Goal: Answer question/provide support: Share knowledge or assist other users

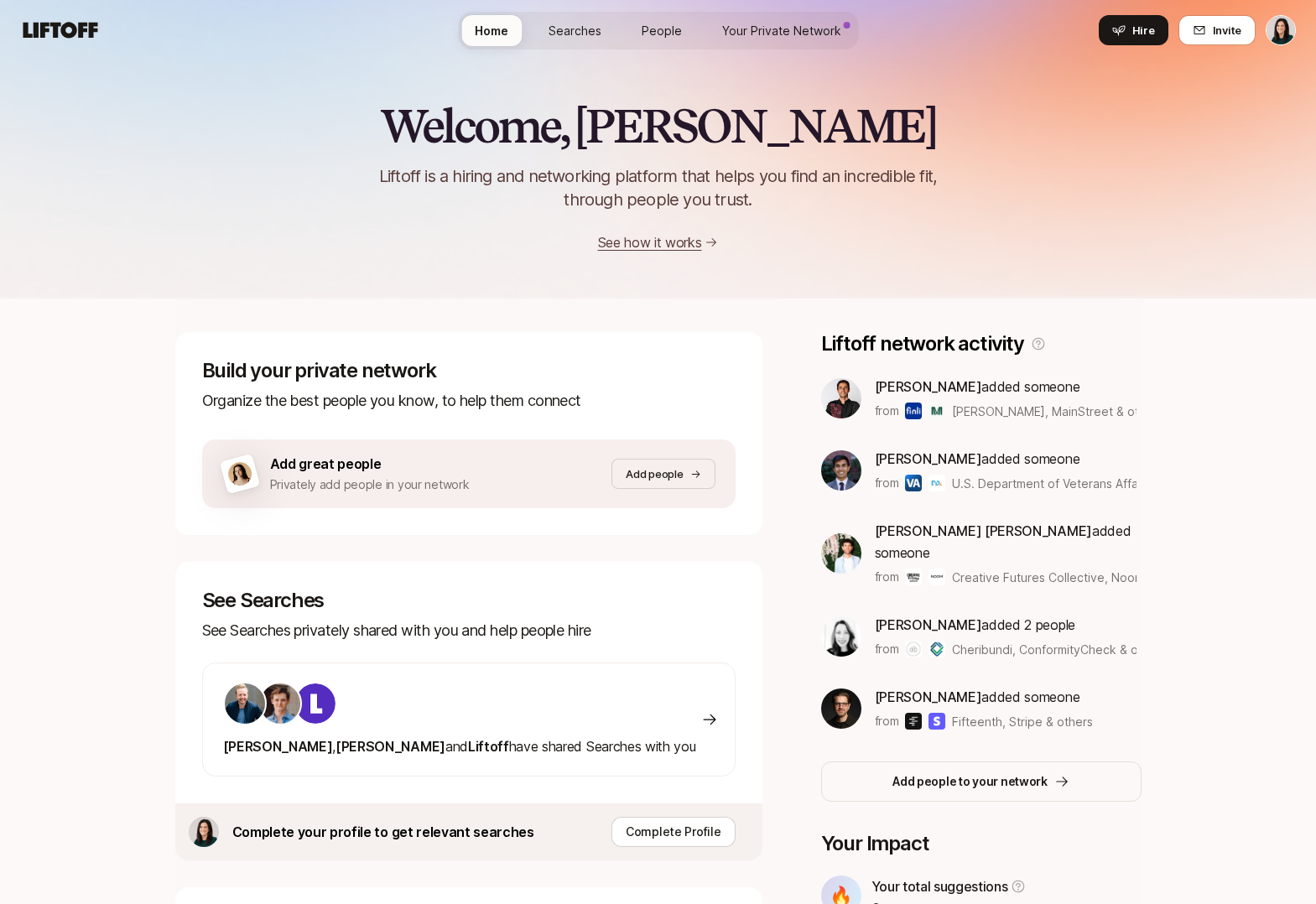
click at [761, 28] on span "Your Private Network" at bounding box center [781, 30] width 119 height 18
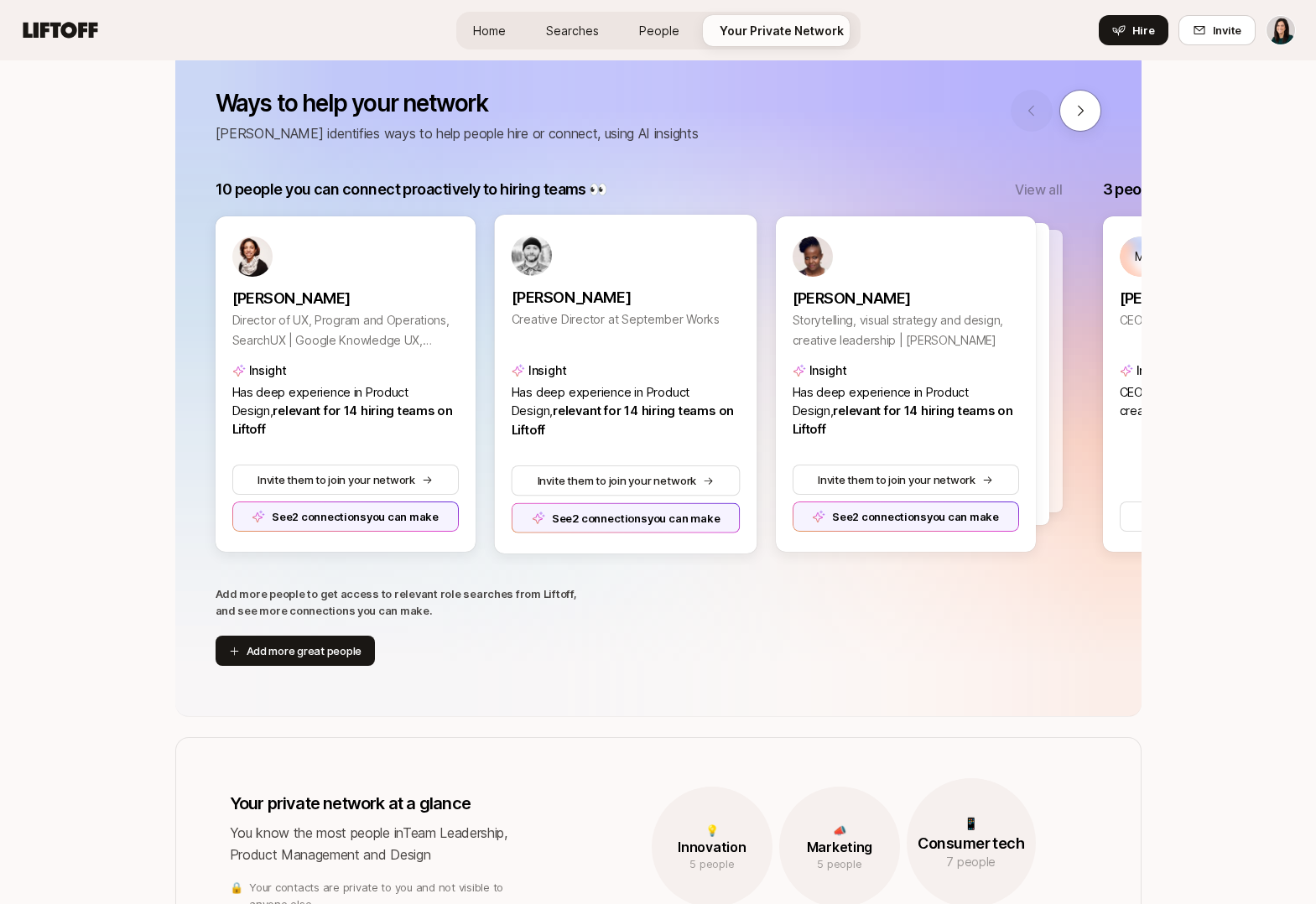
scroll to position [141, 0]
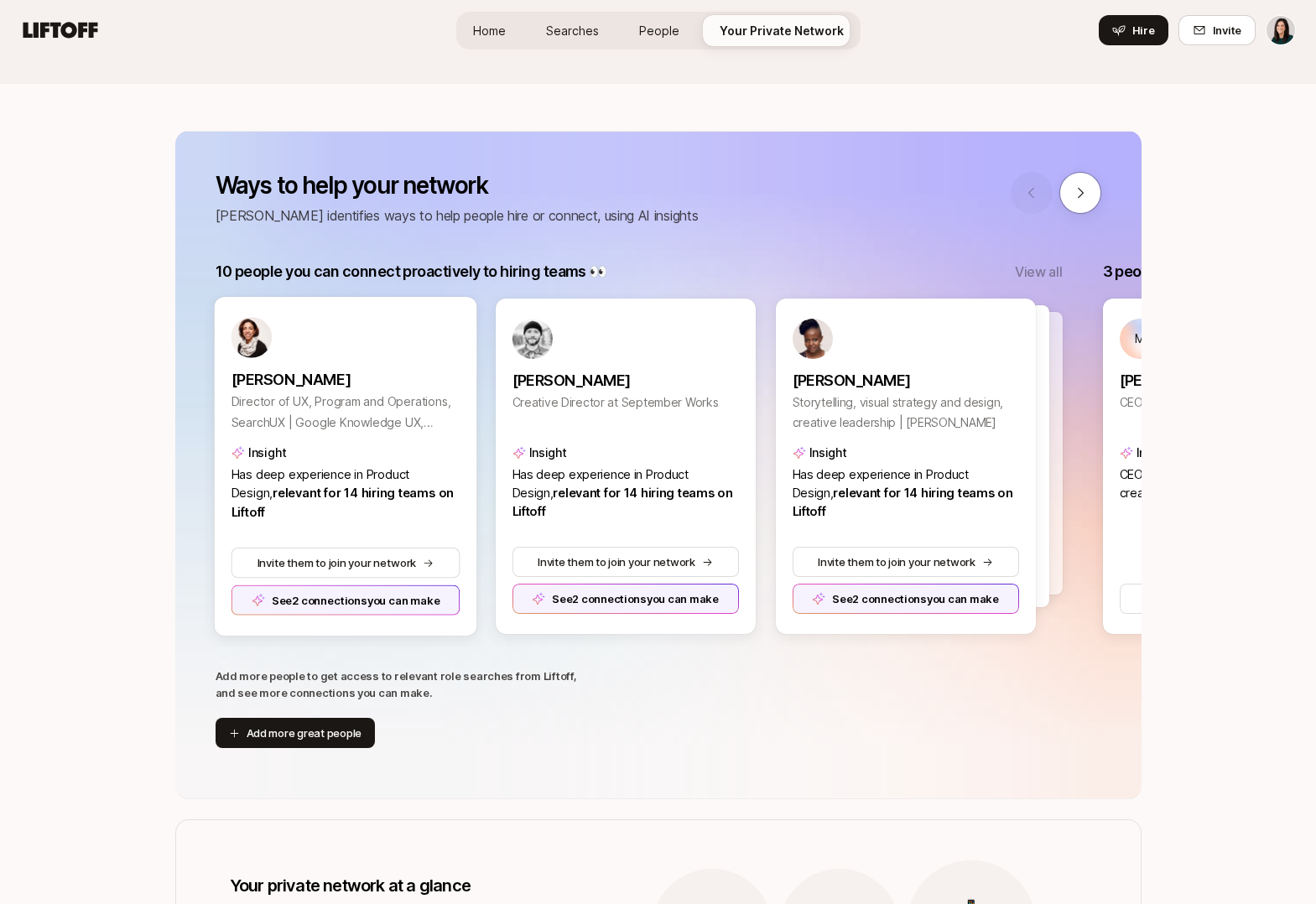
click at [308, 603] on div "See 2 connections you can make" at bounding box center [344, 600] width 229 height 30
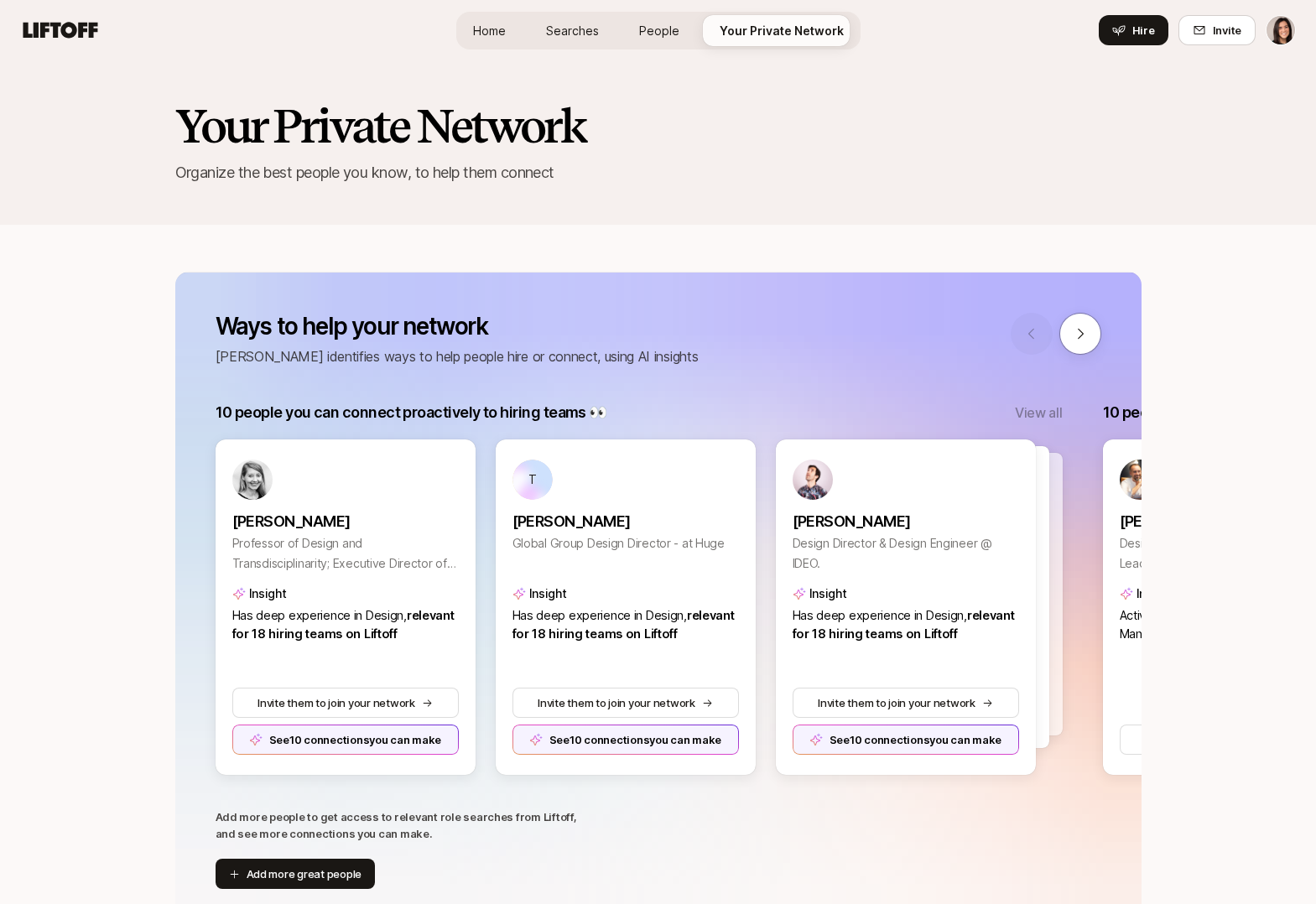
scroll to position [141, 0]
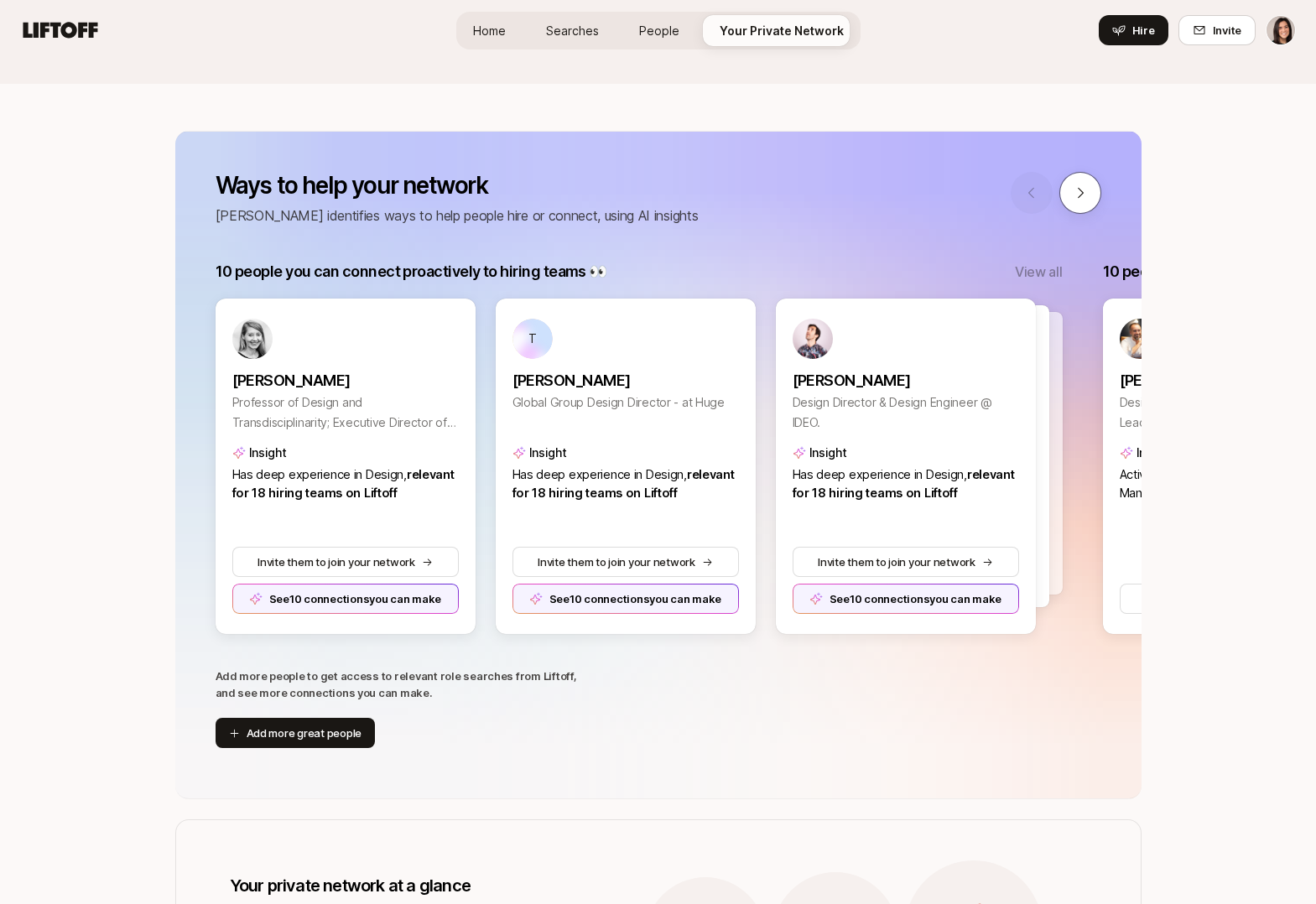
click at [1094, 202] on button at bounding box center [1079, 192] width 42 height 42
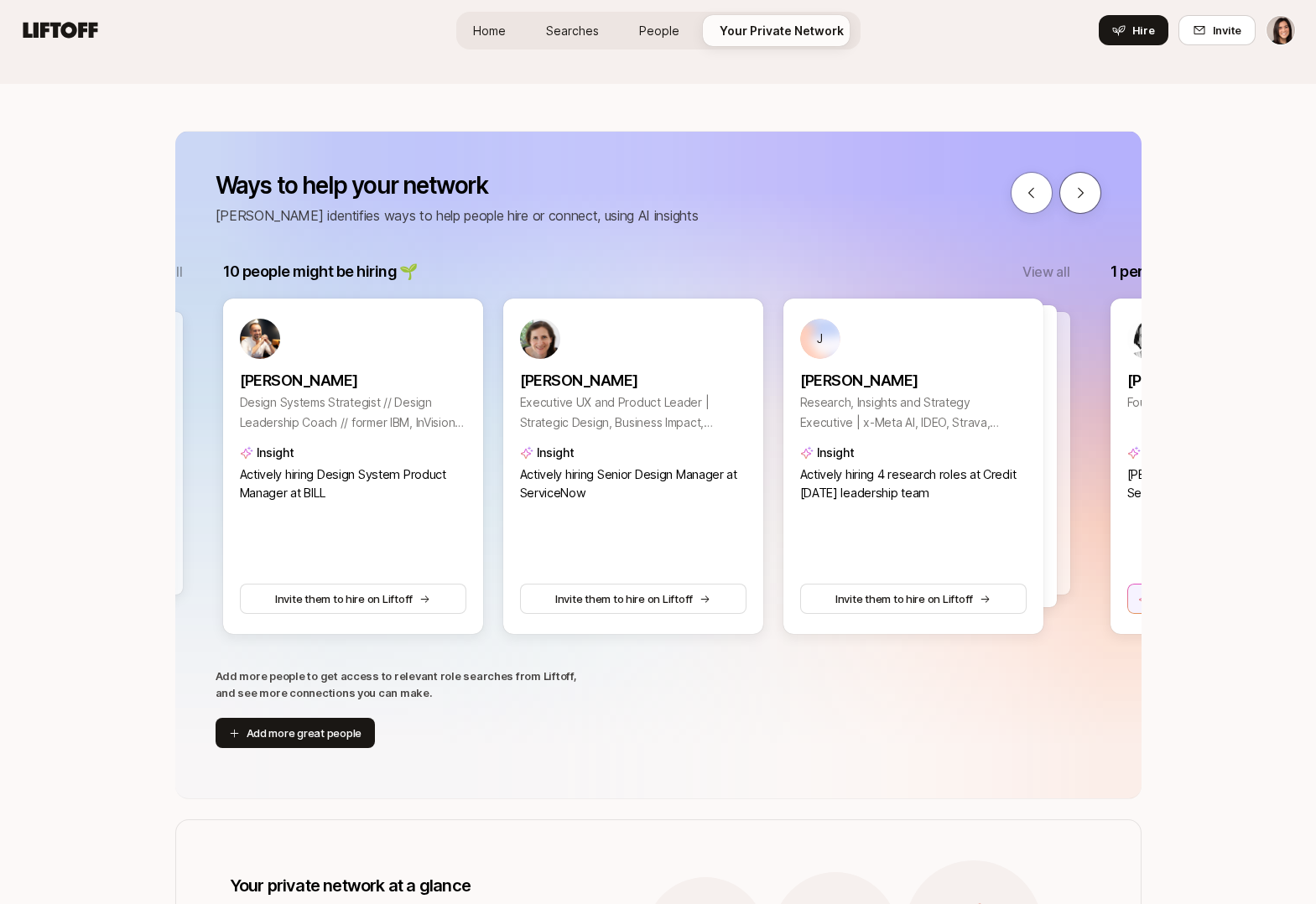
scroll to position [0, 887]
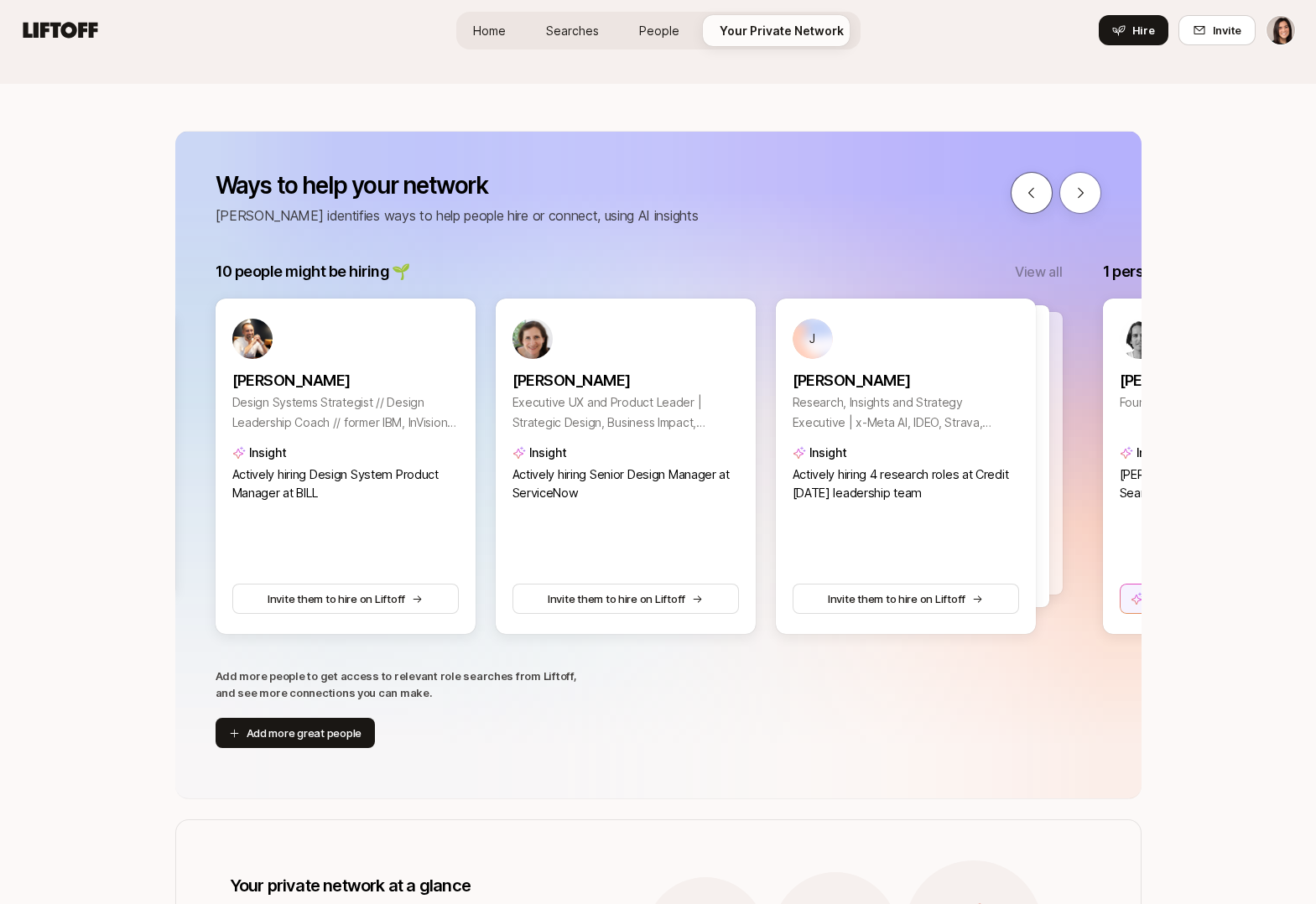
click at [1033, 190] on icon at bounding box center [1030, 192] width 15 height 15
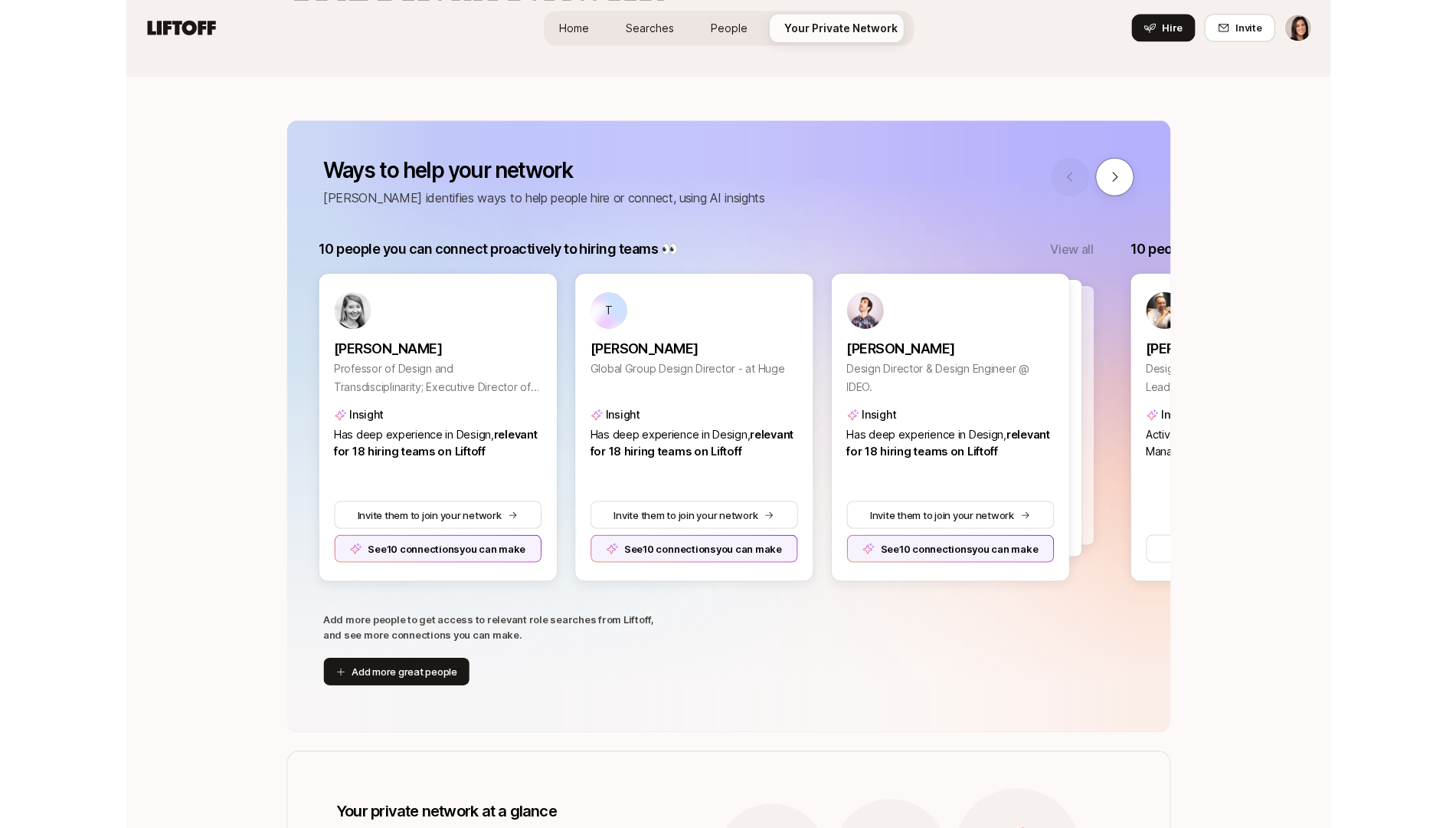
scroll to position [0, 0]
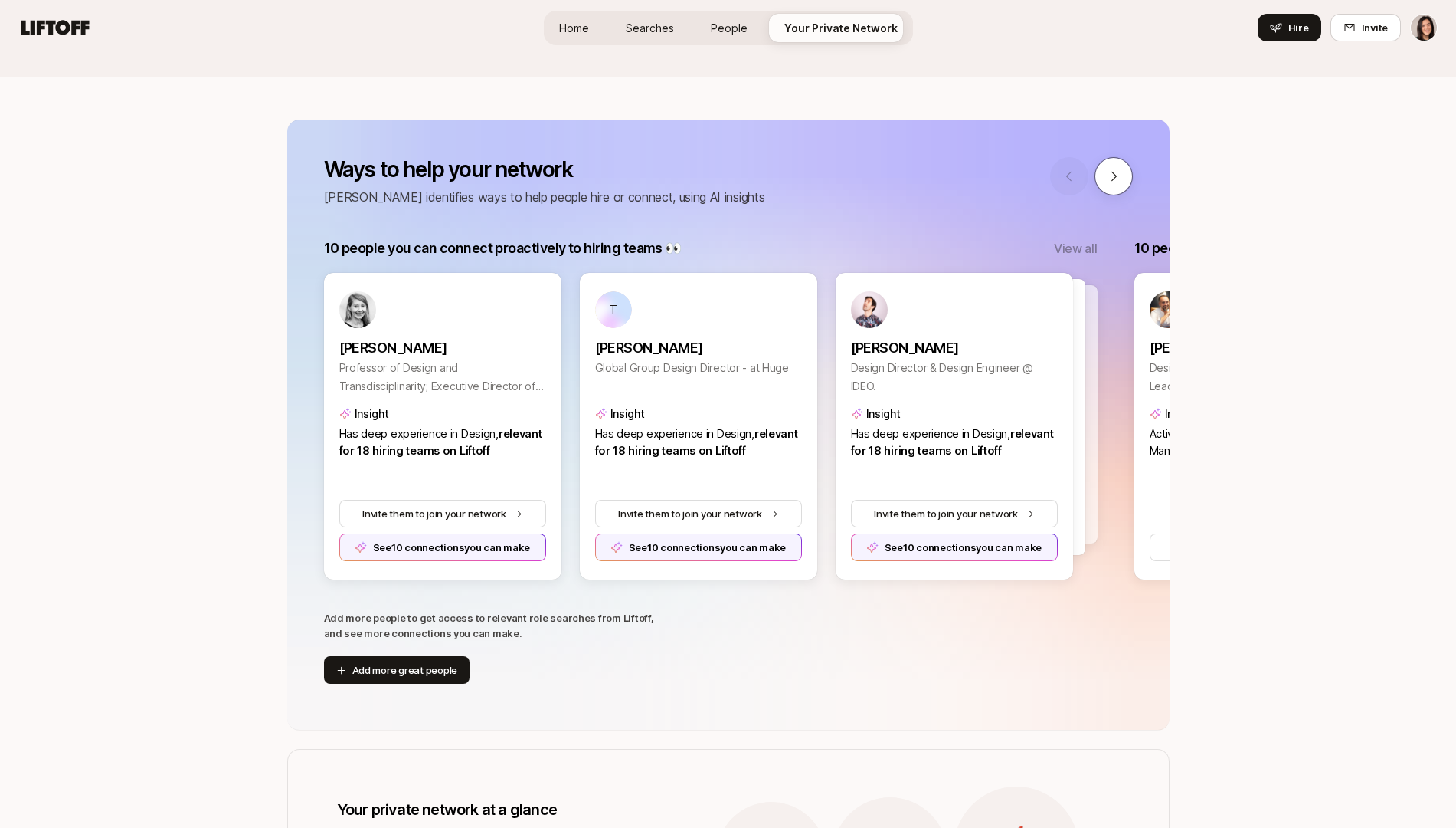
click at [1123, 183] on button at bounding box center [1114, 176] width 39 height 39
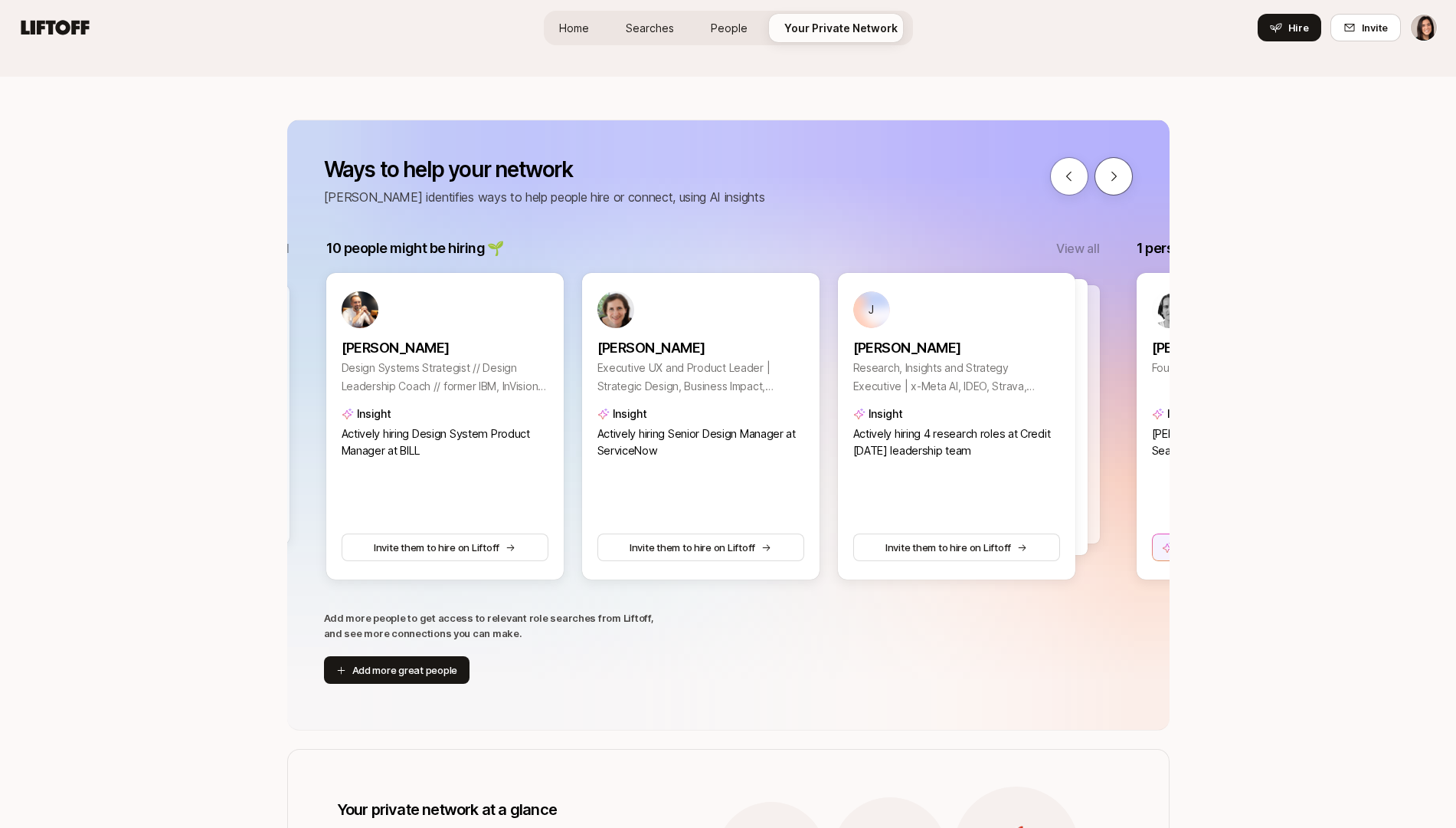
scroll to position [0, 810]
click at [1065, 248] on p "View all" at bounding box center [1076, 248] width 43 height 20
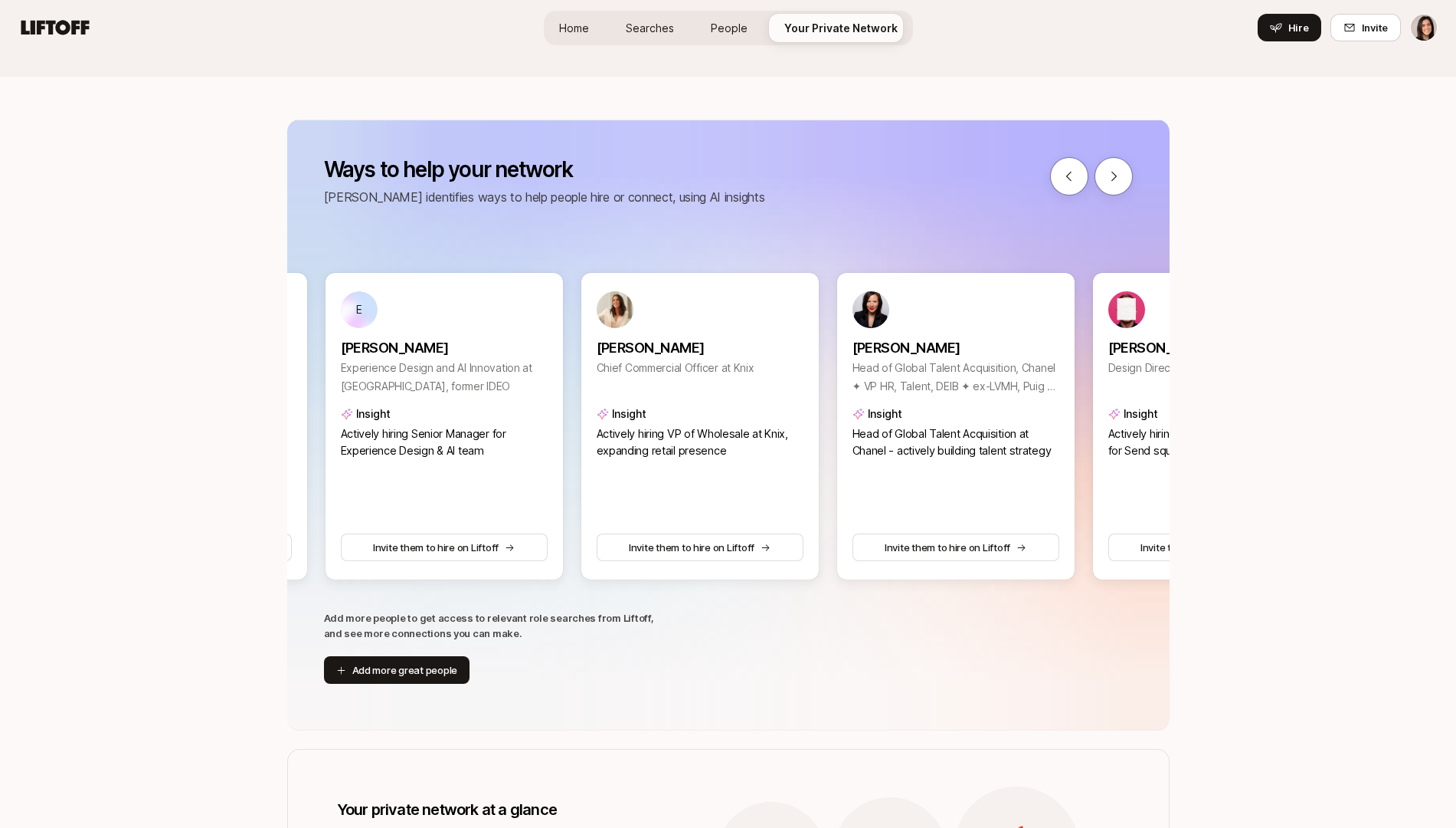
scroll to position [0, 1578]
click at [1102, 170] on button at bounding box center [1114, 176] width 39 height 39
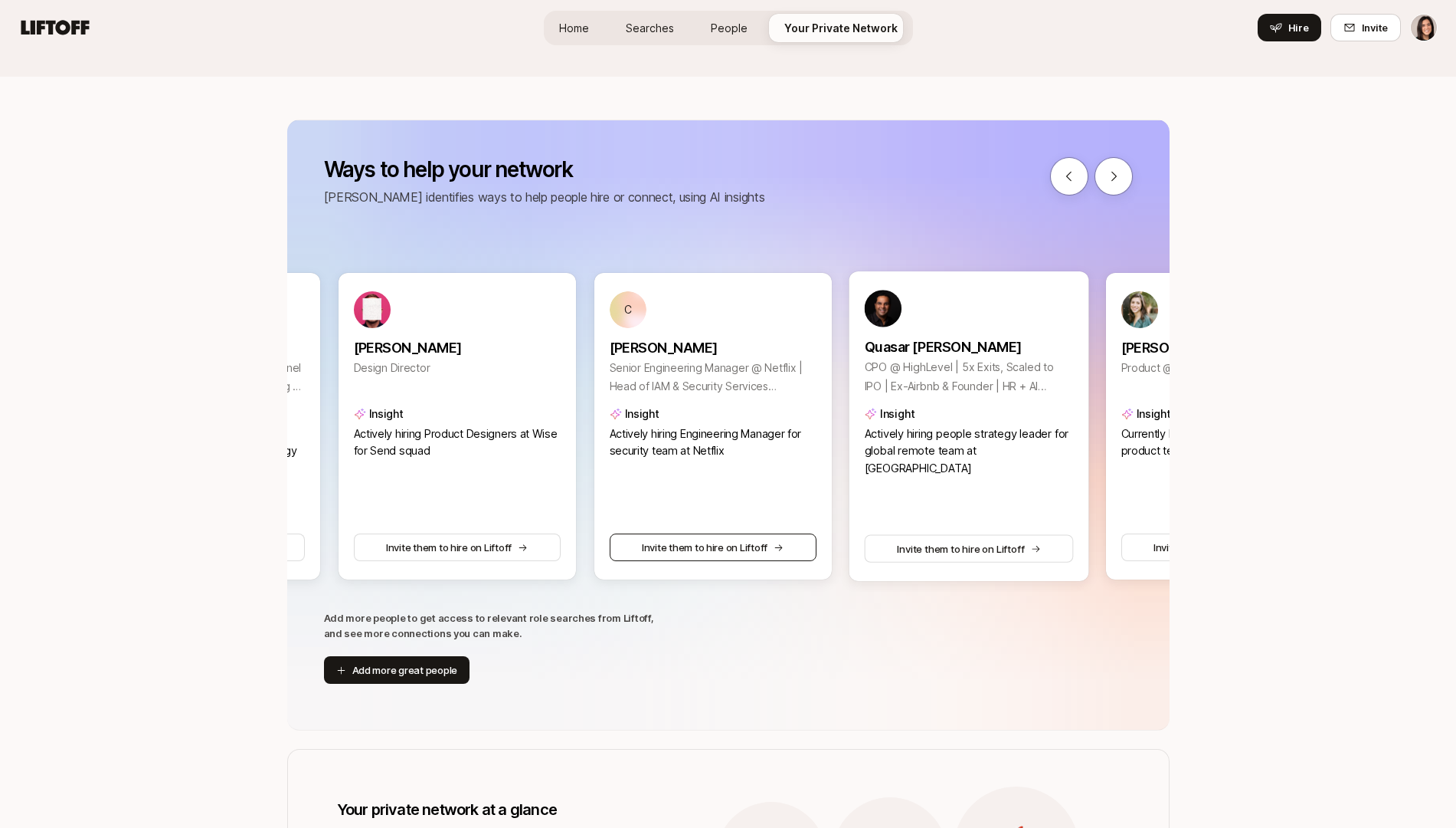
scroll to position [0, 2345]
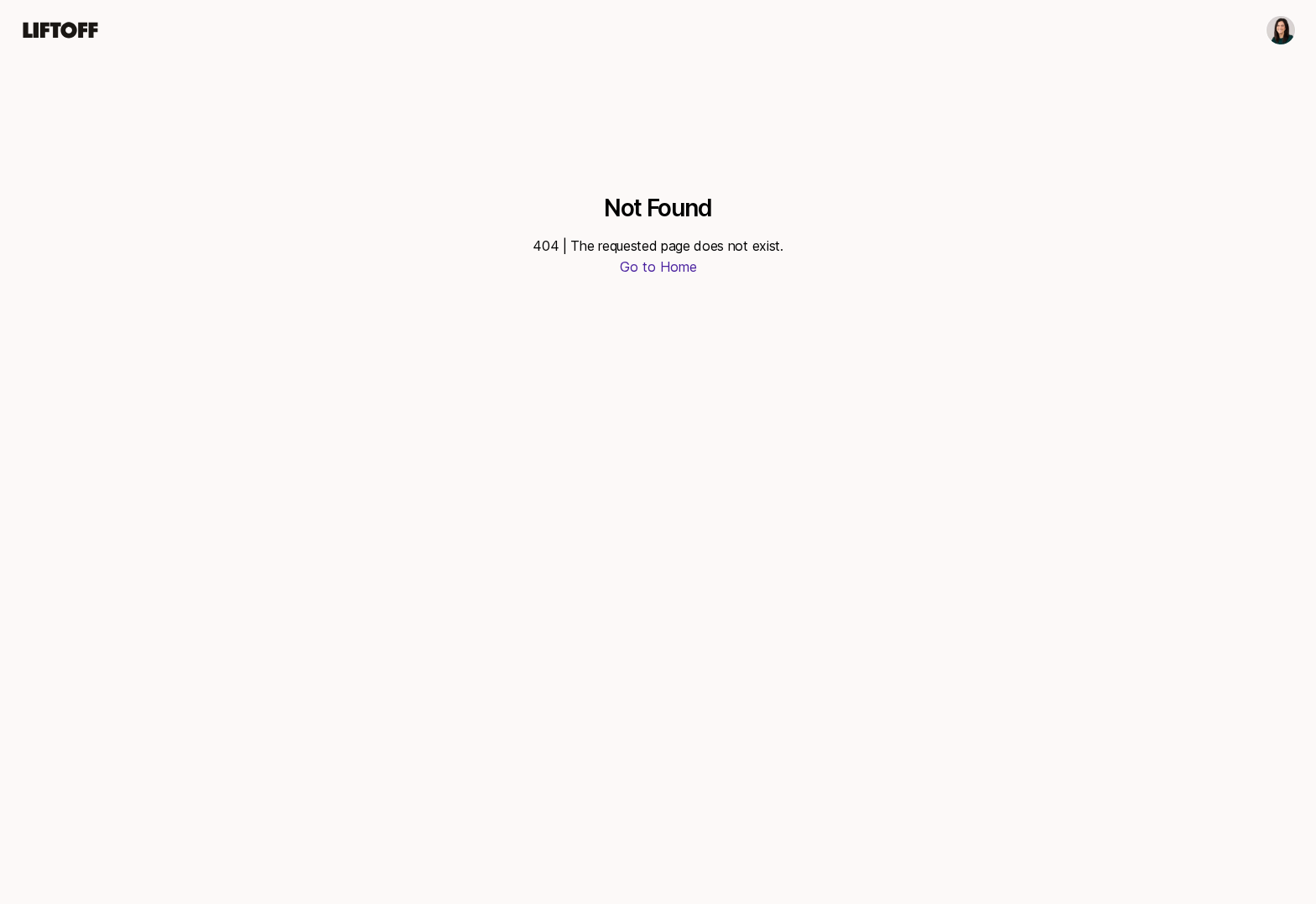
click at [1272, 30] on html "Not Found 404 | The requested page does not exist. Go to Home" at bounding box center [658, 452] width 1316 height 904
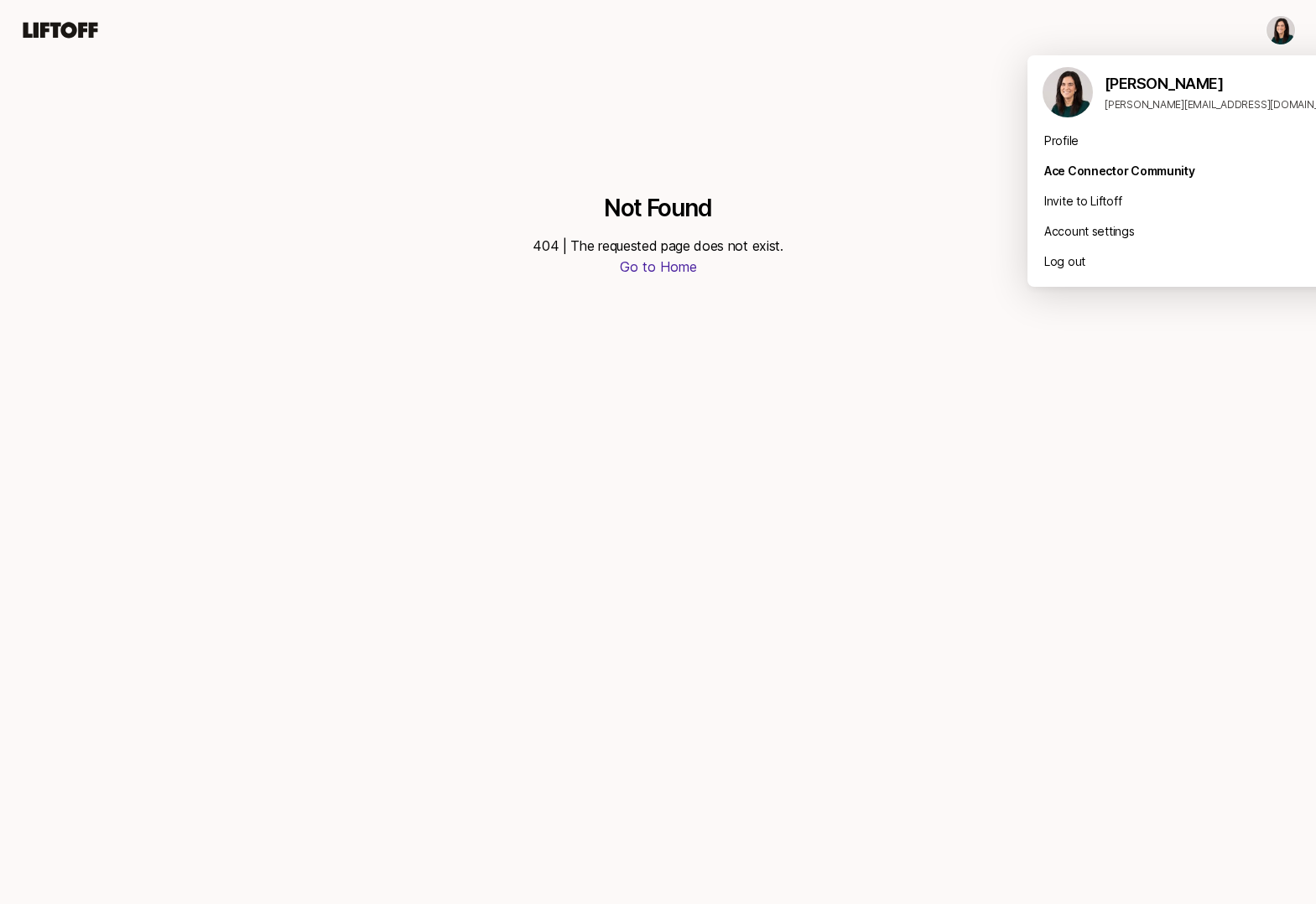
click at [1272, 30] on html "Not Found 404 | The requested page does not exist. Go to Home [PERSON_NAME] [PE…" at bounding box center [658, 452] width 1316 height 904
click at [1274, 33] on html "Not Found 404 | The requested page does not exist. Go to Home [PERSON_NAME] [PE…" at bounding box center [658, 452] width 1316 height 904
click at [1172, 267] on div "Log out" at bounding box center [1195, 261] width 336 height 30
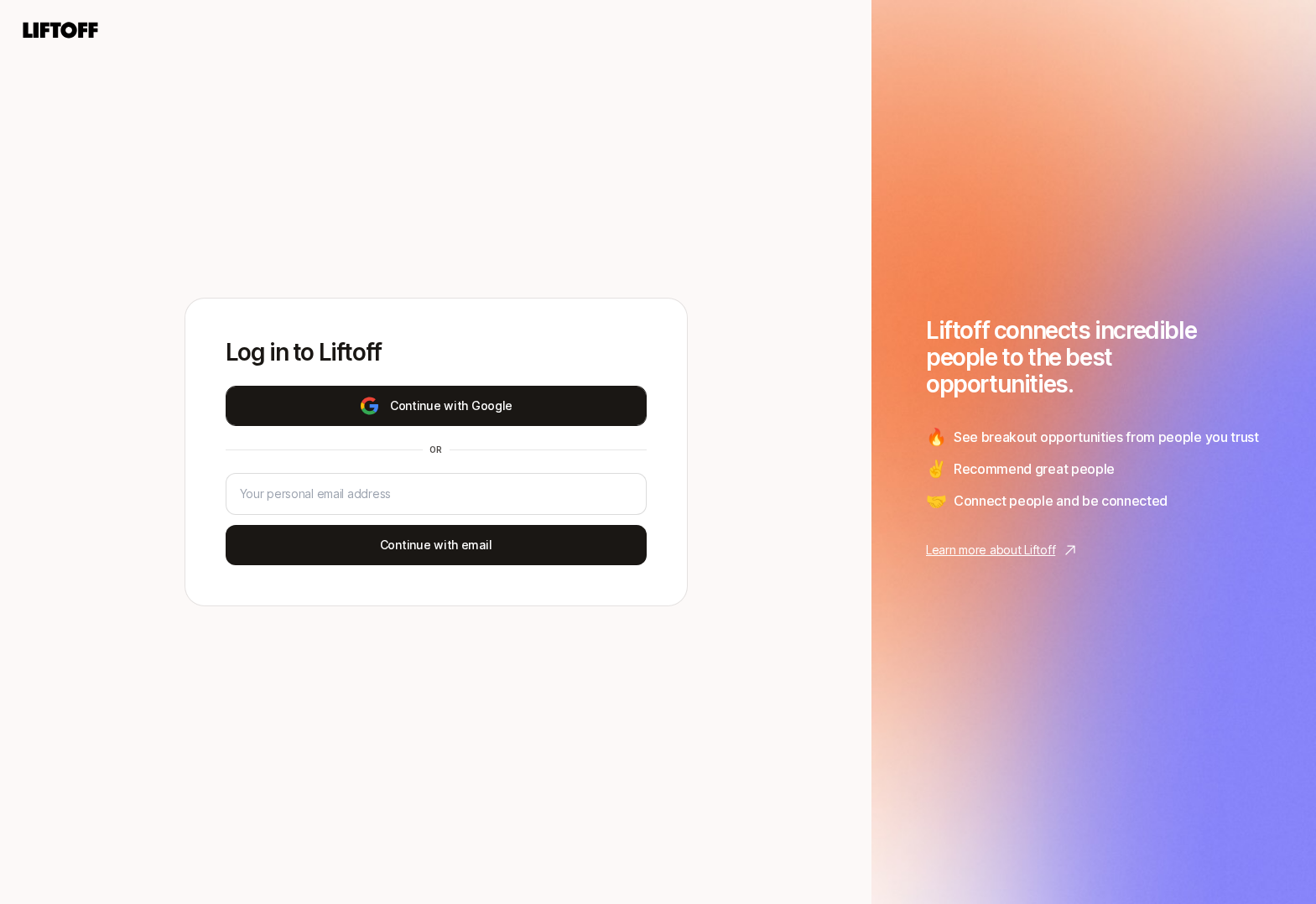
click at [397, 408] on button "Continue with Google" at bounding box center [436, 405] width 421 height 40
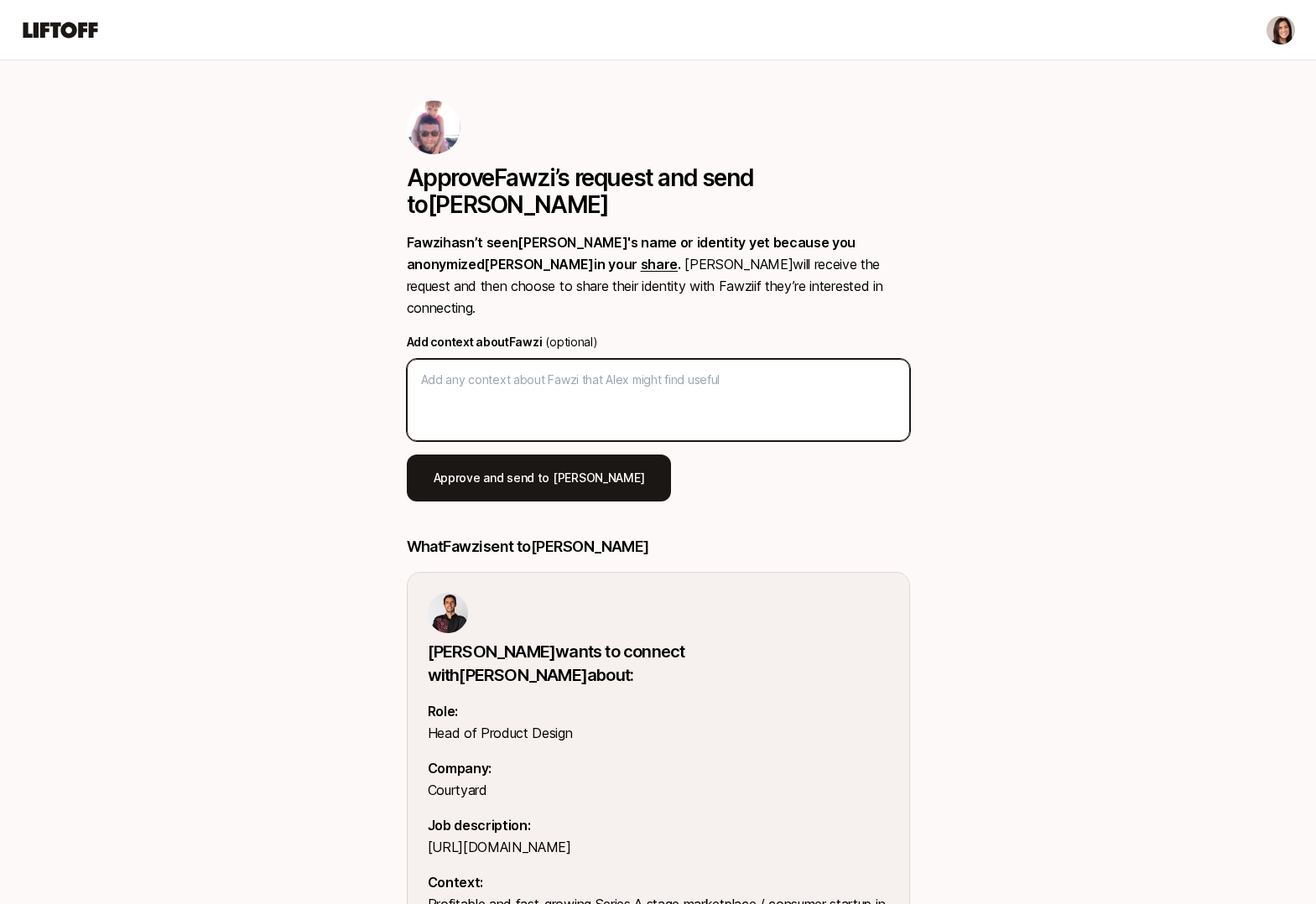
type textarea "x"
type textarea "F"
type textarea "x"
type textarea "Fa"
type textarea "x"
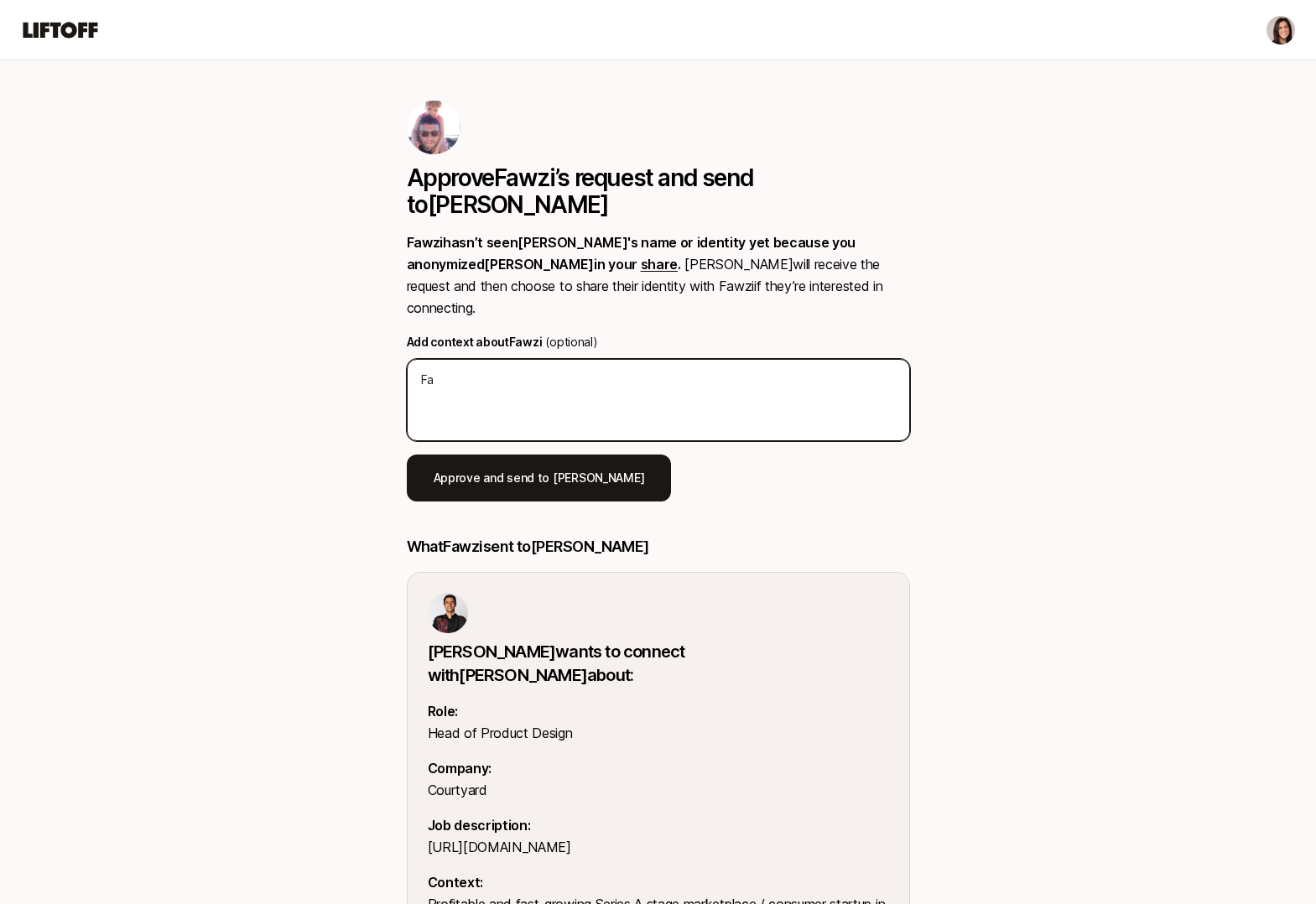
type textarea "Faw"
type textarea "x"
type textarea "Fawz"
type textarea "x"
type textarea "Fawzi"
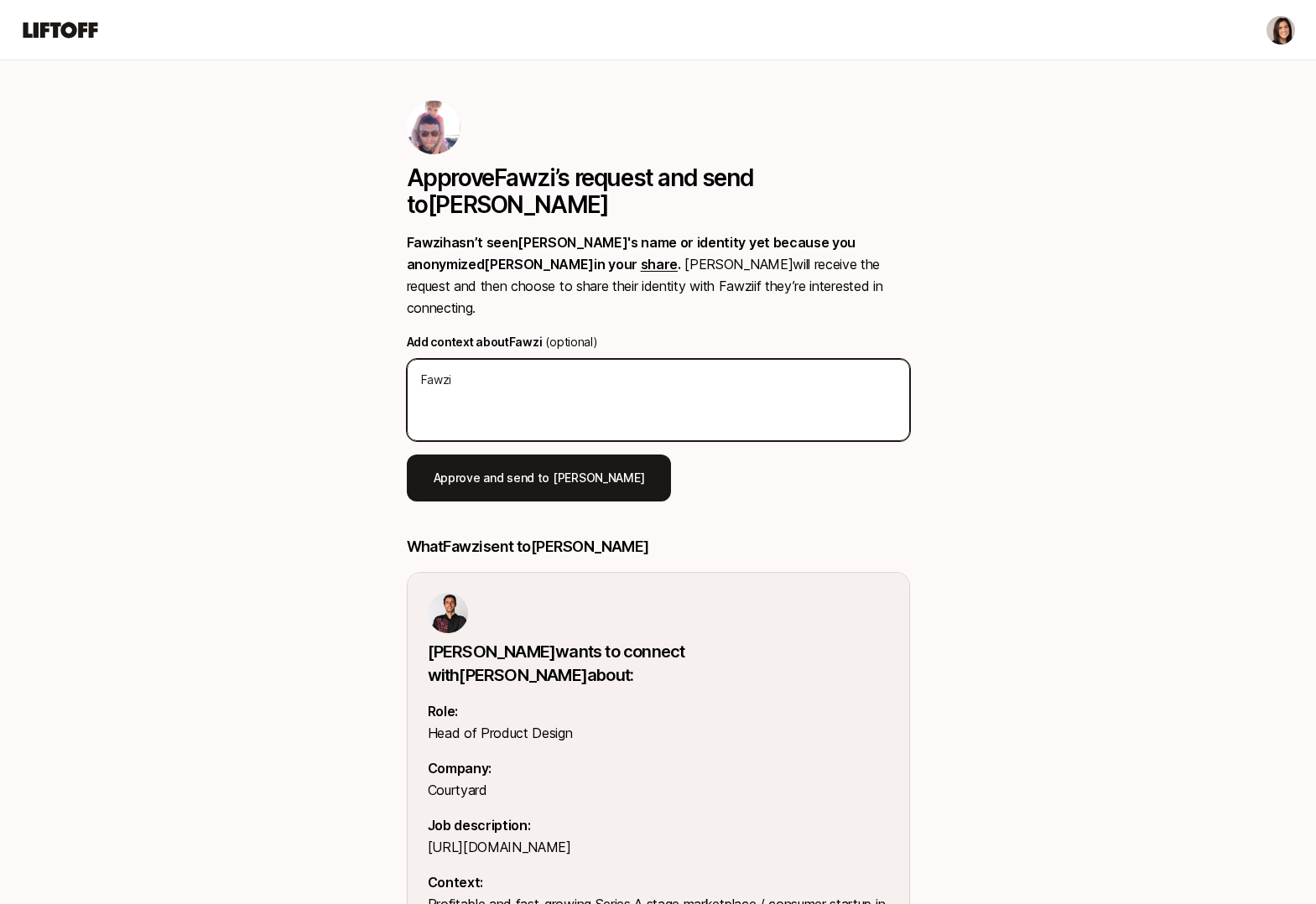
type textarea "x"
type textarea "Fawzi"
type textarea "x"
type textarea "Fawzi i"
type textarea "x"
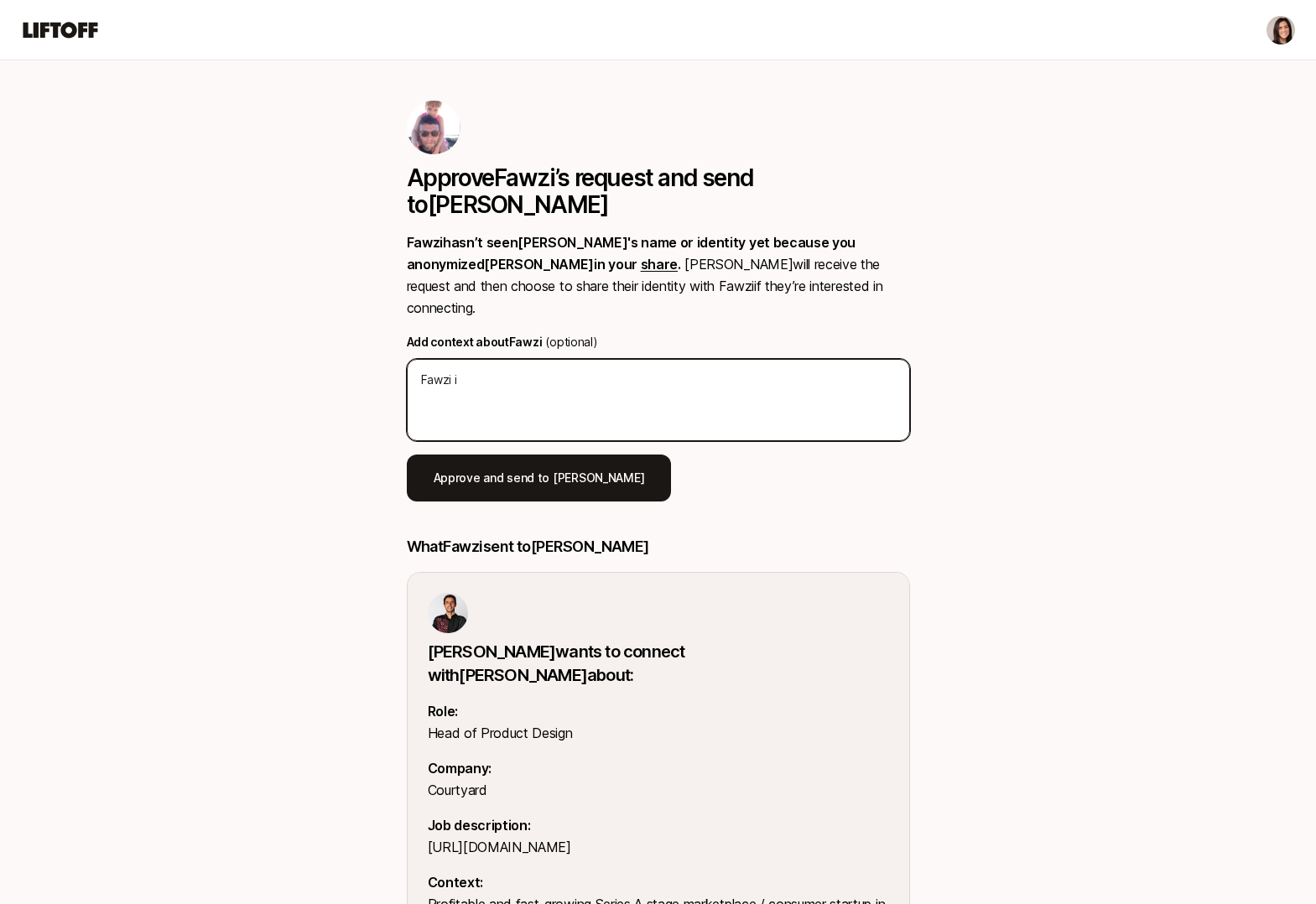
type textarea "Fawzi is"
type textarea "x"
type textarea "Fawzi is"
type textarea "x"
type textarea "Fawzi is o"
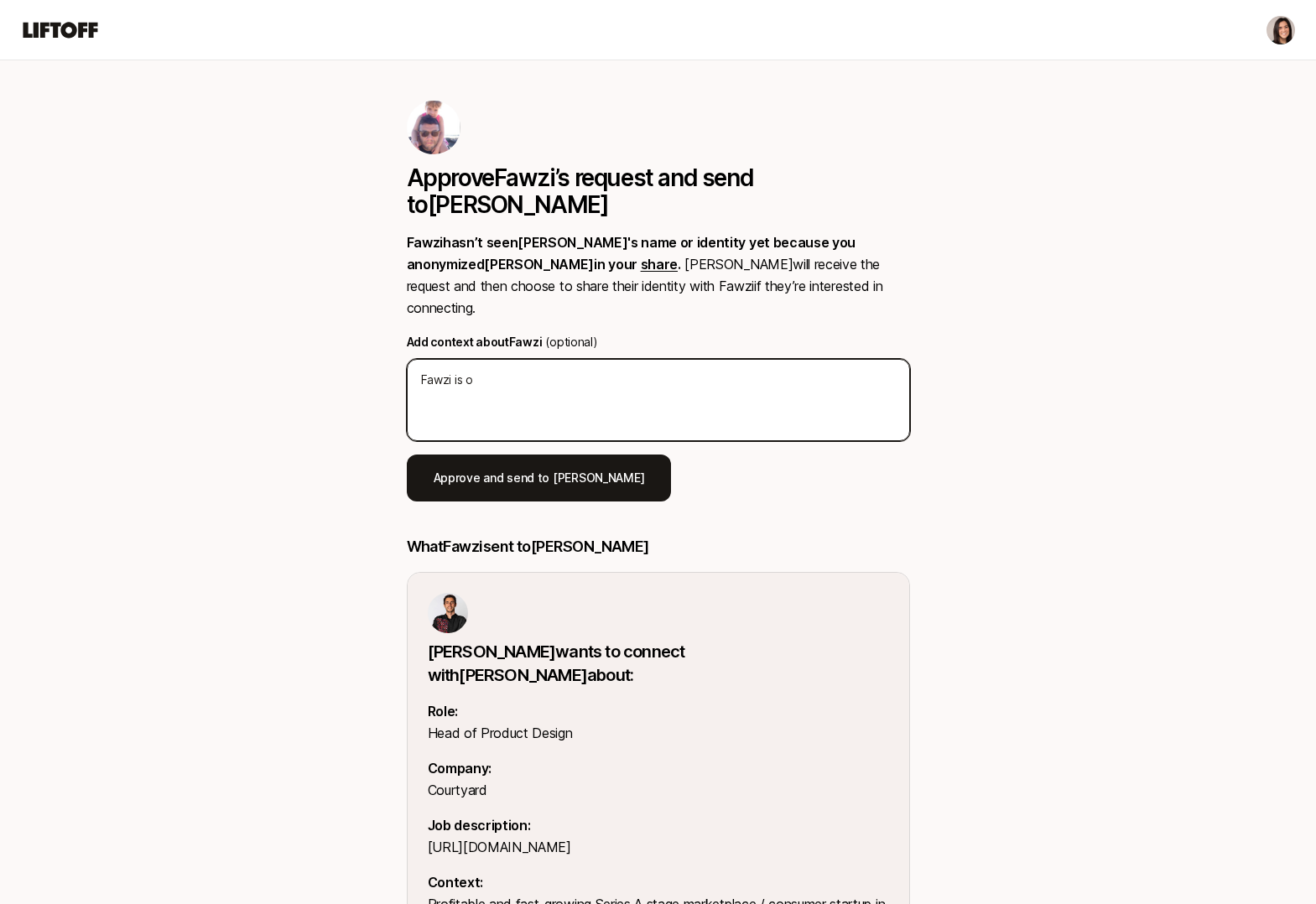
type textarea "x"
type textarea "Fawzi is our"
type textarea "x"
type textarea "Fawzi is our"
type textarea "x"
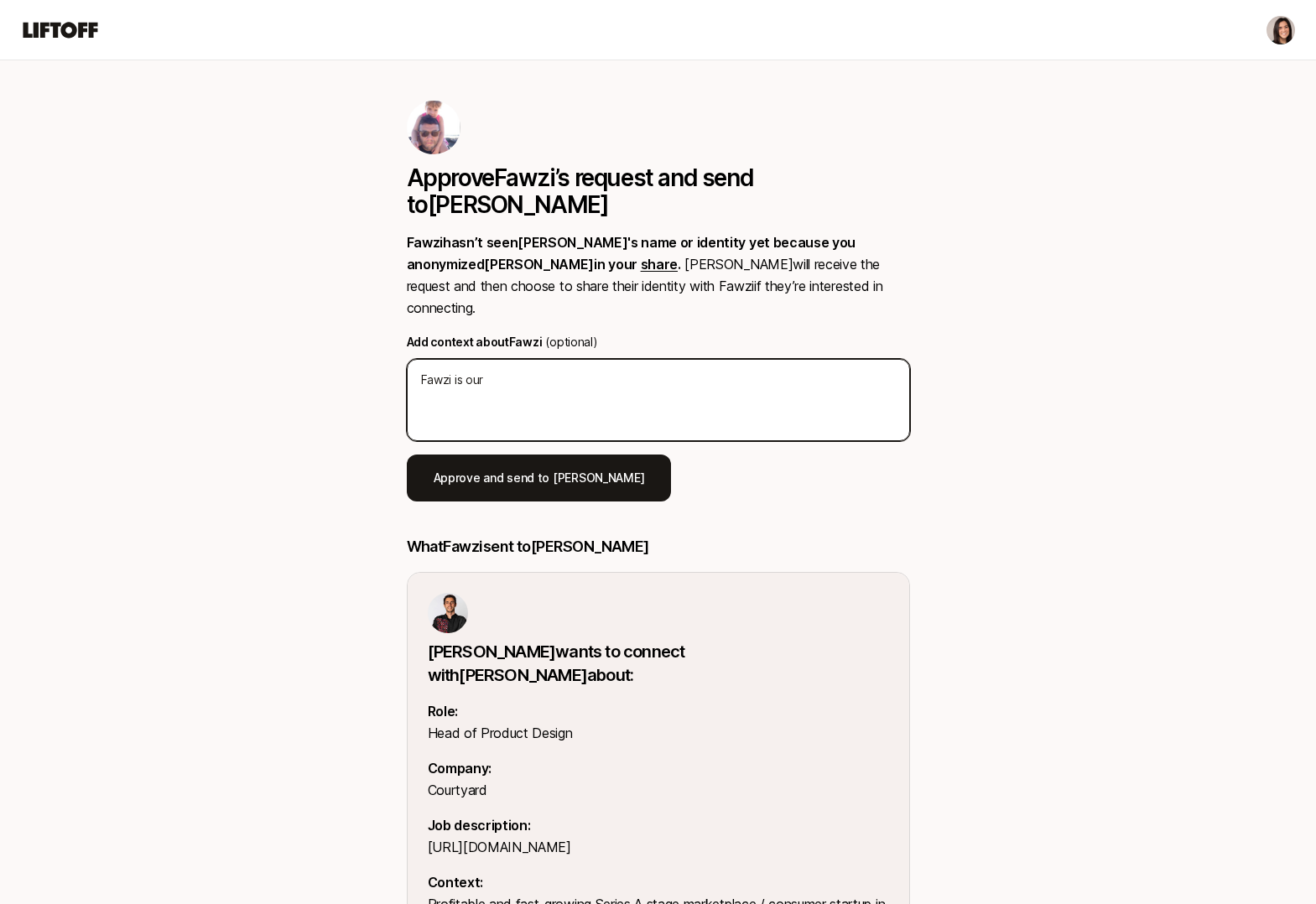
type textarea "Fawzi is our i"
type textarea "x"
type textarea "Fawzi is our in"
type textarea "x"
type textarea "Fawzi is our inv"
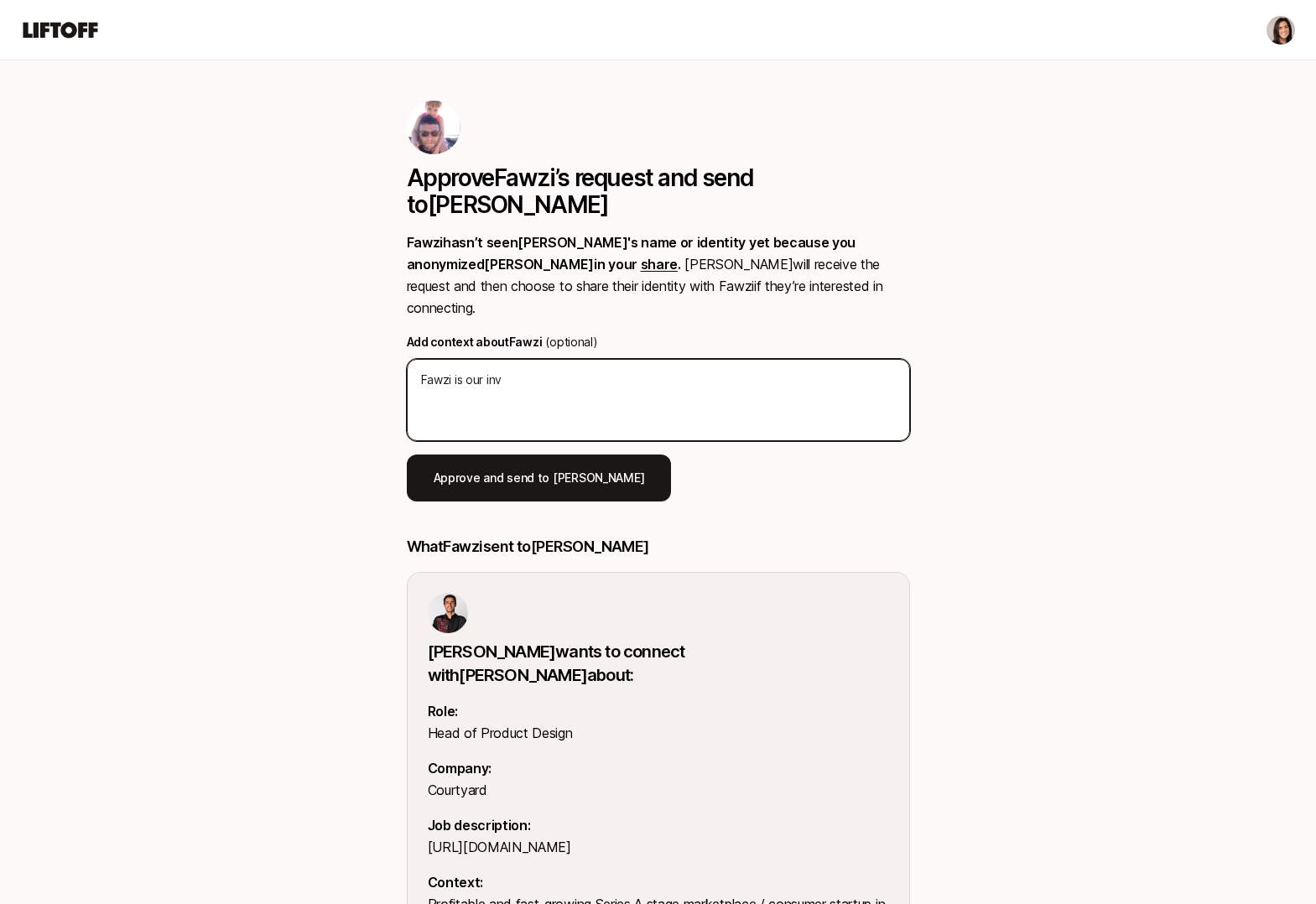
type textarea "x"
type textarea "Fawzi is our inve"
type textarea "x"
type textarea "Fawzi is our inves"
type textarea "x"
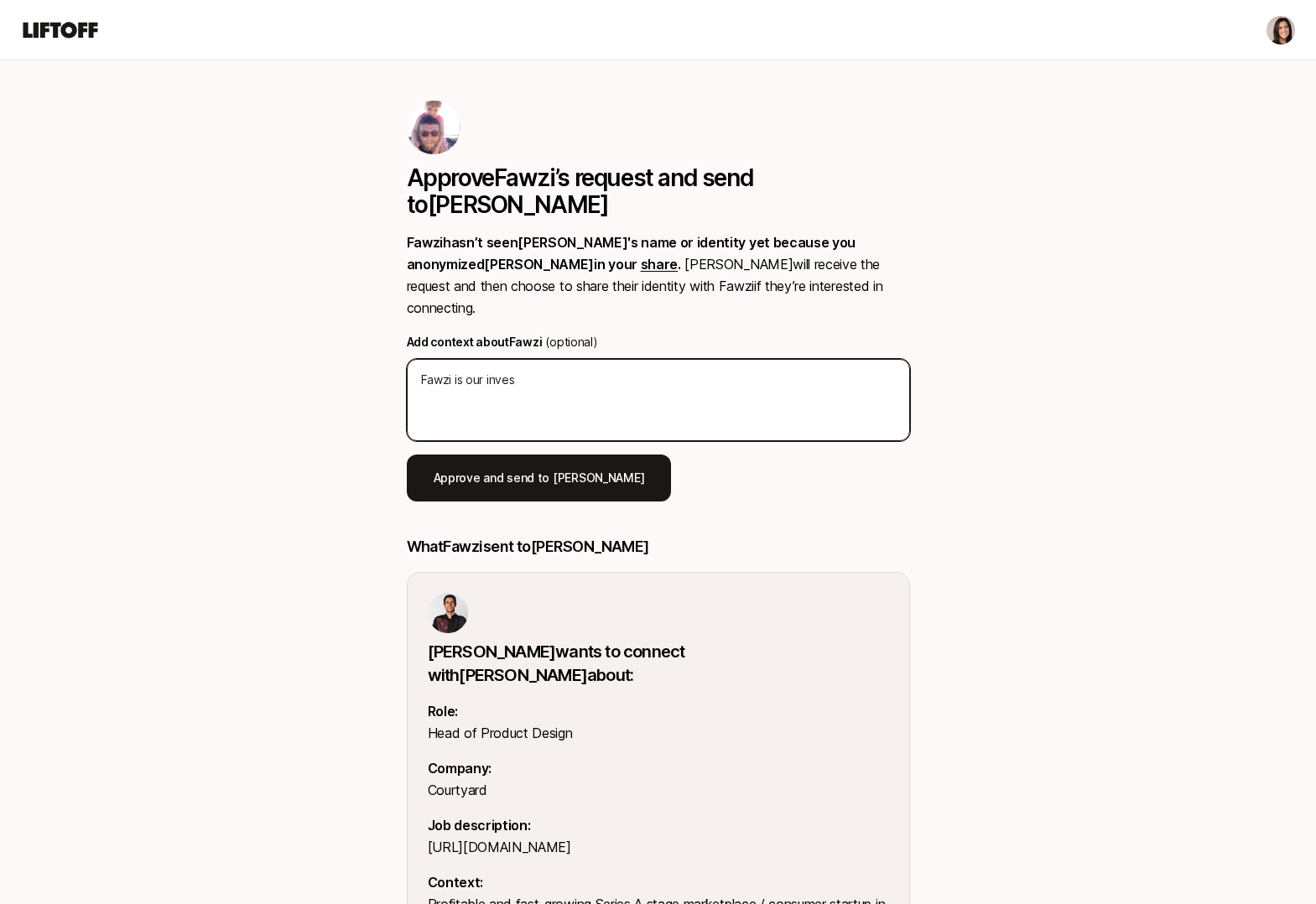
type textarea "Fawzi is our invest"
type textarea "x"
type textarea "Fawzi is our investo"
type textarea "x"
type textarea "Fawzi is our investor"
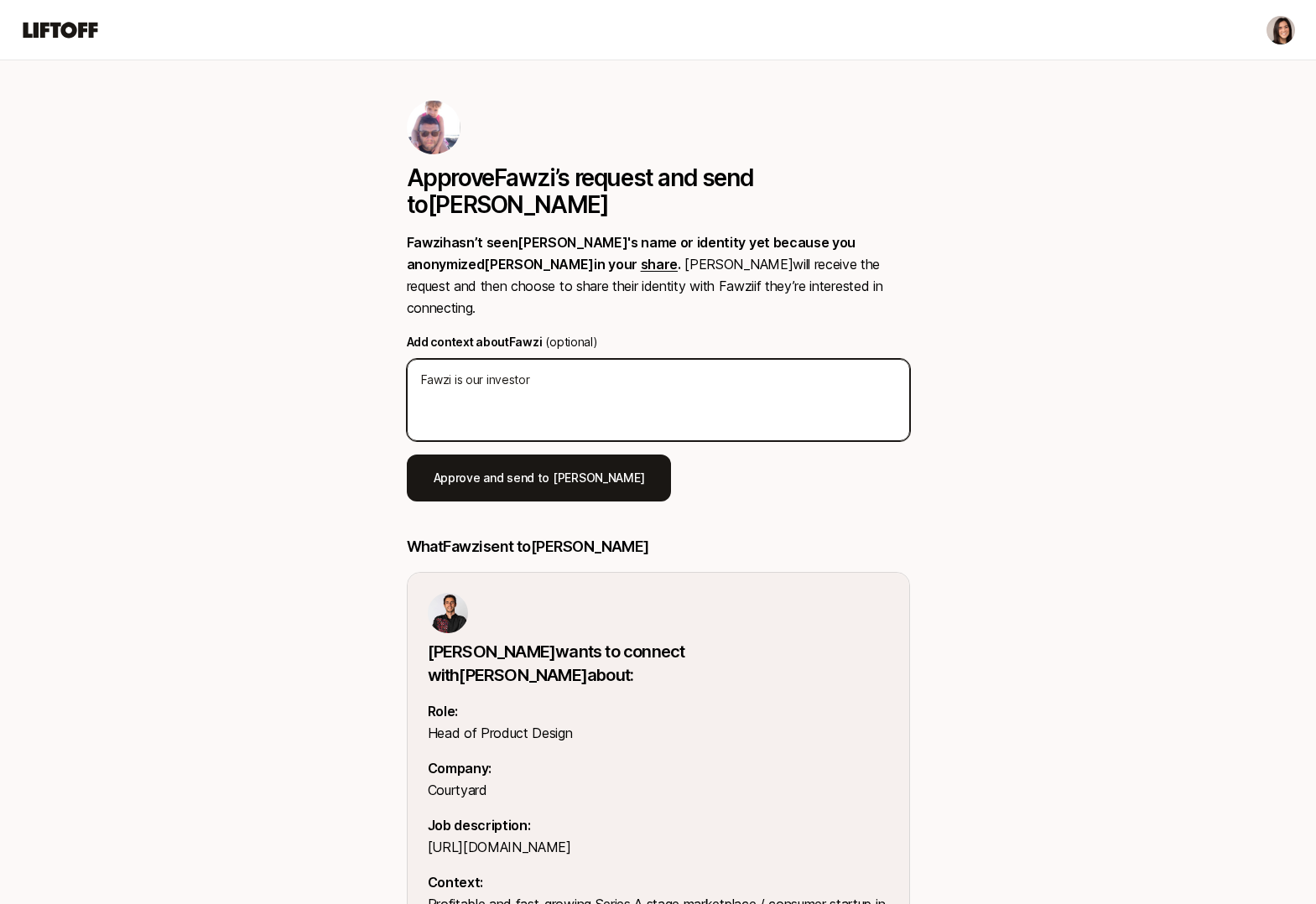
type textarea "x"
type textarea "Fawzi is our investor"
type textarea "x"
type textarea "Fawzi is our investor a"
type textarea "x"
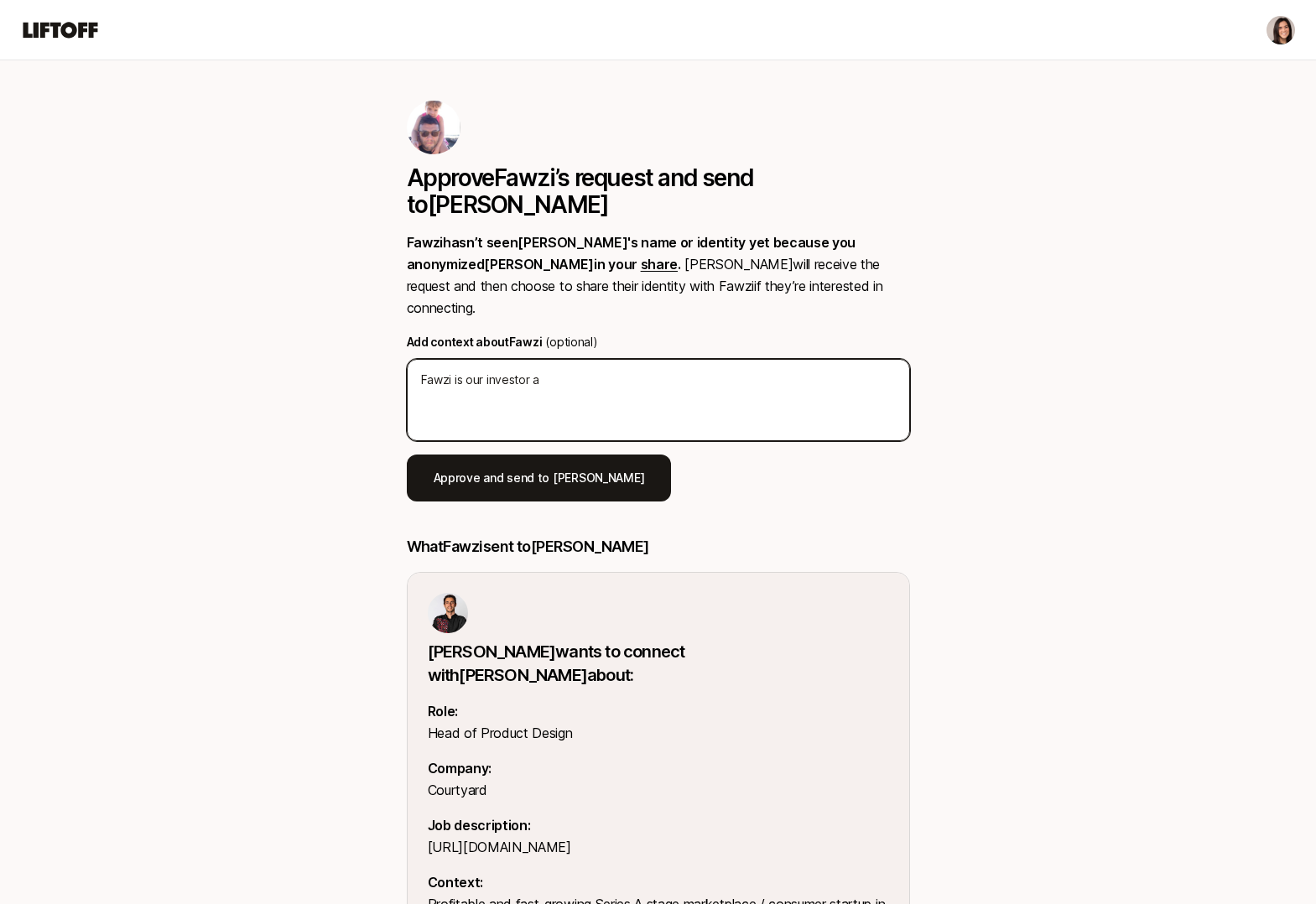
type textarea "Fawzi is our investor at"
type textarea "x"
type textarea "Fawzi is our investor at"
type textarea "x"
type textarea "Fawzi is our investor at O"
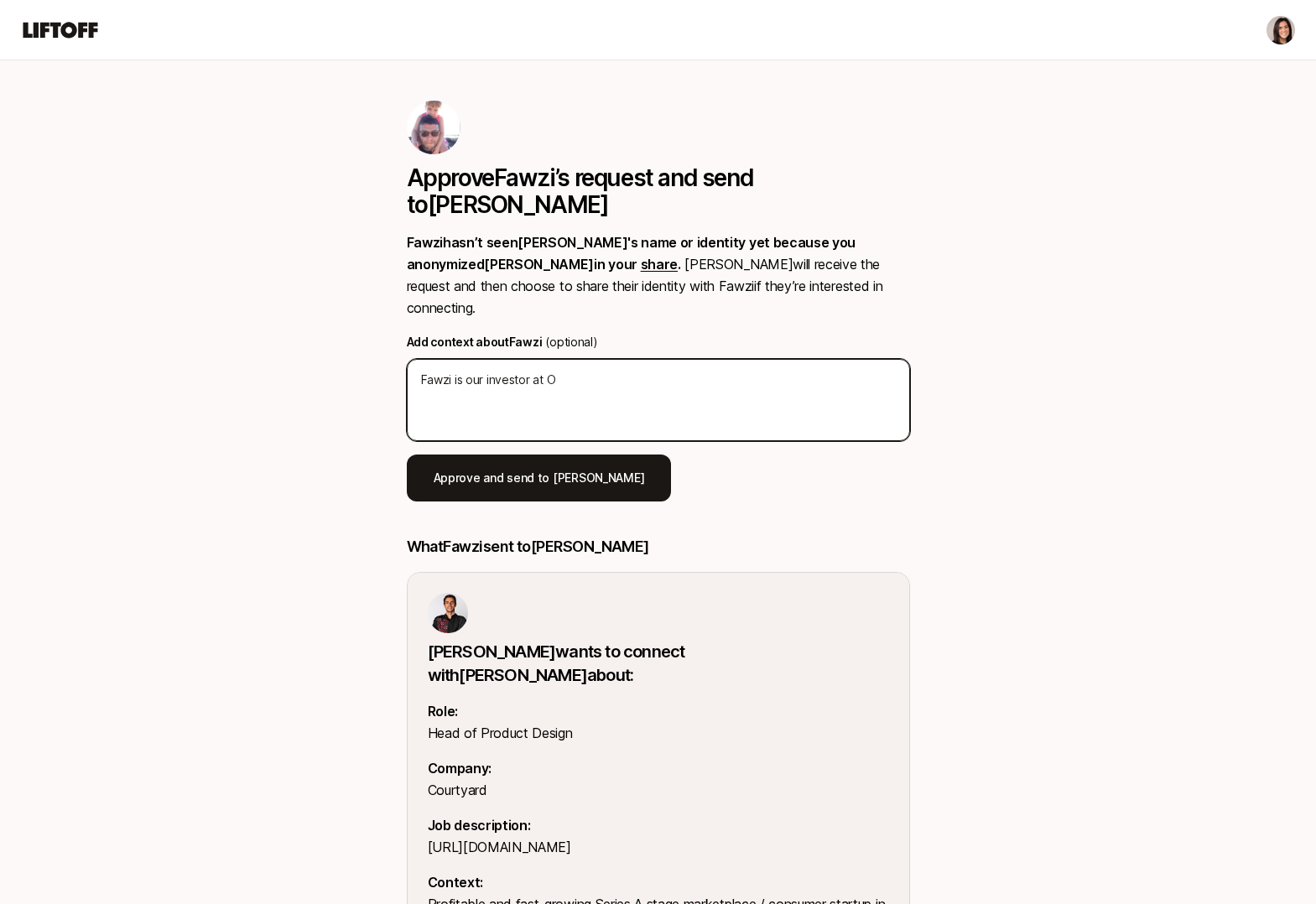
type textarea "x"
type textarea "Fawzi is our investor at Of"
type textarea "x"
type textarea "Fawzi is our investor at O"
type textarea "x"
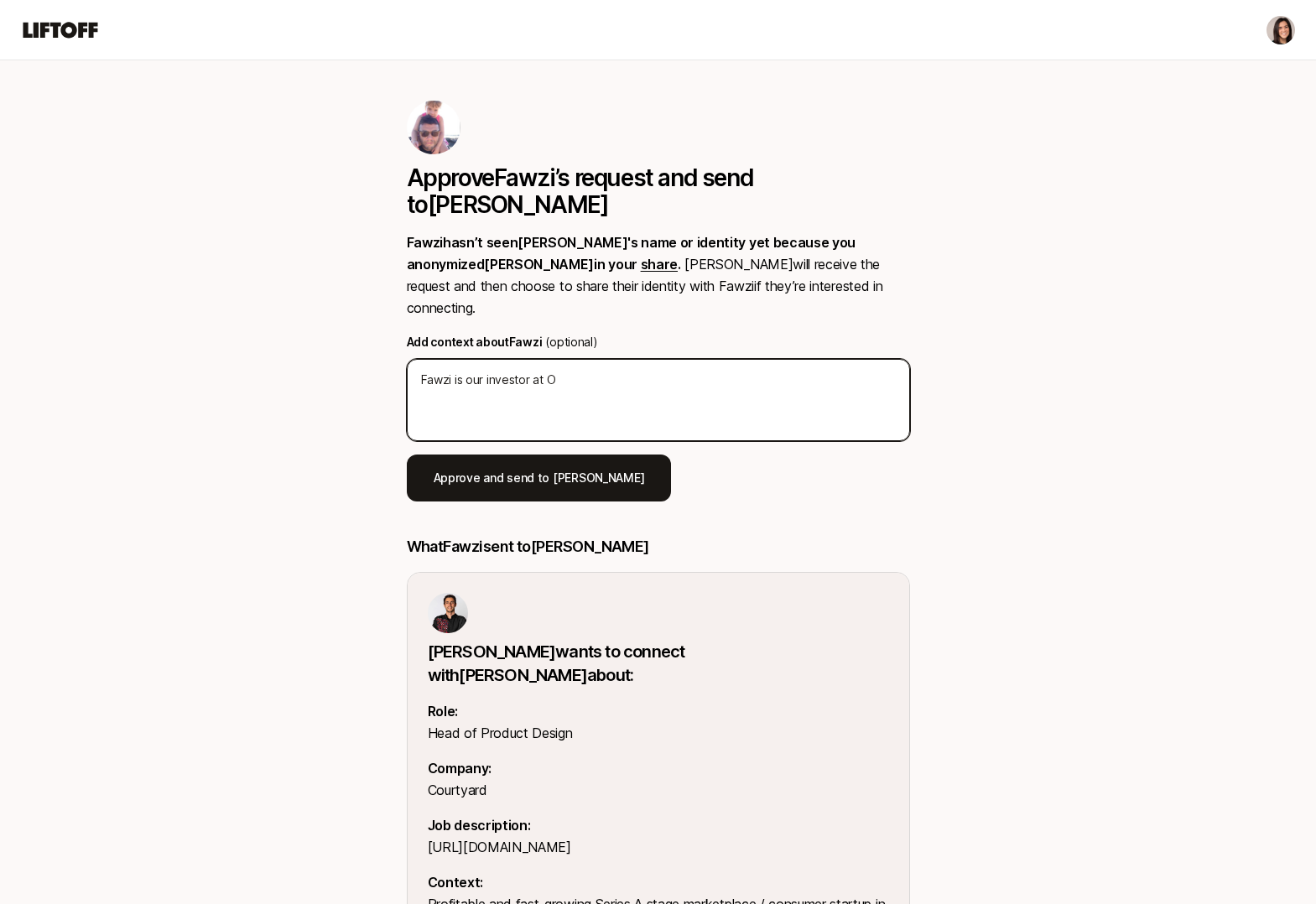
type textarea "Fawzi is our investor at"
type textarea "x"
type textarea "Fawzi is our investor at F"
type textarea "x"
type textarea "Fawzi is our investor at Fo"
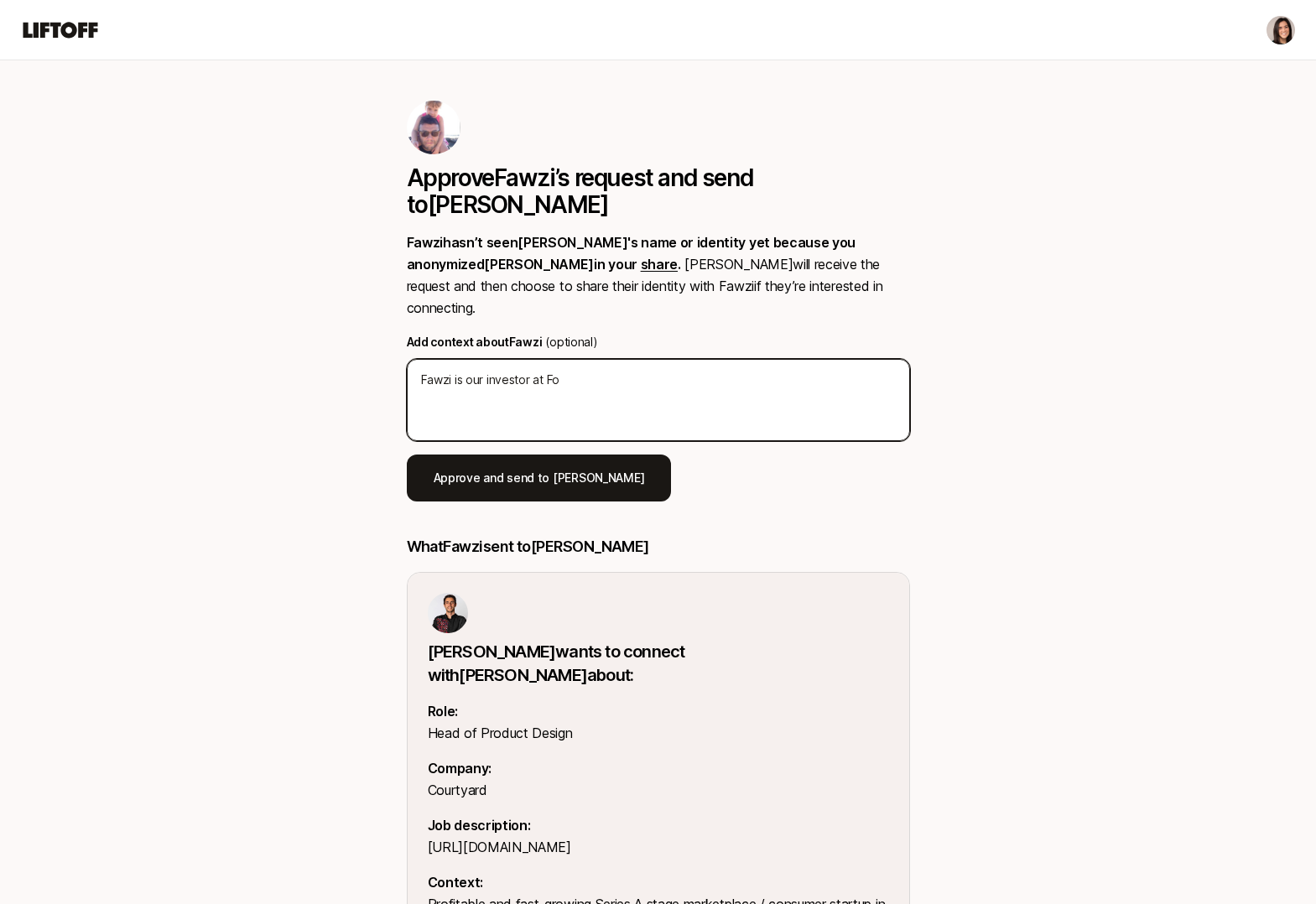
type textarea "x"
type textarea "Fawzi is our investor at For"
type textarea "x"
type textarea "Fawzi is our investor at Fore"
type textarea "x"
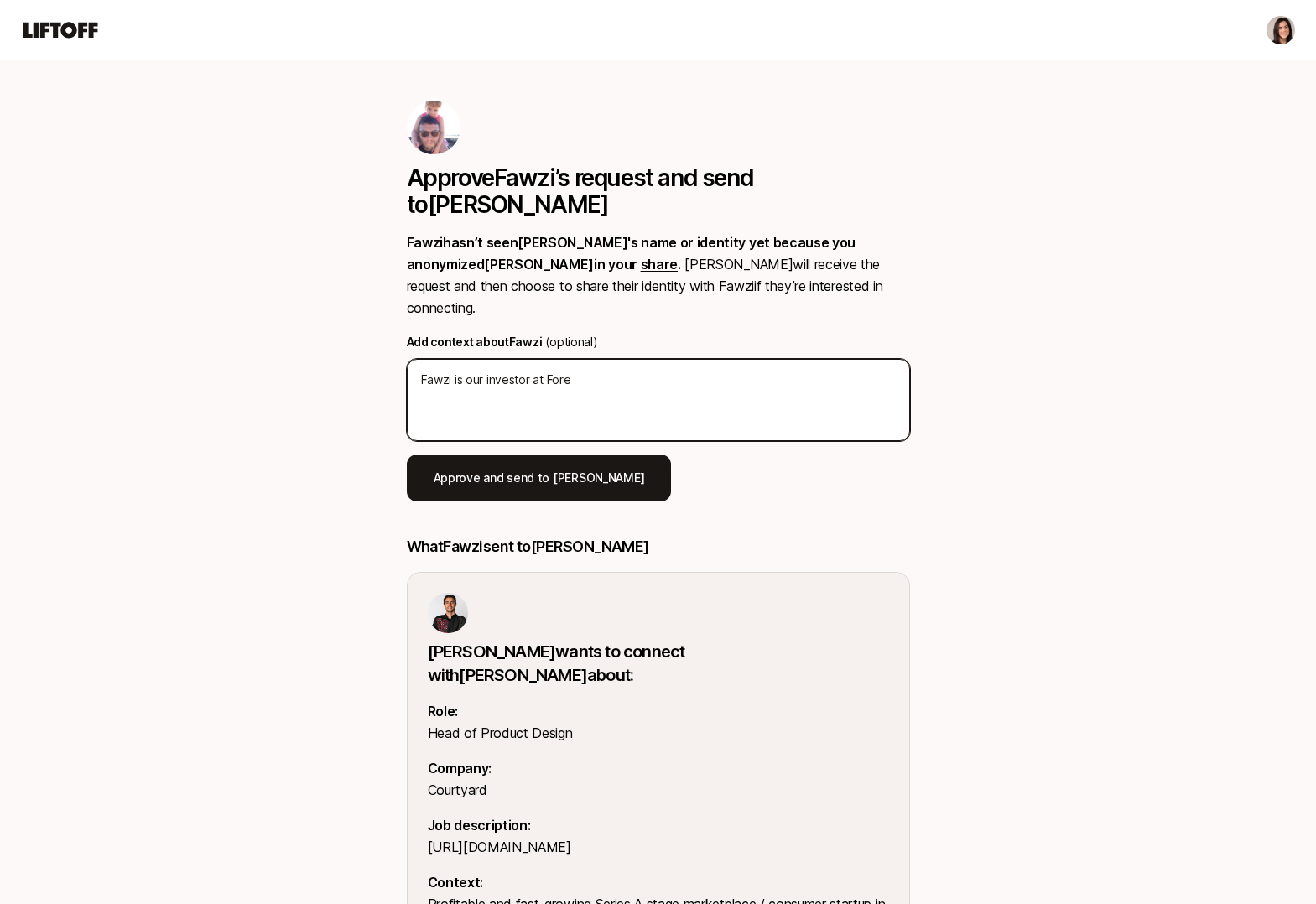
type textarea "Fawzi is our investor at Forer"
type textarea "x"
type textarea "Fawzi is our investor at Foreru"
type textarea "x"
type textarea "Fawzi is our investor at Forerun"
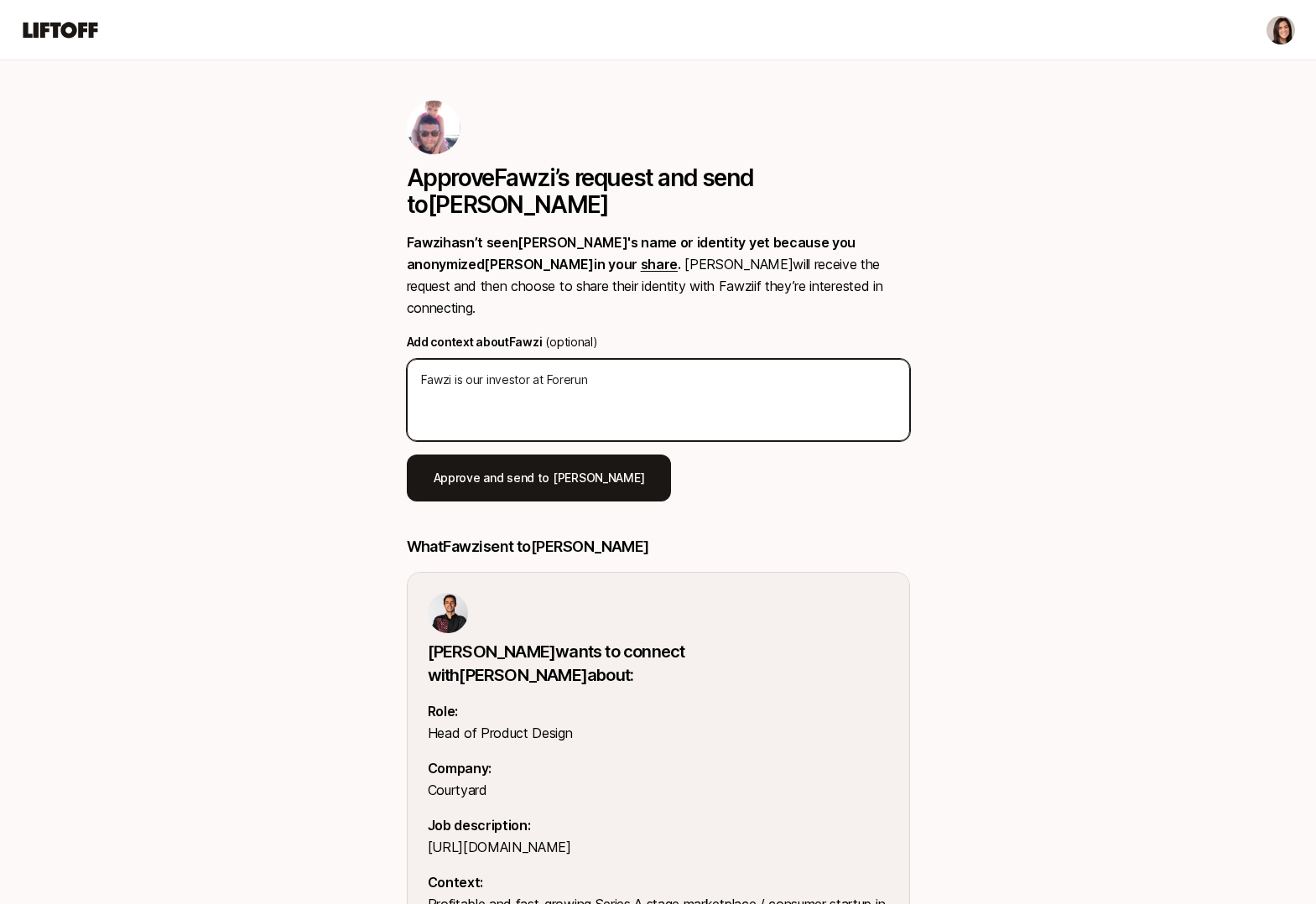
type textarea "x"
type textarea "Fawzi is our investor at Forerunne"
type textarea "x"
type textarea "Fawzi is our investor at Forerunner"
type textarea "x"
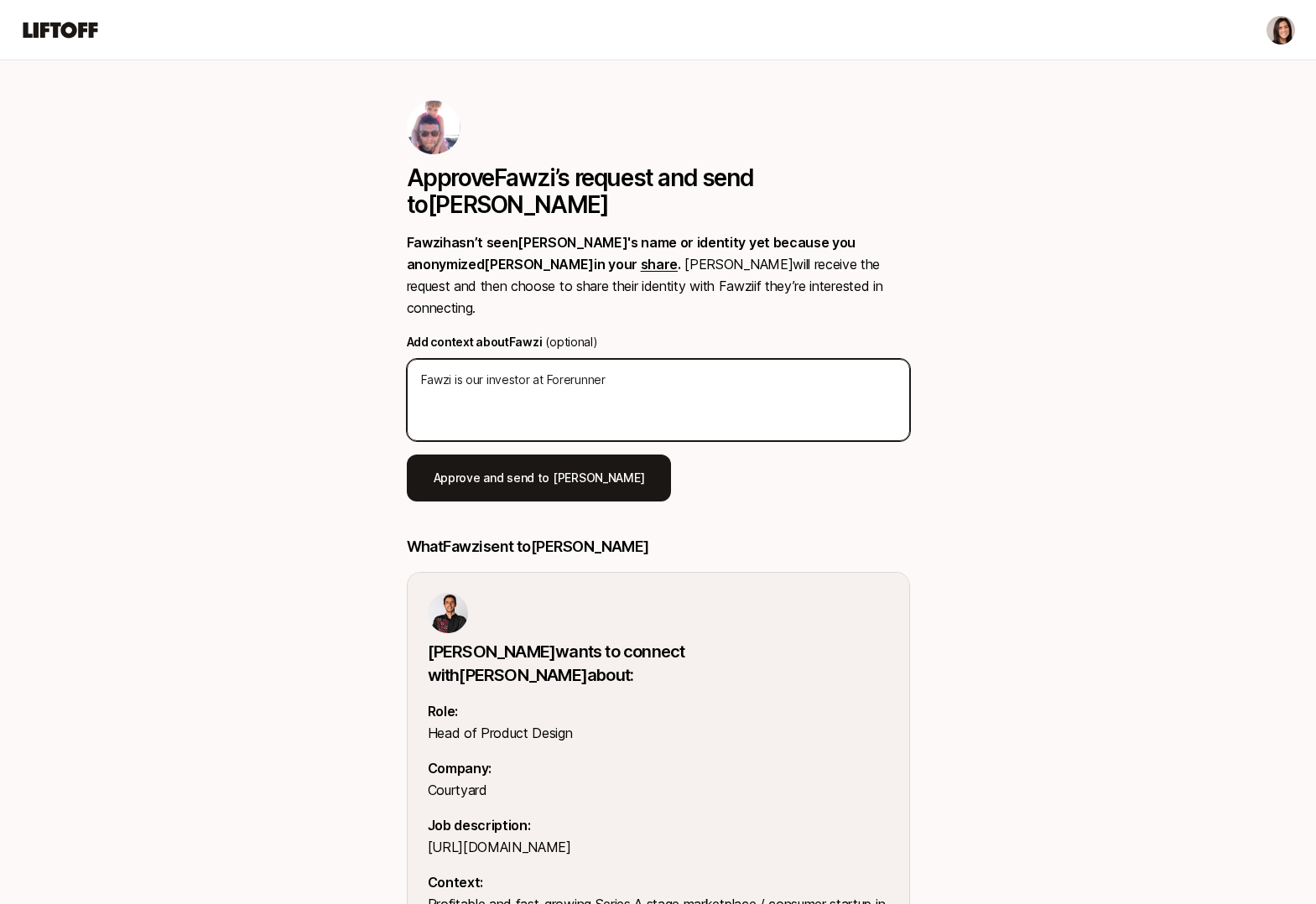
type textarea "Fawzi is our investor at Forerunner"
type textarea "x"
type textarea "Fawzi is our investor at Forerunner an"
type textarea "x"
type textarea "Fawzi is our investor at Forerunner and"
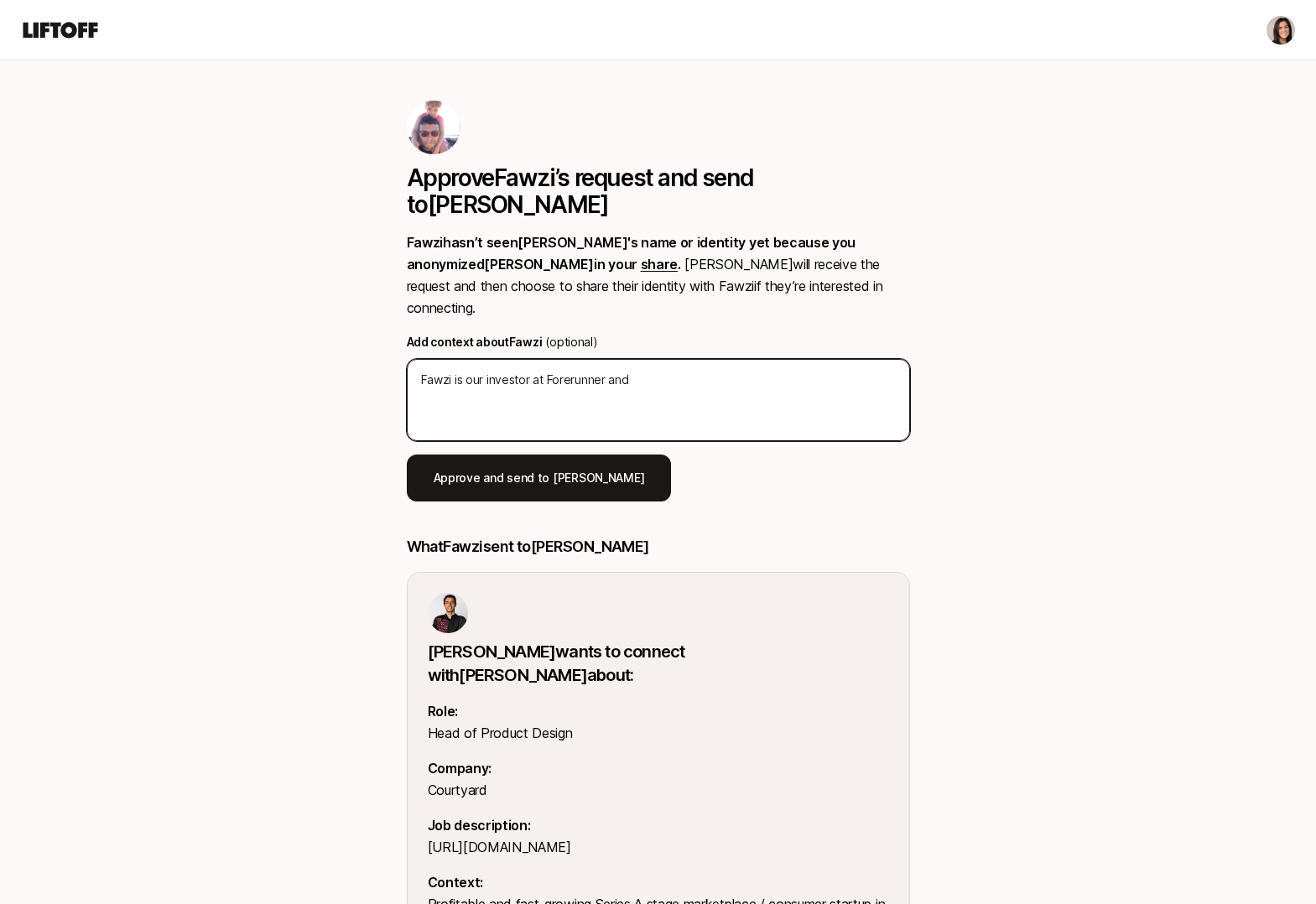
type textarea "x"
type textarea "Fawzi is our investor at Forerunner and"
drag, startPoint x: 466, startPoint y: 333, endPoint x: 478, endPoint y: 400, distance: 68.1
click at [477, 395] on div "Approve Fawzi ’s request and send to Alex Fawzi hasn’t seen Alex 's name or ide…" at bounding box center [658, 301] width 503 height 400
type textarea "x"
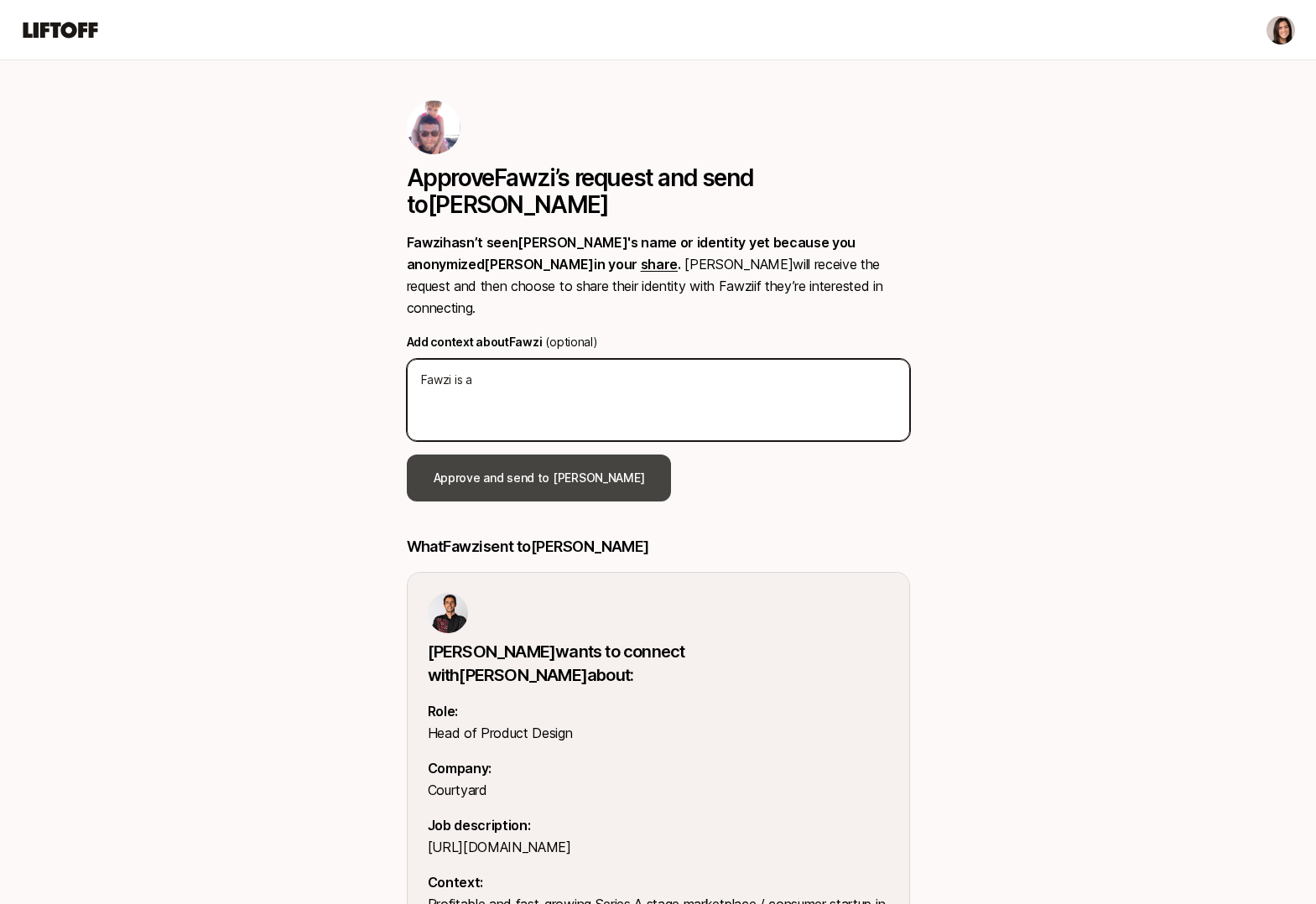
type textarea "Fawzi is aw"
type textarea "x"
type textarea "Fawzi is awe"
type textarea "x"
type textarea "Fawzi is awes"
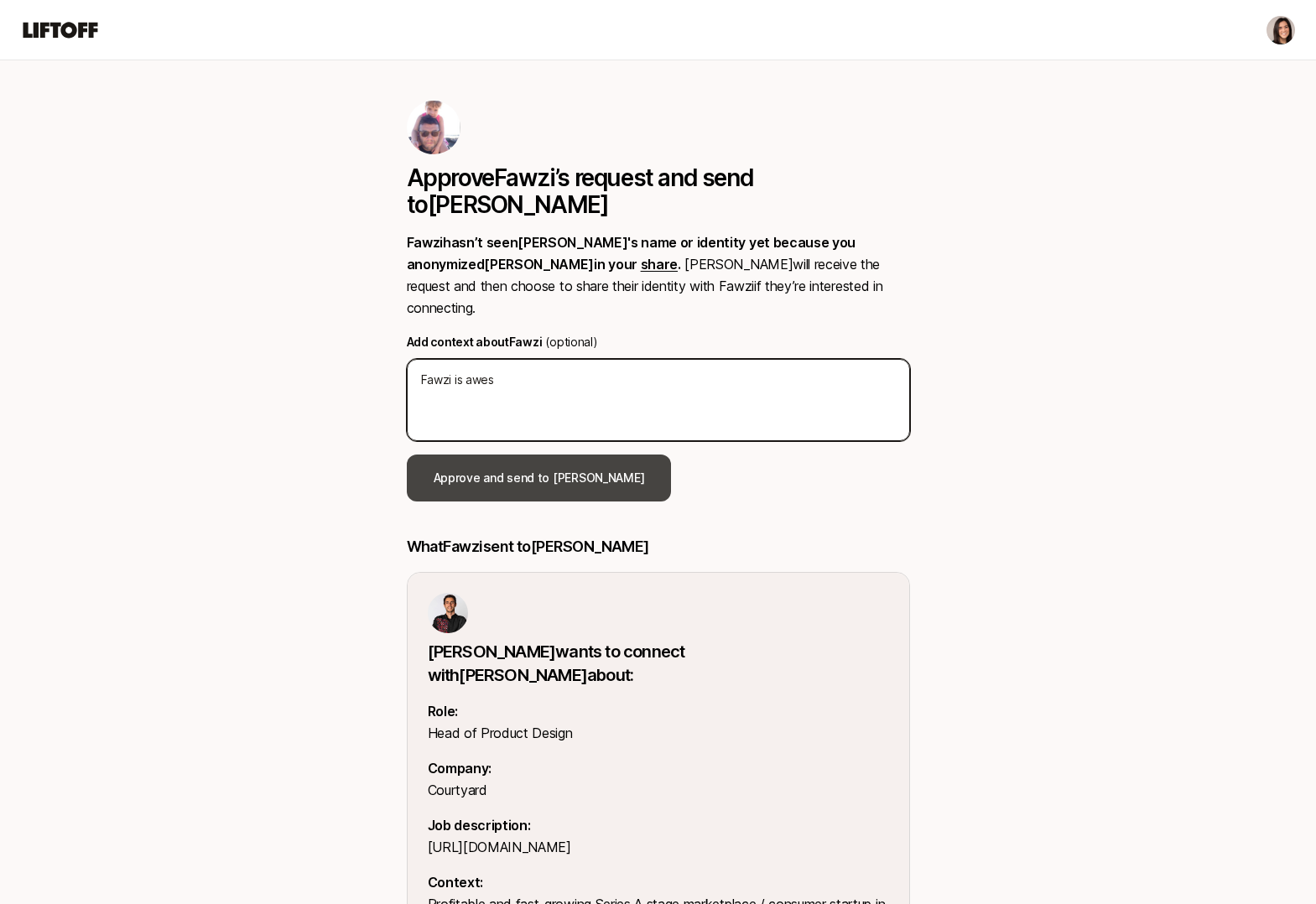
type textarea "x"
type textarea "Fawzi is aweso"
type textarea "x"
type textarea "Fawzi is awesom"
type textarea "x"
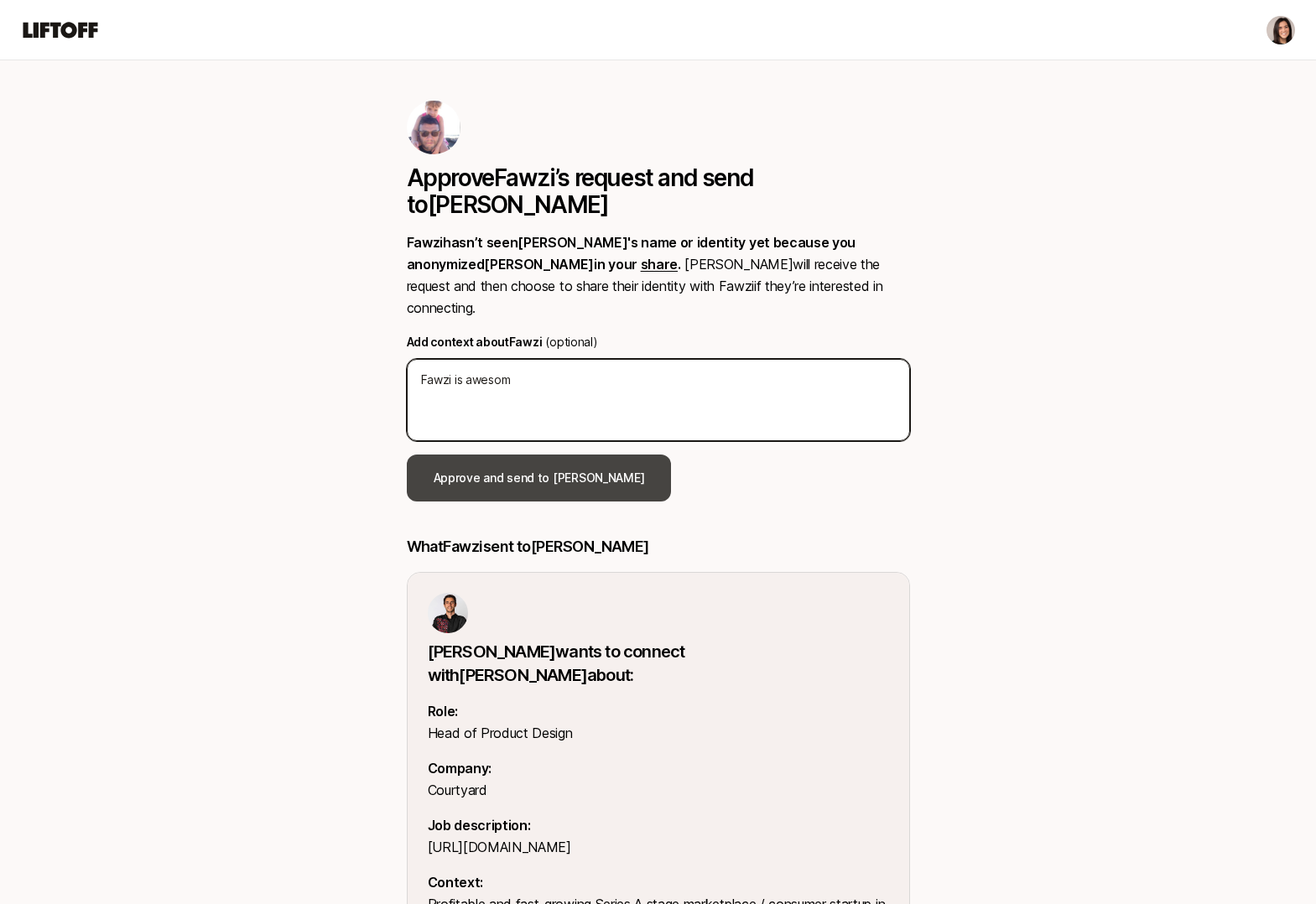
type textarea "Fawzi is awesome"
type textarea "x"
type textarea "Fawzi is awesome."
type textarea "x"
type textarea "Fawzi is awesome."
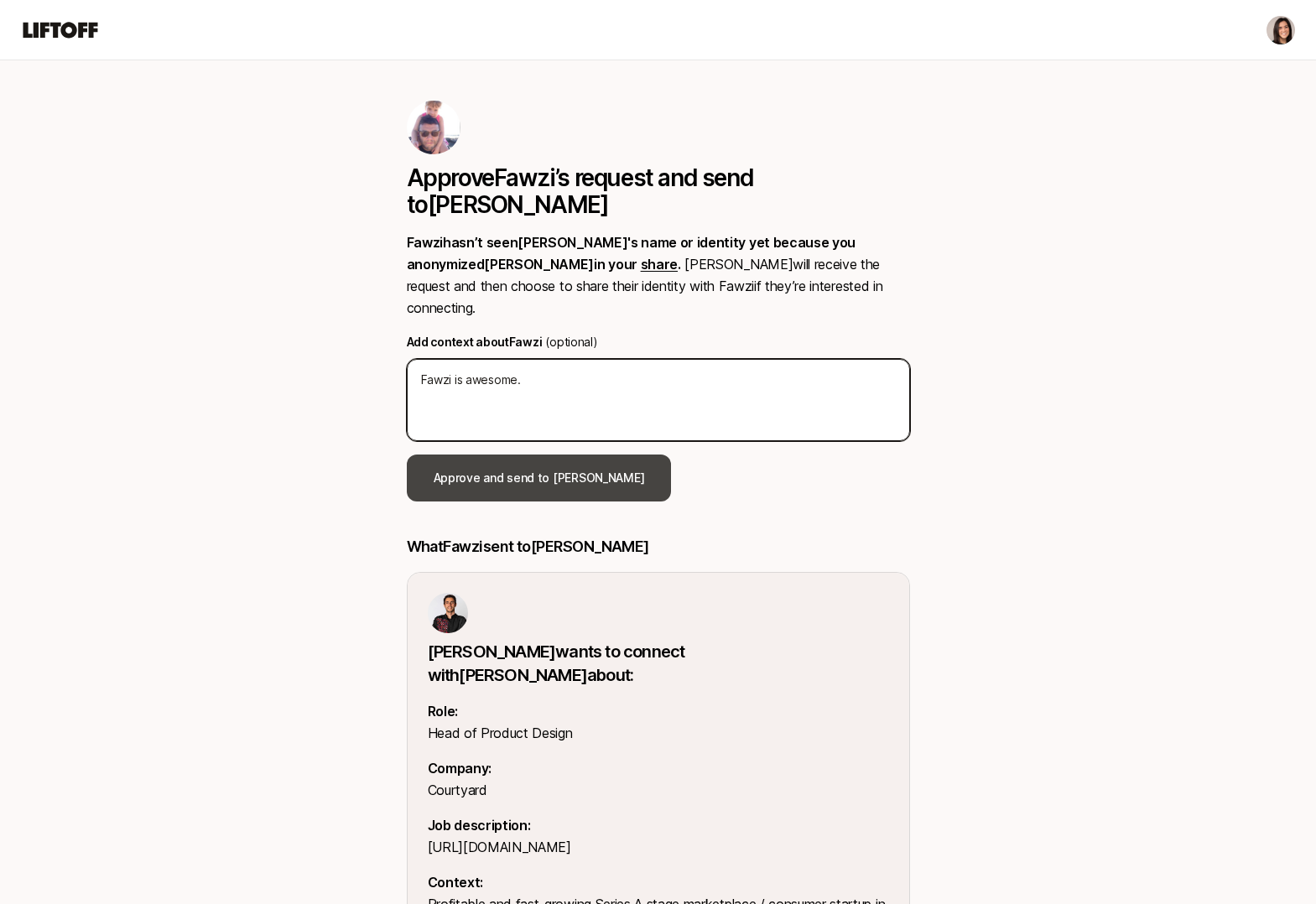
type textarea "x"
type textarea "Fawzi is awesome. F"
type textarea "x"
type textarea "Fawzi is awesome. For"
type textarea "x"
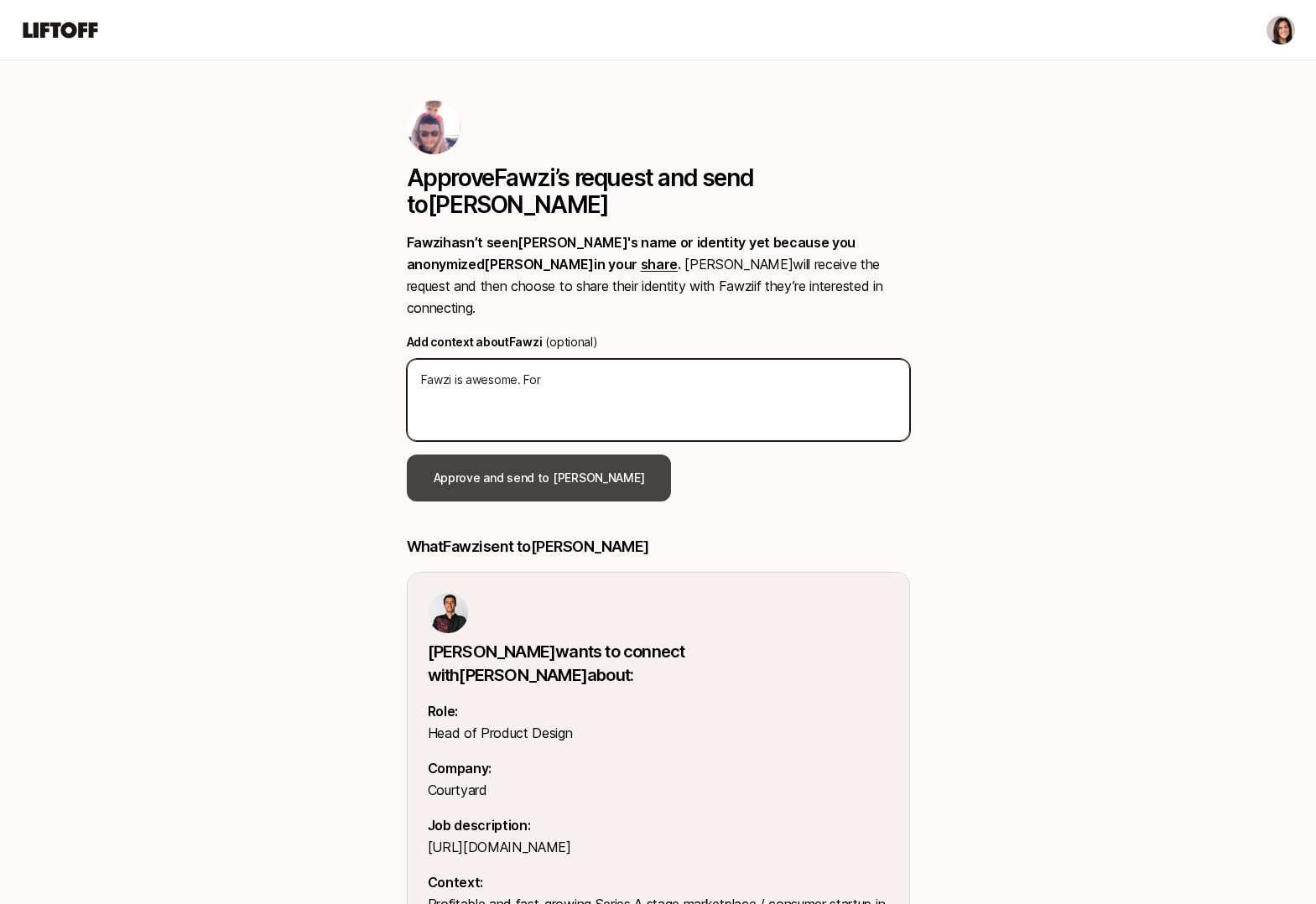
type textarea "Fawzi is awesome. Fore"
type textarea "x"
type textarea "Fawzi is awesome. Forer"
type textarea "x"
type textarea "Fawzi is awesome. Forern"
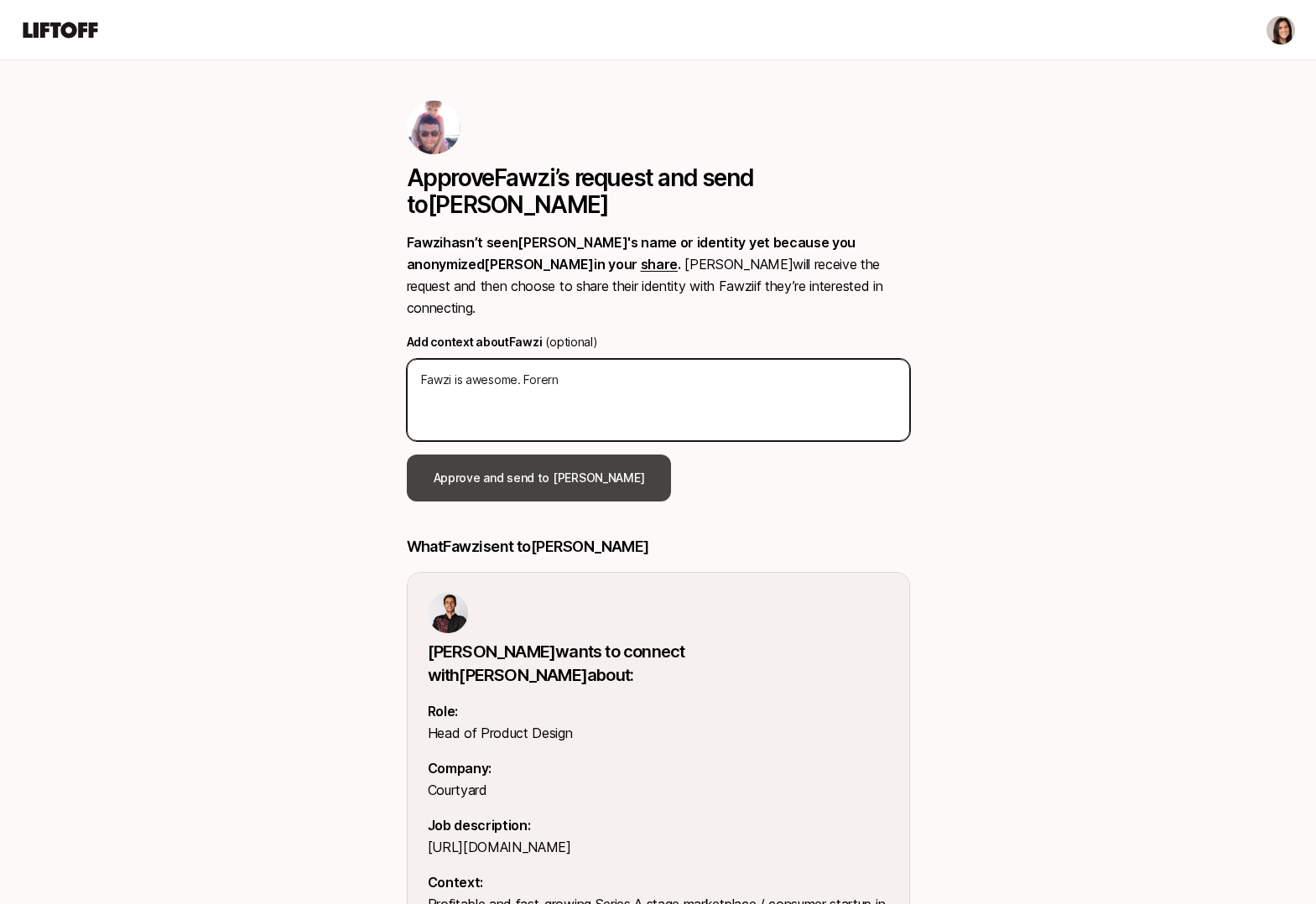
type textarea "x"
type textarea "Fawzi is awesome. Forer"
type textarea "x"
type textarea "Fawzi is awesome. Foreru"
type textarea "x"
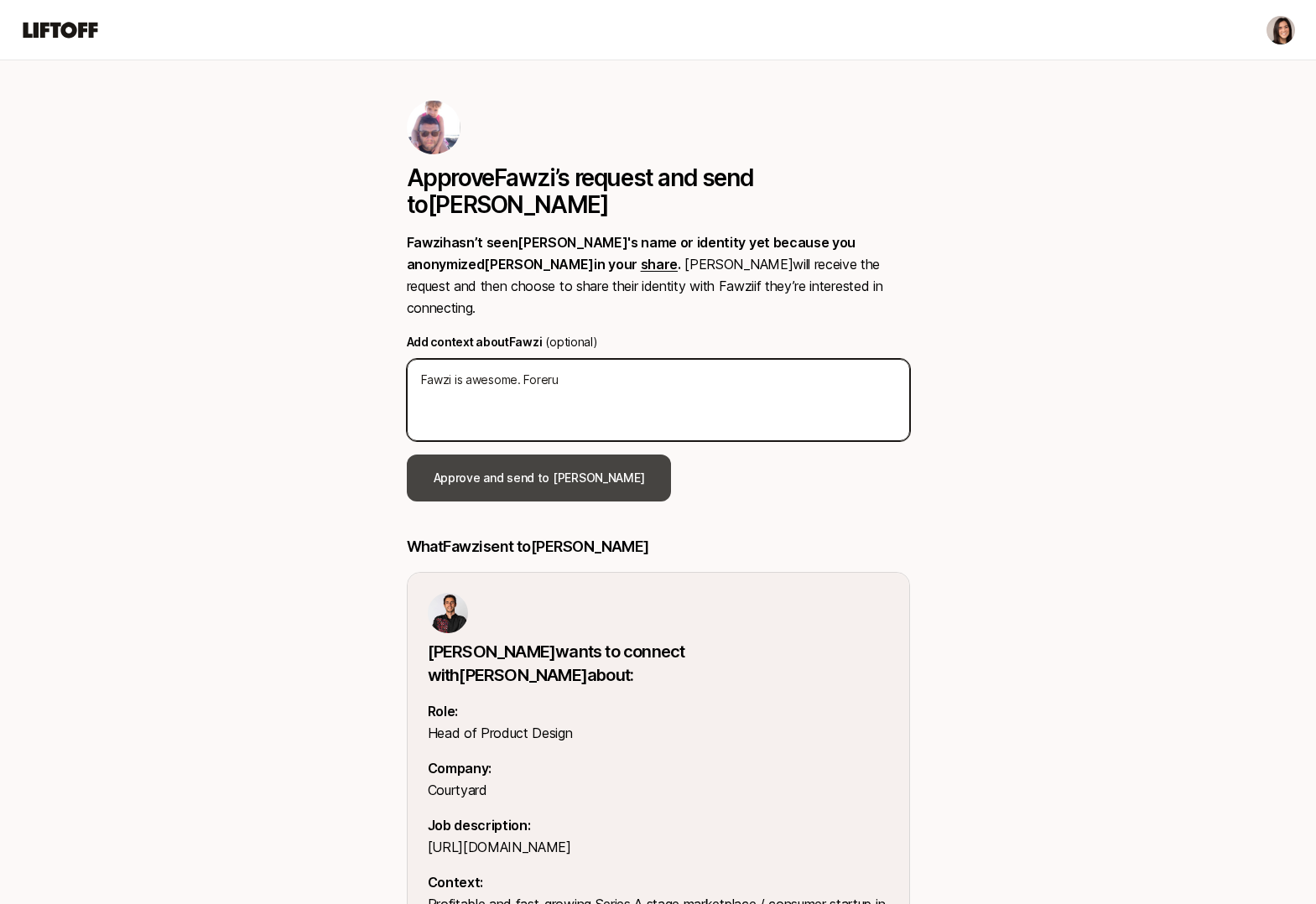
type textarea "Fawzi is awesome. Forerun"
type textarea "x"
type textarea "Fawzi is awesome. Forerunn"
type textarea "x"
type textarea "Fawzi is awesome. Forerunne"
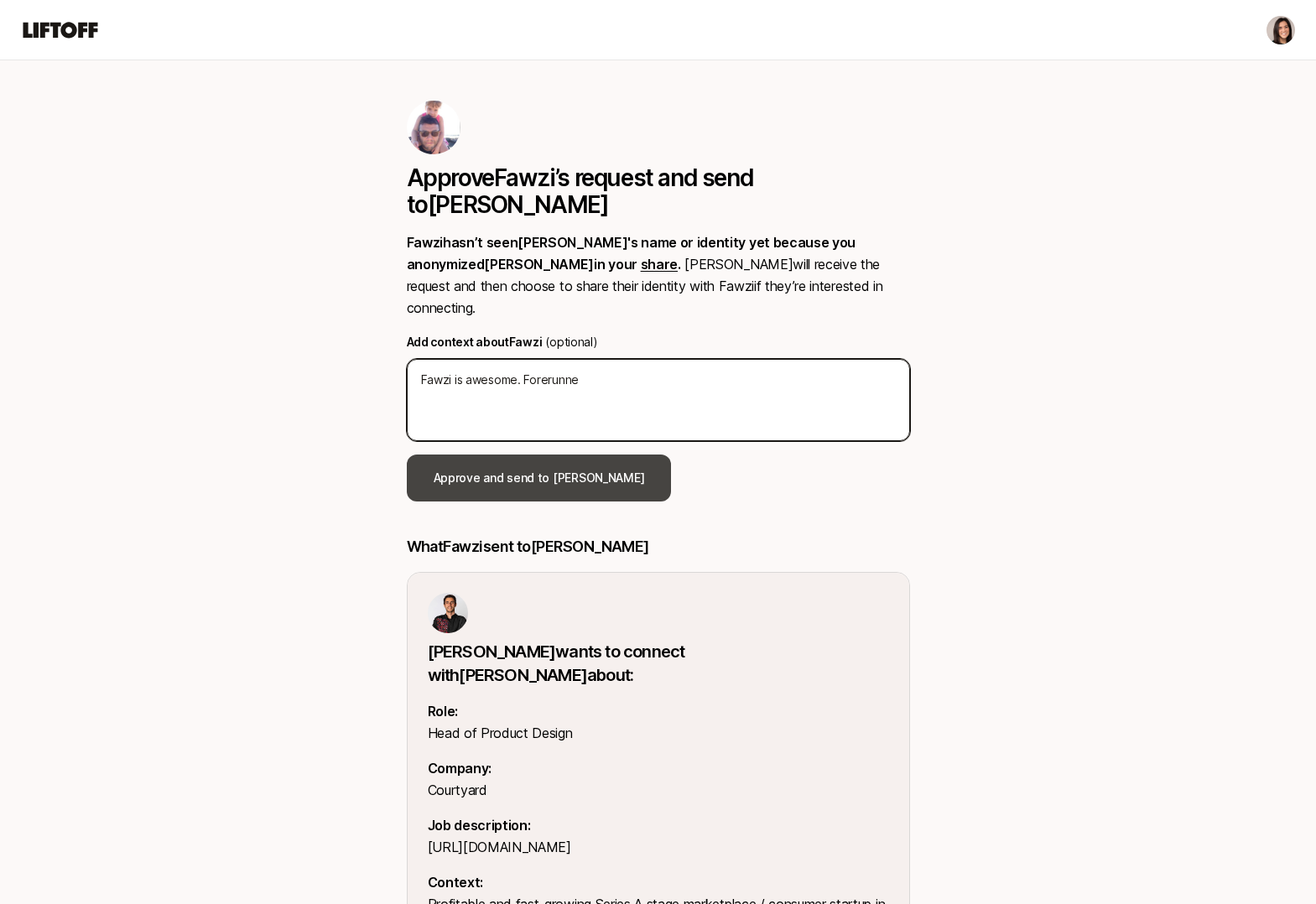
type textarea "x"
type textarea "Fawzi is awesome. Forerunner"
type textarea "x"
type textarea "Fawzi is awesome. Forerunner"
type textarea "x"
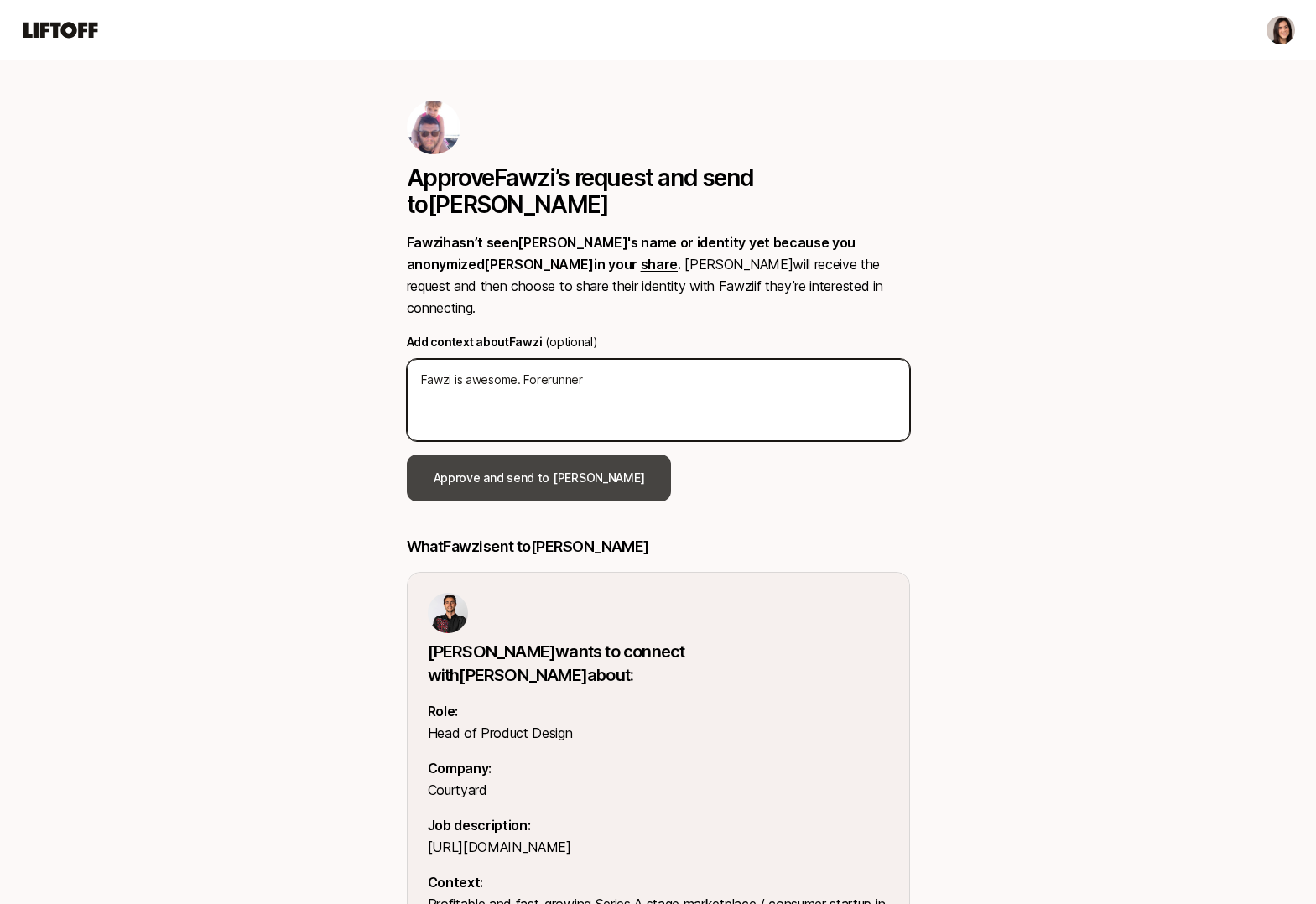
type textarea "Fawzi is awesome. Forerunner i"
type textarea "x"
type textarea "Fawzi is awesome. Forerunner is"
type textarea "x"
type textarea "Fawzi is awesome. Forerunner is"
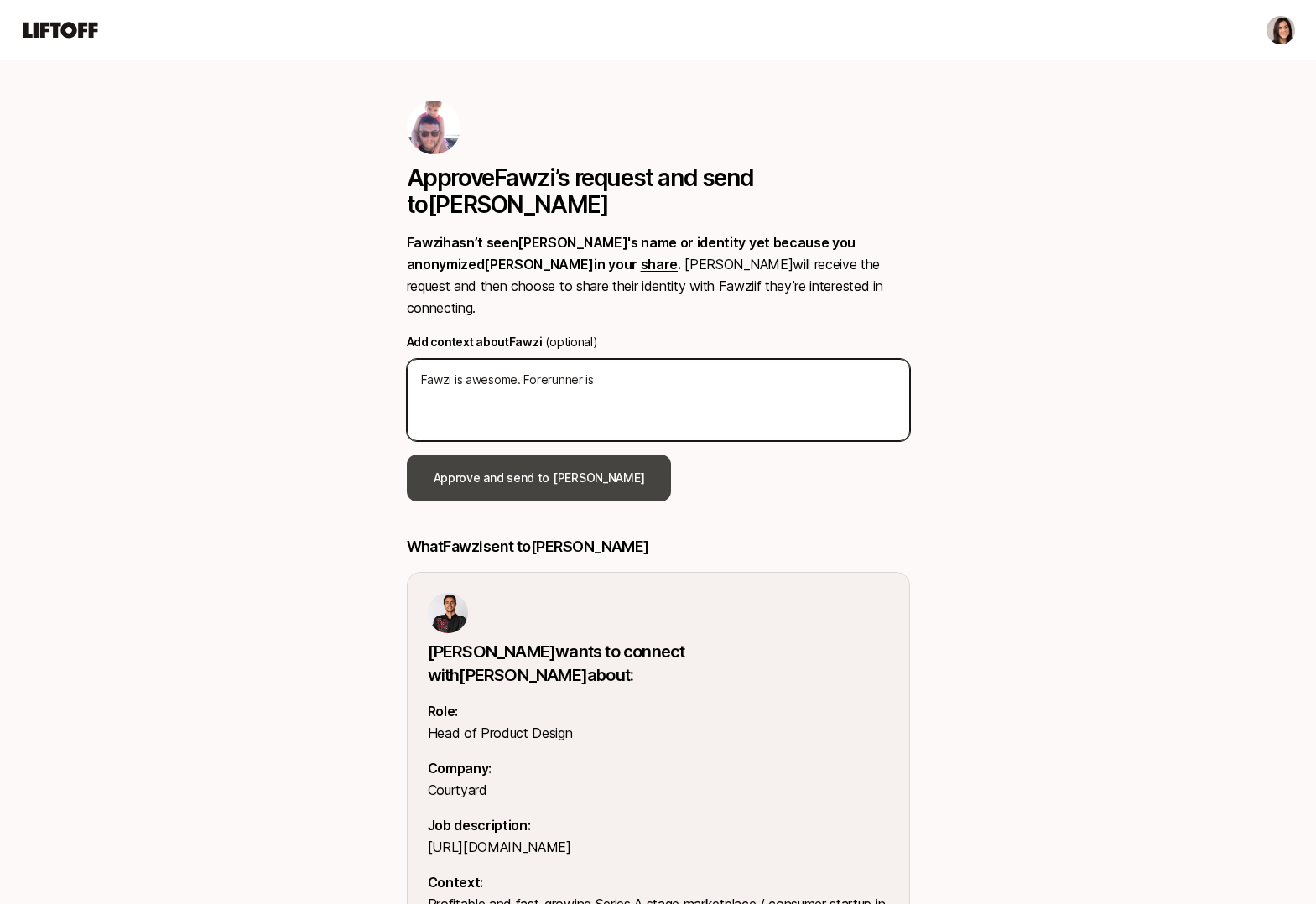
type textarea "x"
type textarea "Fawzi is awesome. Forerunner is o"
type textarea "x"
type textarea "Fawzi is awesome. Forerunner is ou"
type textarea "x"
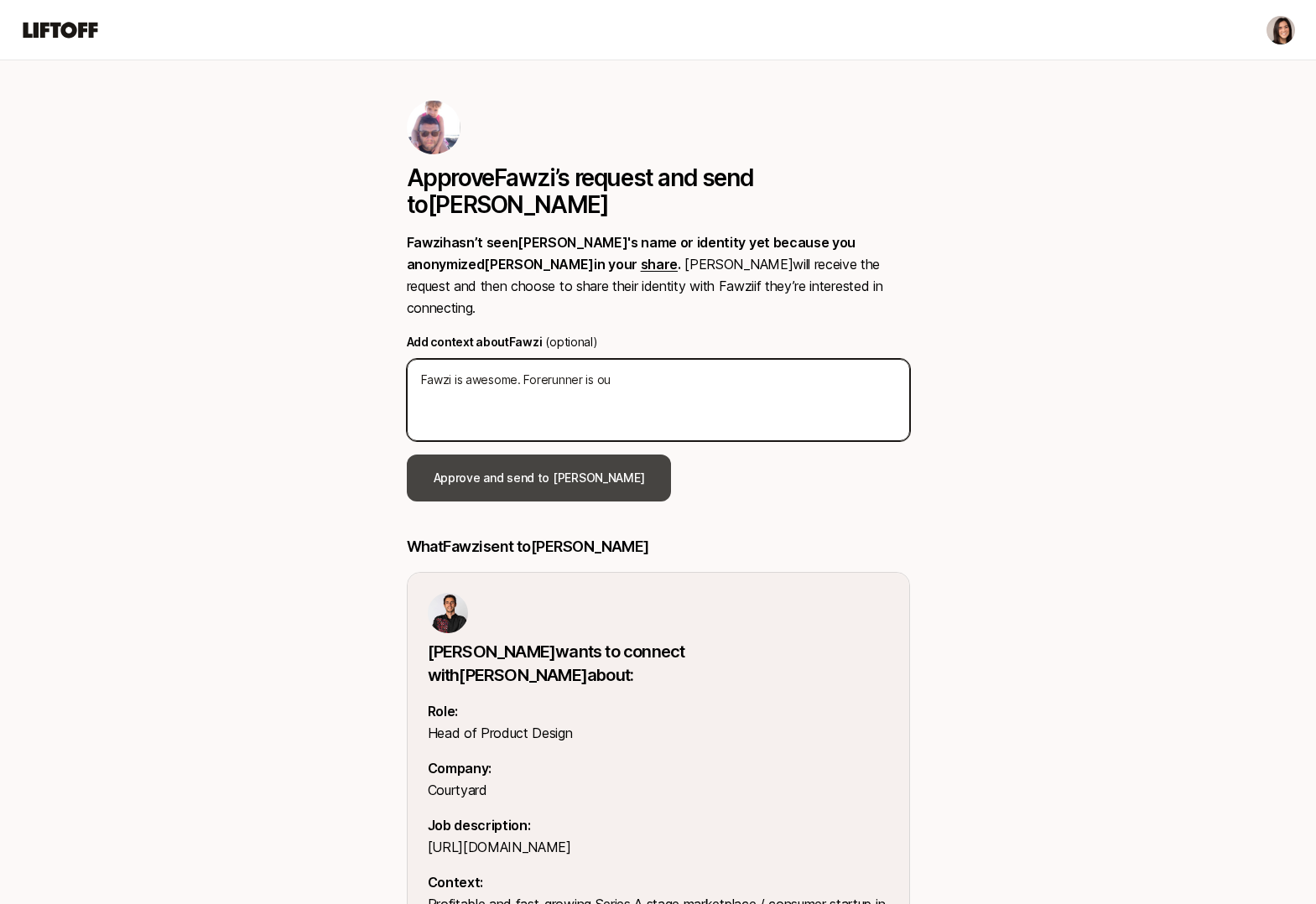
type textarea "Fawzi is awesome. Forerunner is our"
type textarea "x"
type textarea "Fawzi is awesome. Forerunner is our"
type textarea "x"
type textarea "Fawzi is awesome. Forerunner is our le"
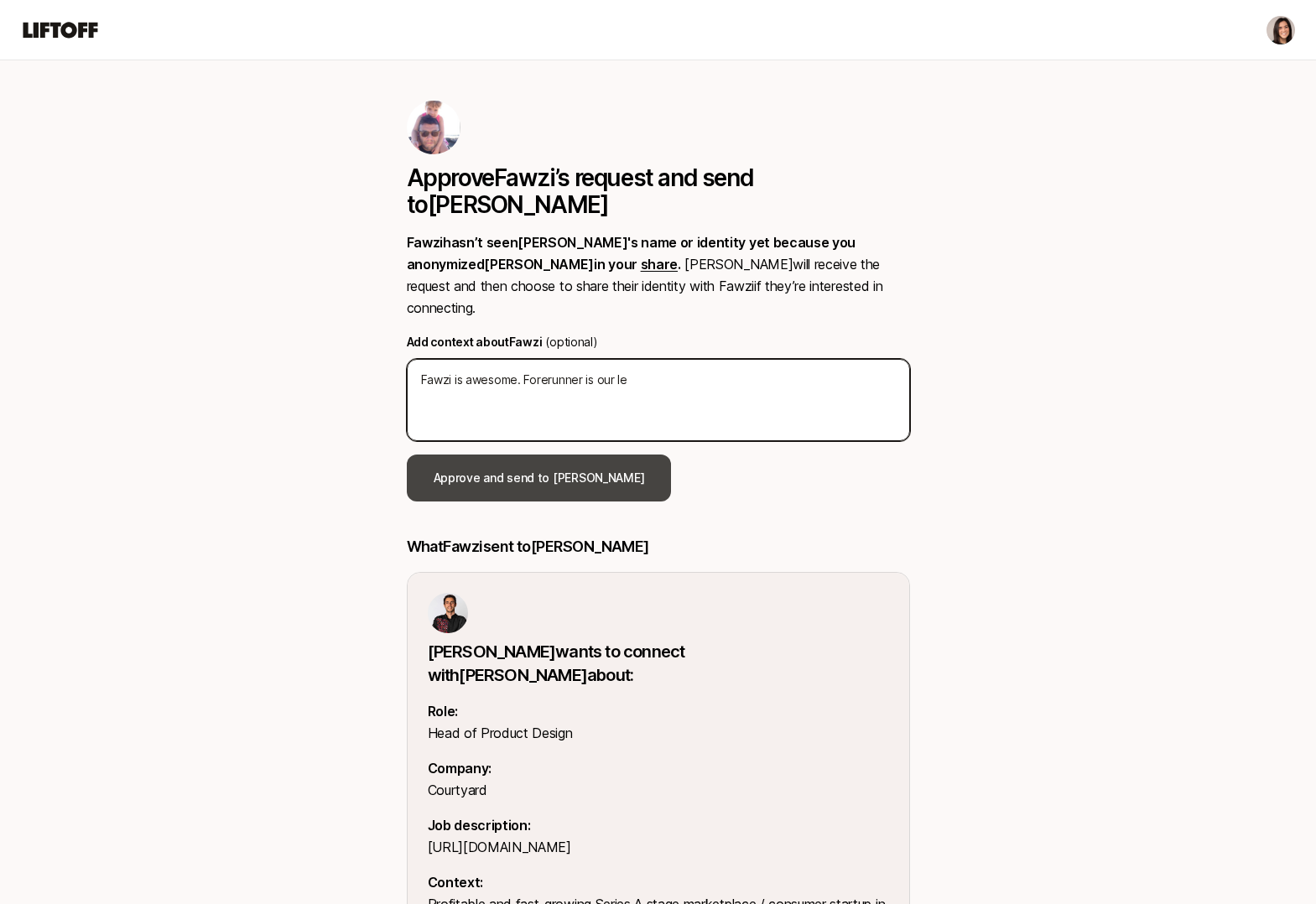
type textarea "x"
type textarea "Fawzi is awesome. Forerunner is our lea"
type textarea "x"
type textarea "Fawzi is awesome. Forerunner is our lead"
type textarea "x"
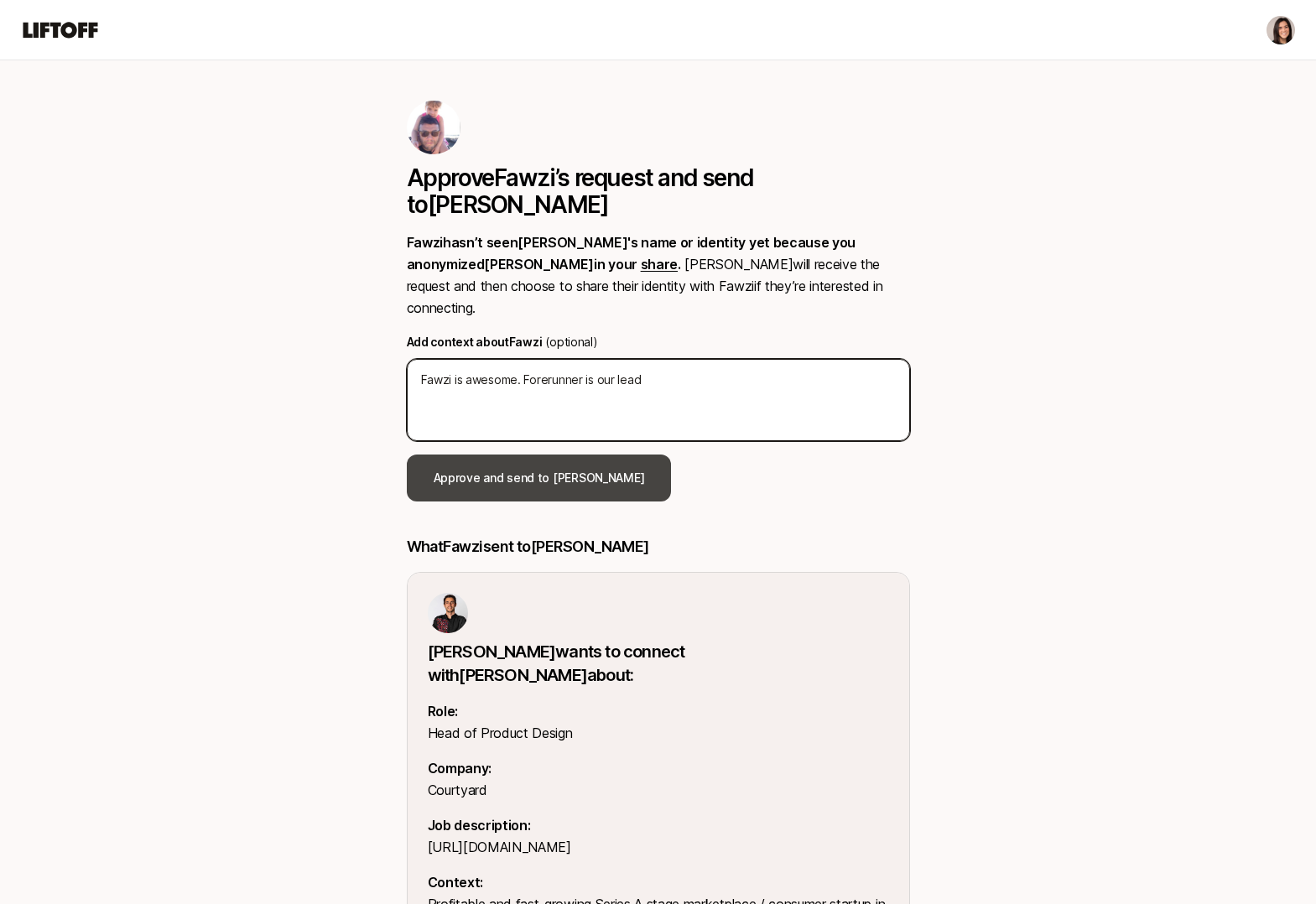
type textarea "Fawzi is awesome. Forerunner is our lead"
type textarea "x"
type textarea "Fawzi is awesome. Forerunner is our lead i"
type textarea "x"
type textarea "Fawzi is awesome. Forerunner is our lead in"
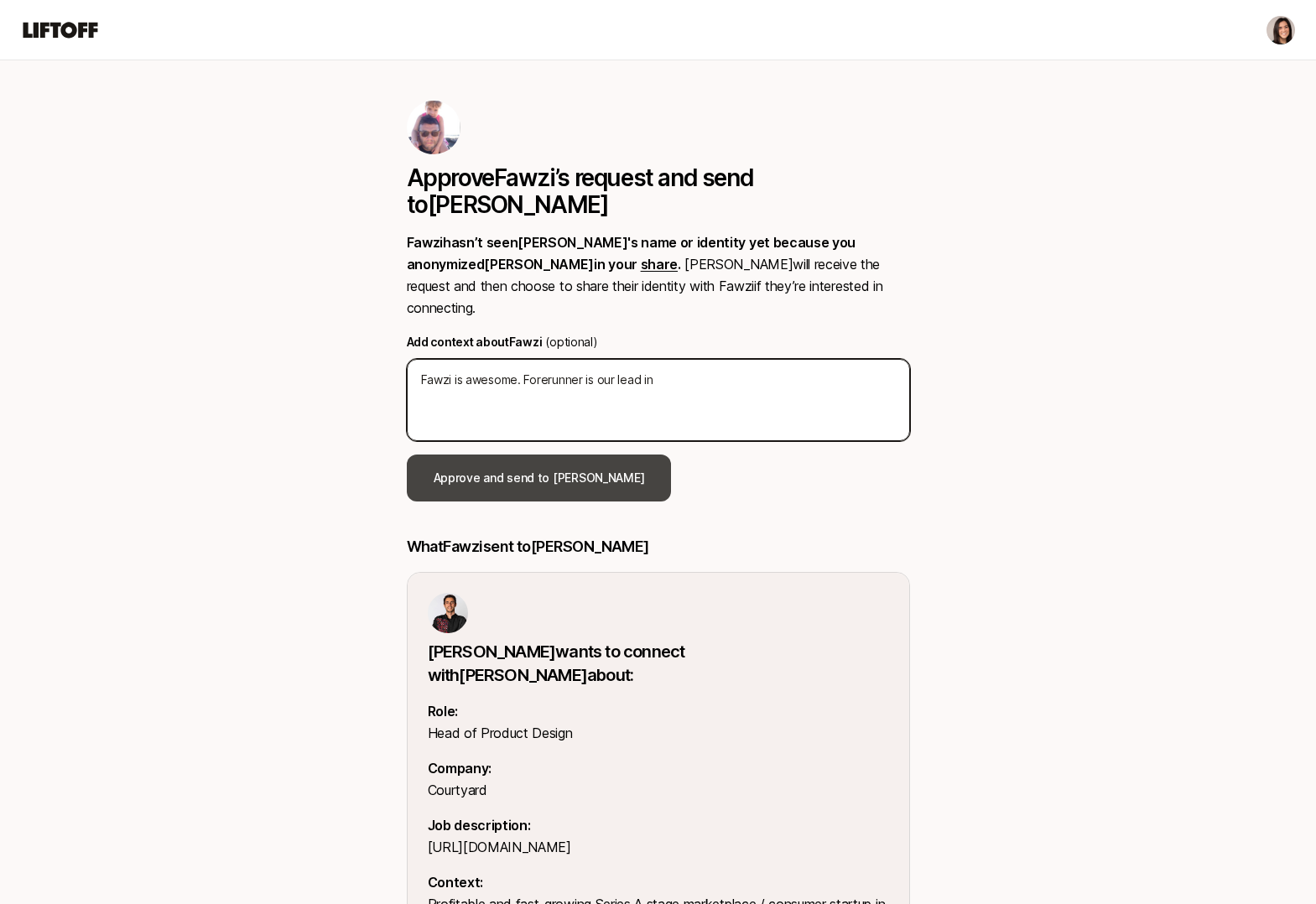
type textarea "x"
type textarea "Fawzi is awesome. Forerunner is our lead inv"
type textarea "x"
type textarea "Fawzi is awesome. Forerunner is our lead inve"
type textarea "x"
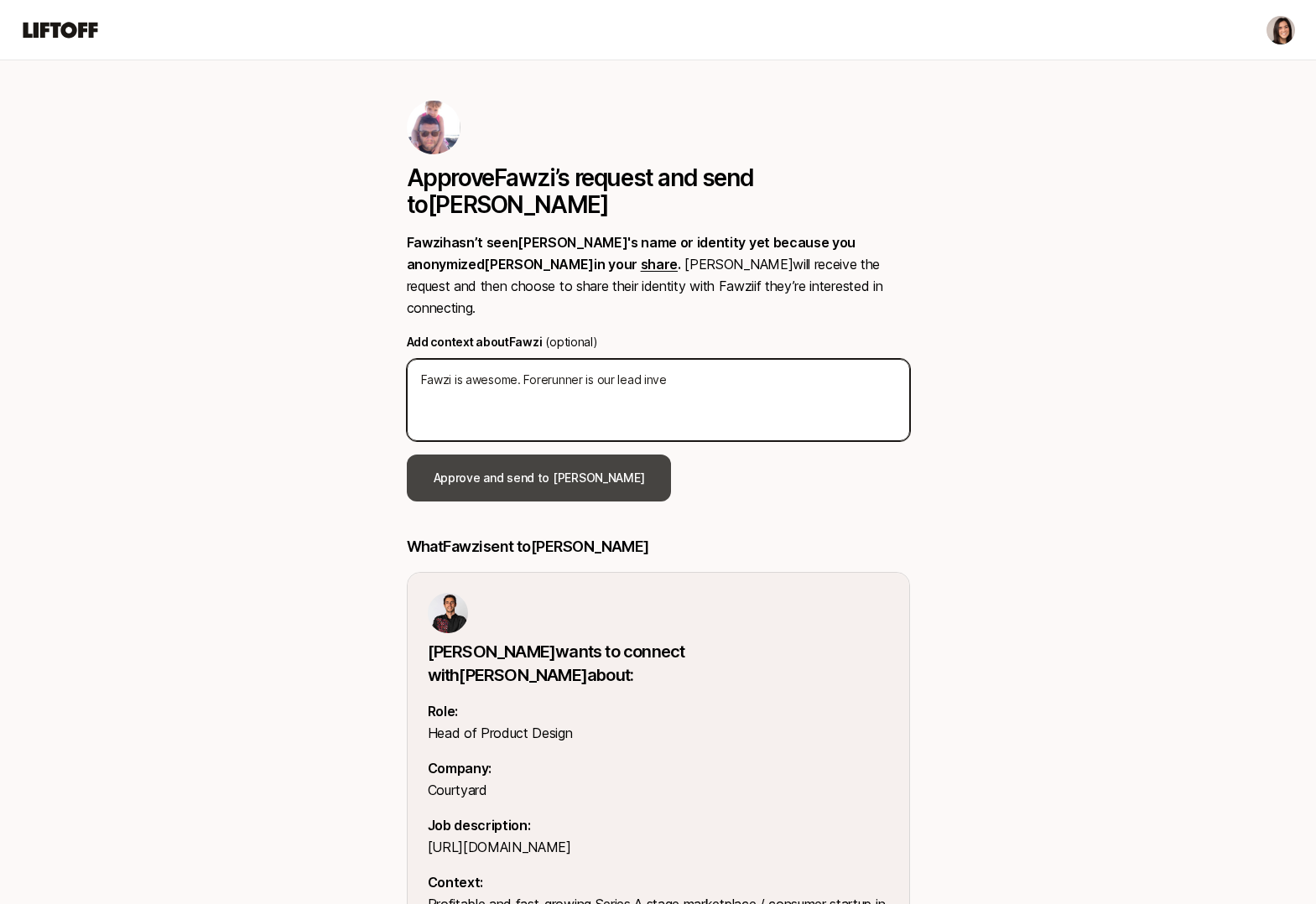
type textarea "Fawzi is awesome. Forerunner is our lead inves"
type textarea "x"
type textarea "Fawzi is awesome. Forerunner is our lead invest"
type textarea "x"
type textarea "Fawzi is awesome. Forerunner is our lead investo"
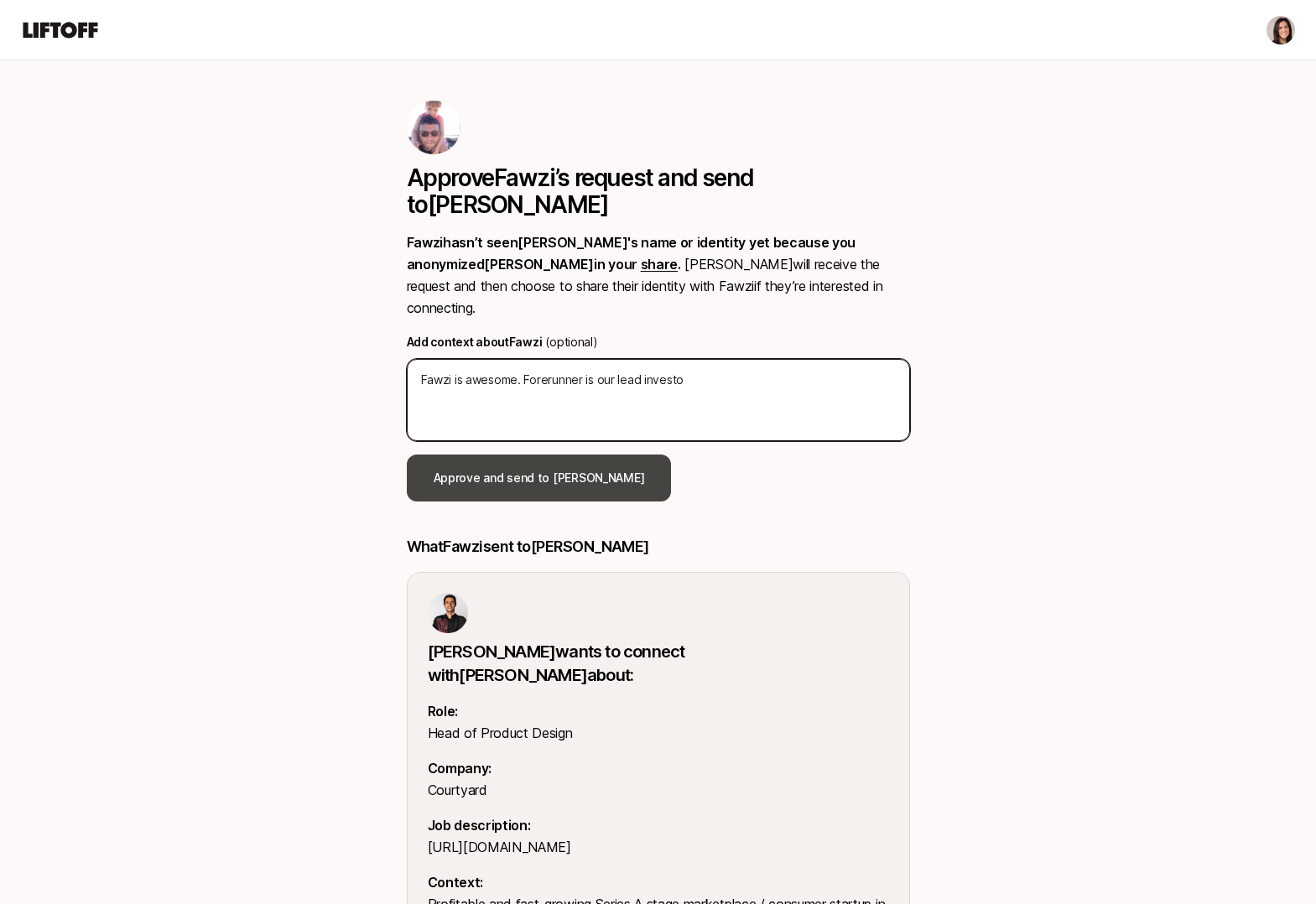
type textarea "x"
type textarea "Fawzi is awesome. Forerunner is our lead investor"
type textarea "x"
type textarea "Fawzi is awesome. Forerunner is our lead investor"
type textarea "x"
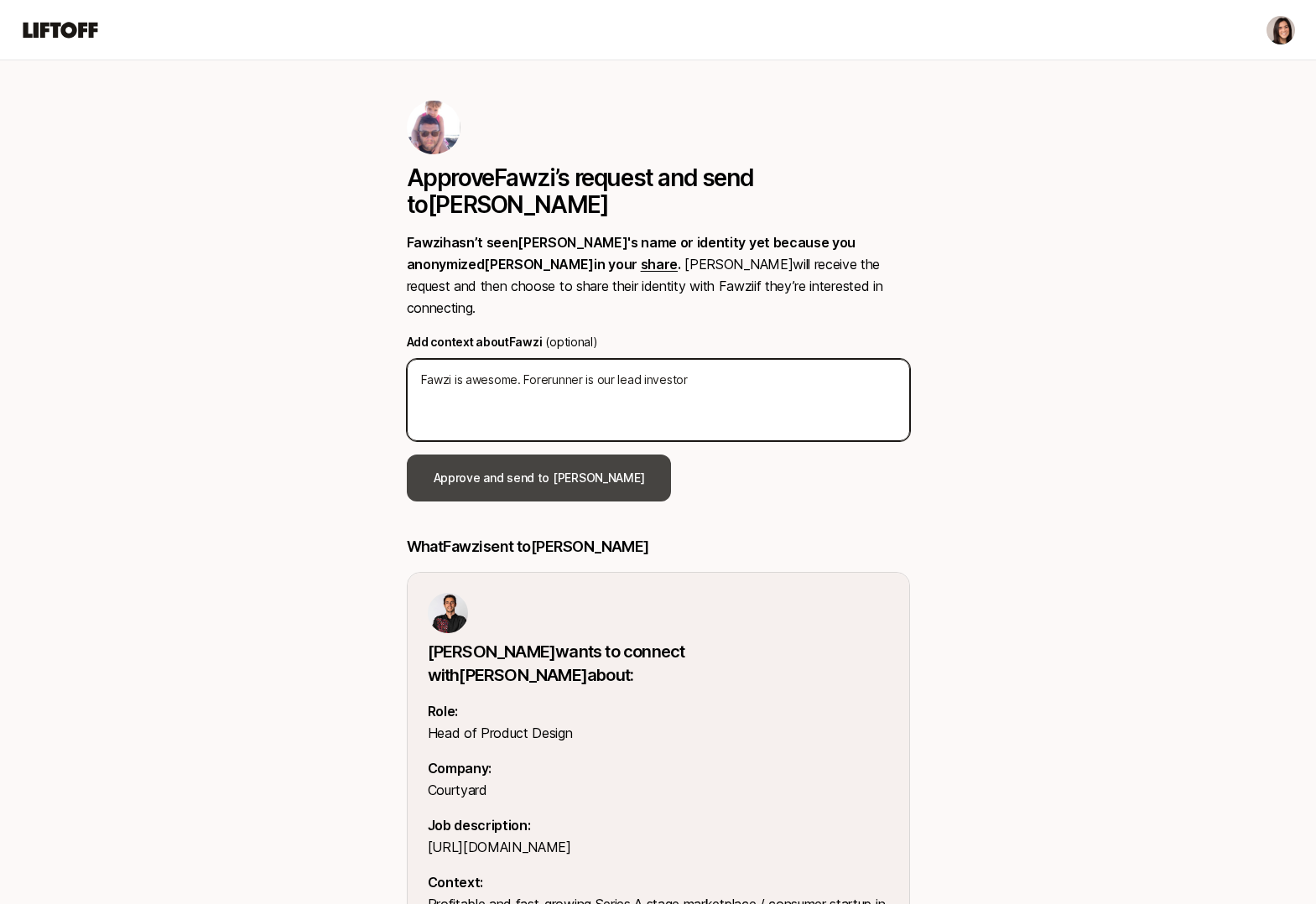
type textarea "Fawzi is awesome. Forerunner is our lead investor f"
type textarea "x"
type textarea "Fawzi is awesome. Forerunner is our lead investor fr"
type textarea "x"
type textarea "Fawzi is awesome. Forerunner is our lead investor from"
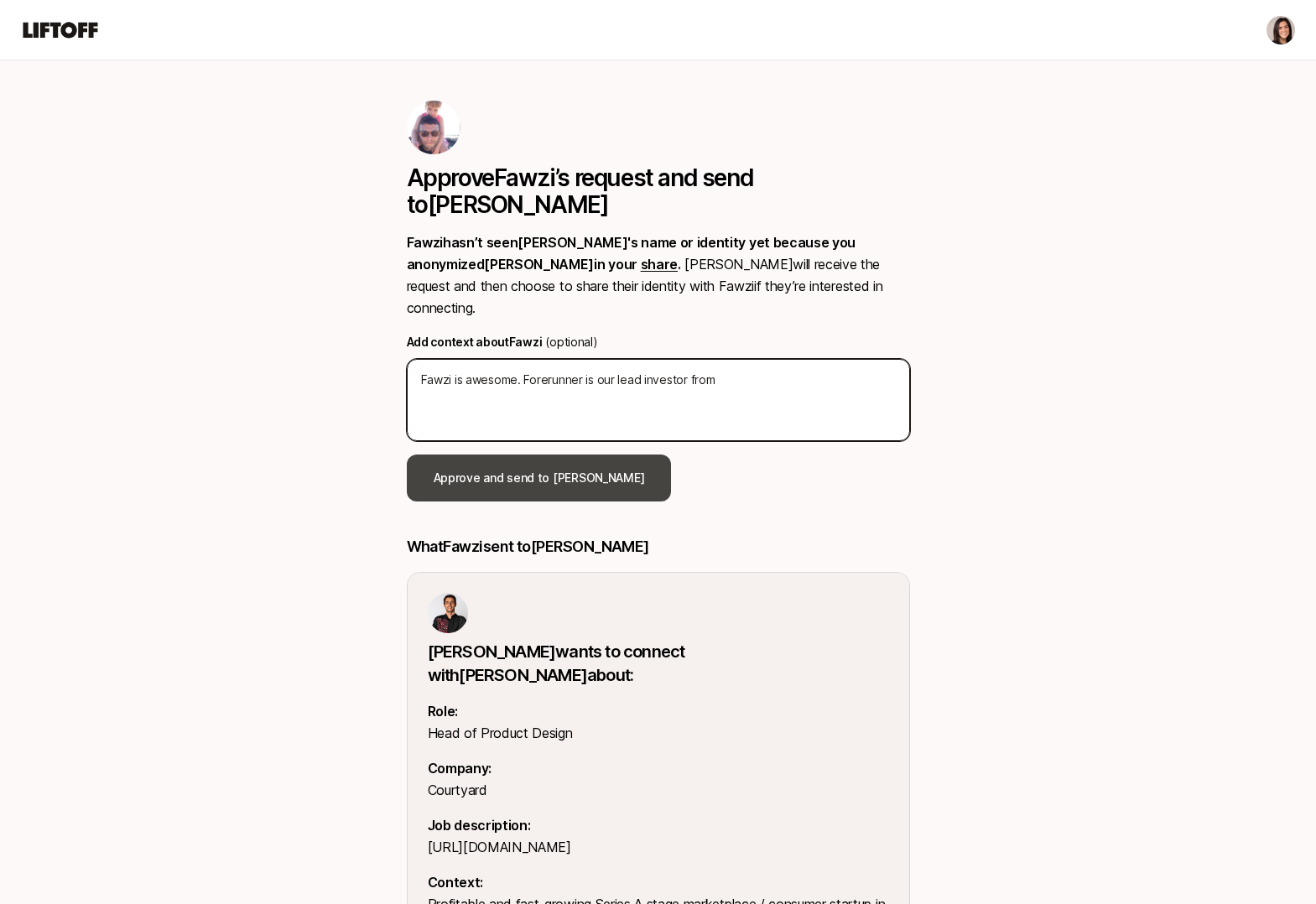
type textarea "x"
type textarea "Fawzi is awesome. Forerunner is our lead investor from"
type textarea "x"
type textarea "Fawzi is awesome. Forerunner is our lead investor from"
type textarea "x"
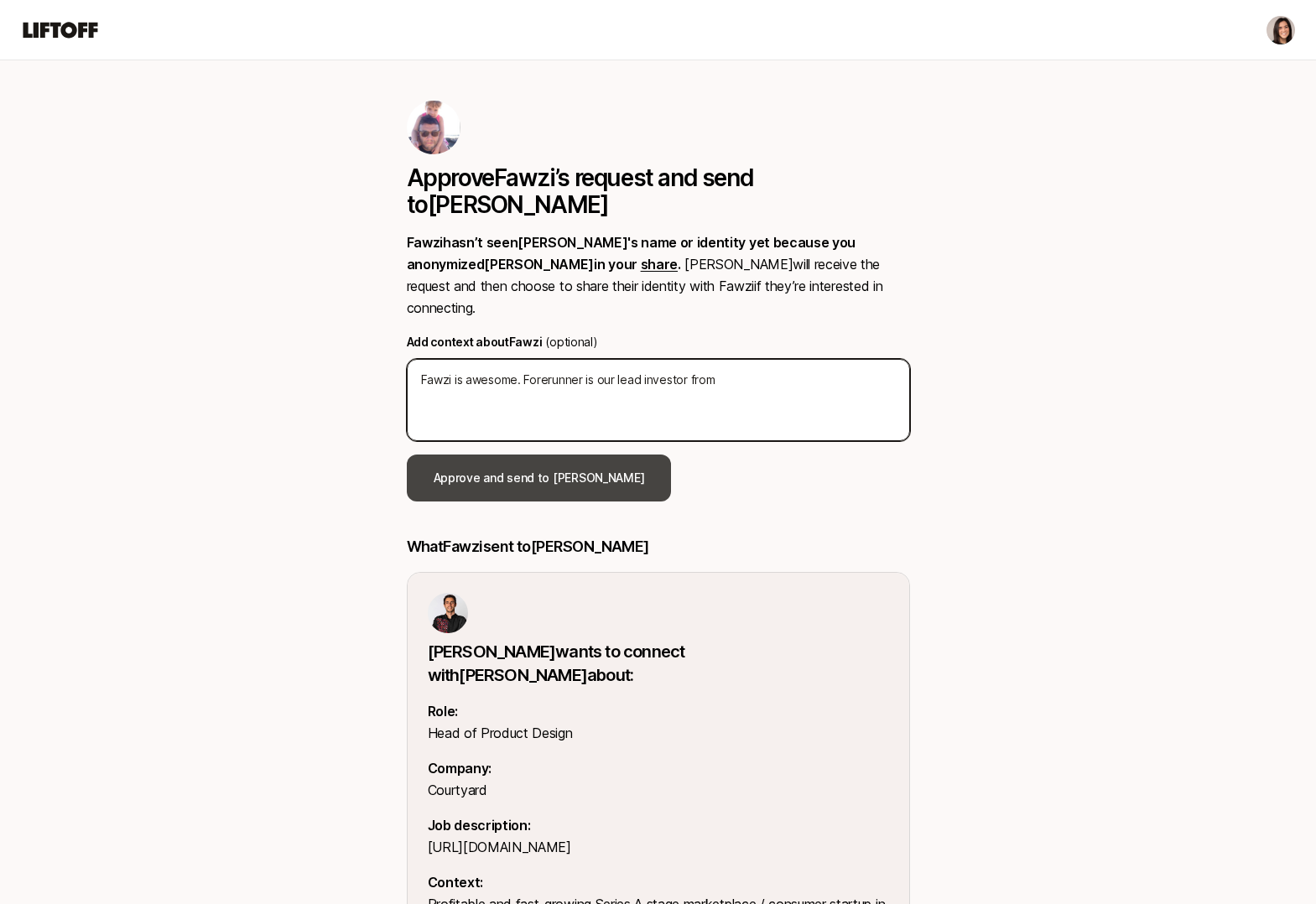
type textarea "Fawzi is awesome. Forerunner is our lead investor from"
type textarea "x"
type textarea "Fawzi is awesome. Forerunner is our lead investor from o"
type textarea "x"
type textarea "Fawzi is awesome. Forerunner is our lead investor from ou"
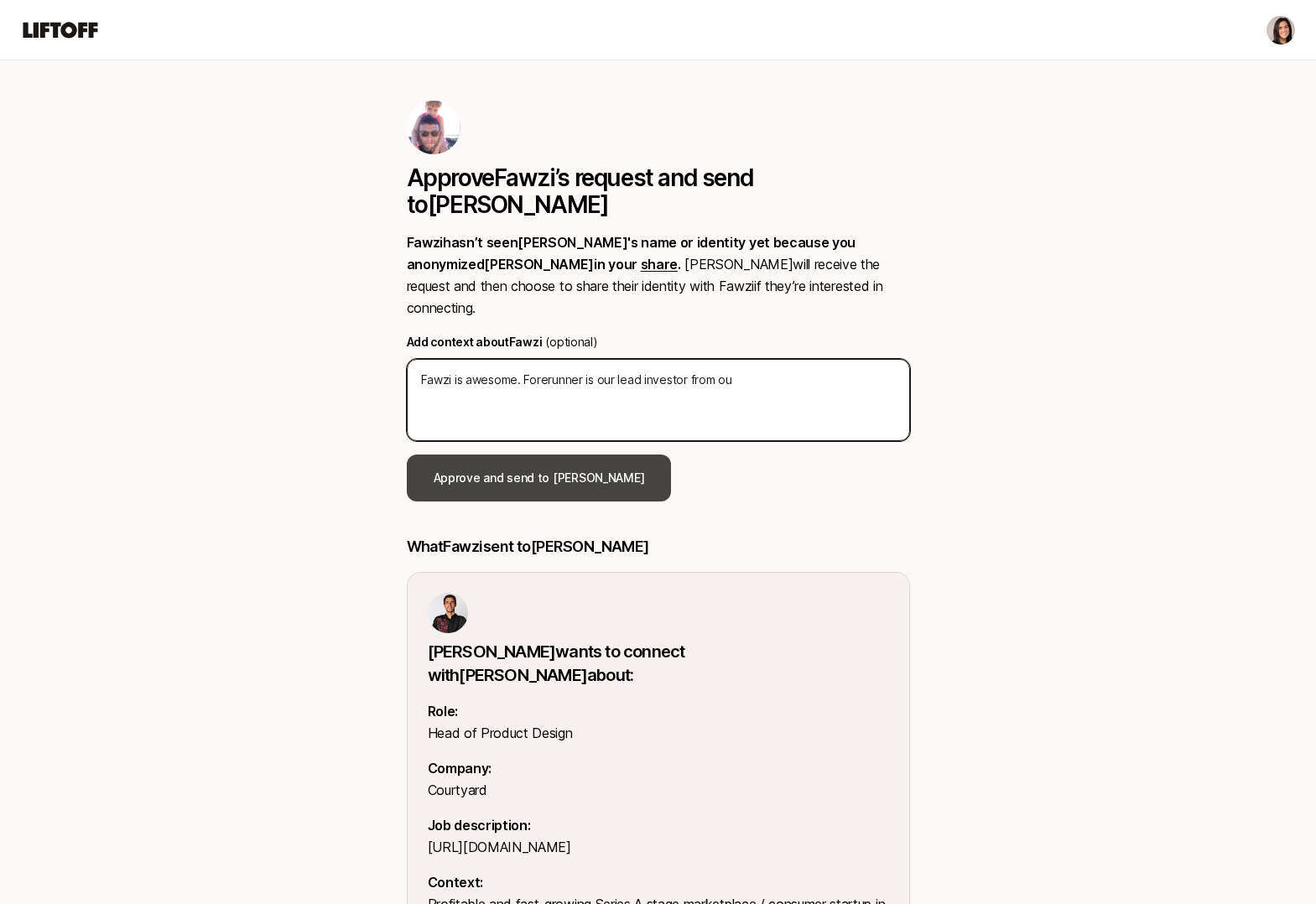
type textarea "x"
type textarea "Fawzi is awesome. Forerunner is our lead investor from our"
type textarea "x"
type textarea "Fawzi is awesome. Forerunner is our lead investor from our S"
type textarea "x"
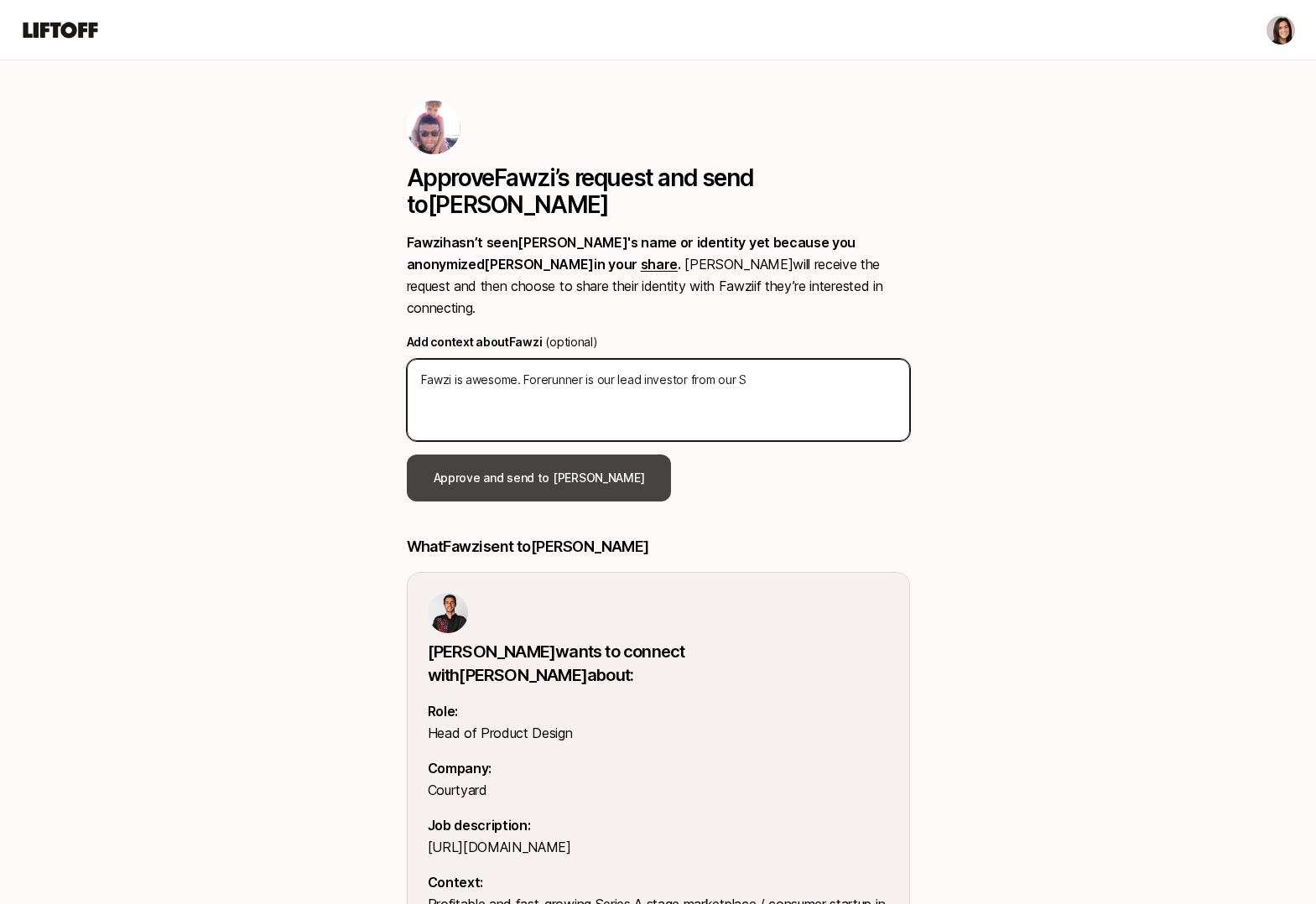
type textarea "Fawzi is awesome. Forerunner is our lead investor from our Se"
type textarea "x"
type textarea "Fawzi is awesome. Forerunner is our lead investor from our See"
type textarea "x"
type textarea "Fawzi is awesome. Forerunner is our lead investor from our Seed"
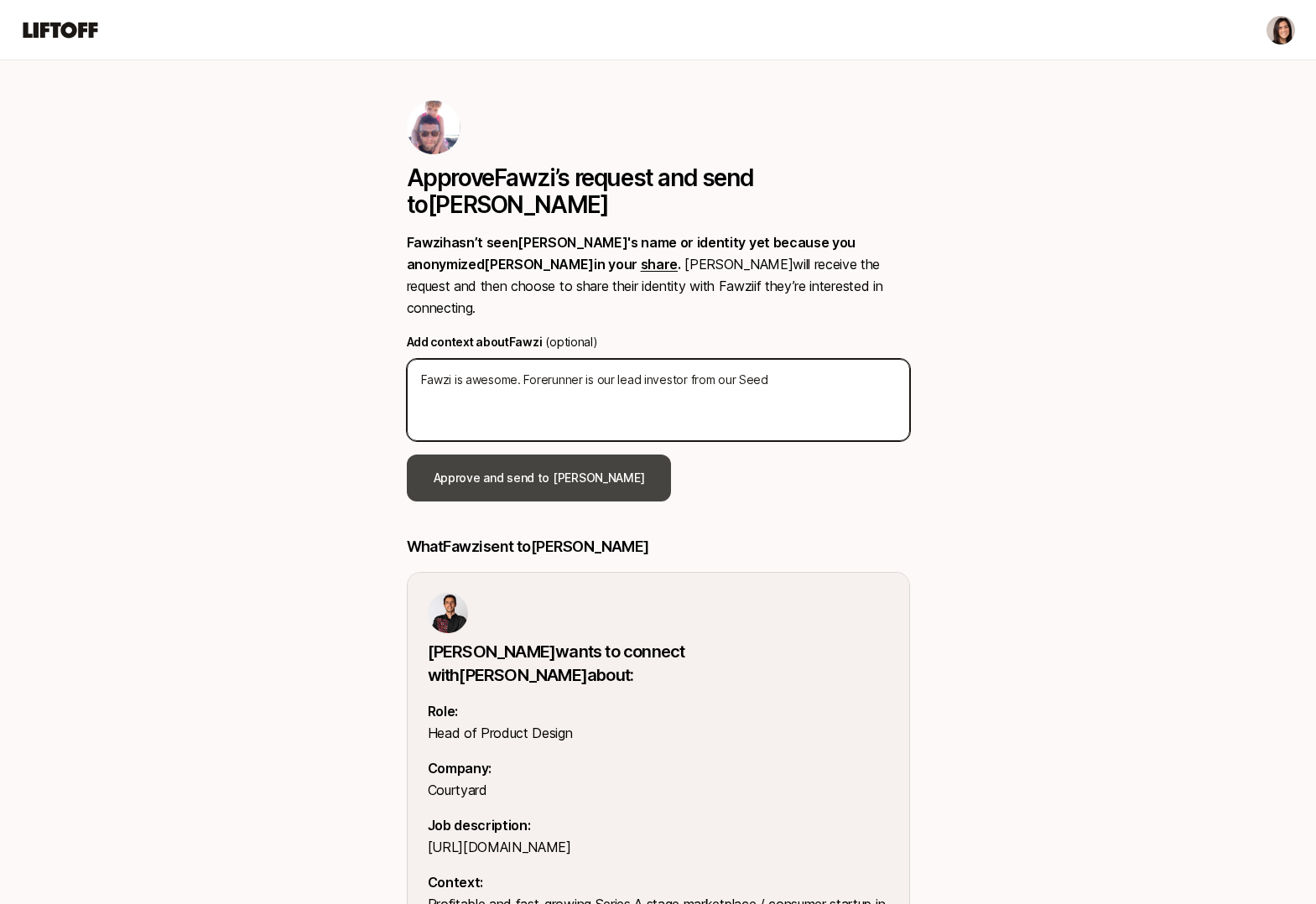
type textarea "x"
type textarea "Fawzi is awesome. Forerunner is our lead investor from our Seed"
type textarea "x"
type textarea "Fawzi is awesome. Forerunner is our lead investor from our Seed a"
type textarea "x"
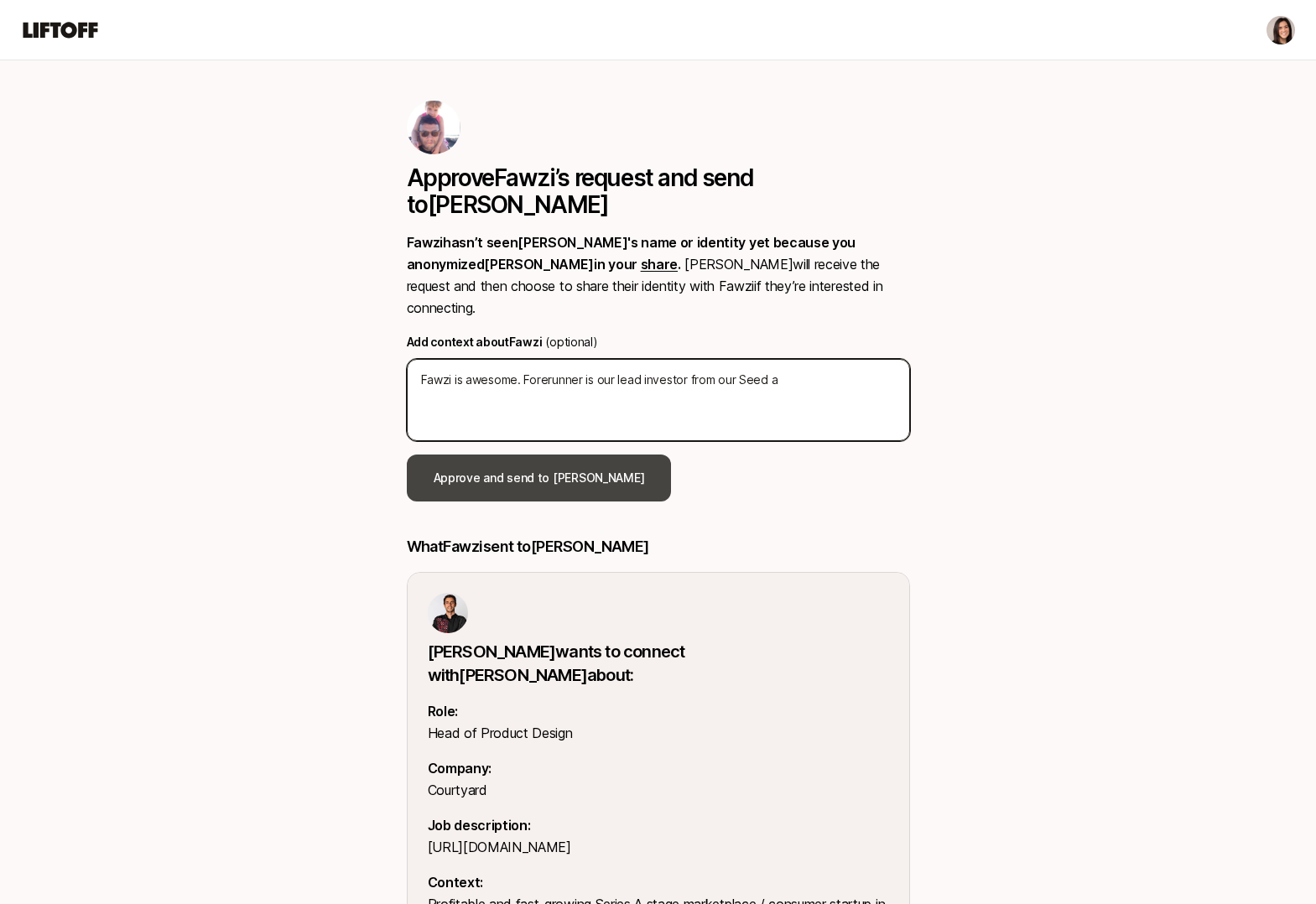
type textarea "Fawzi is awesome. Forerunner is our lead investor from our Seed an"
type textarea "x"
type textarea "Fawzi is awesome. Forerunner is our lead investor from our Seed and"
type textarea "x"
type textarea "Fawzi is awesome. Forerunner is our lead investor from our Seed and t"
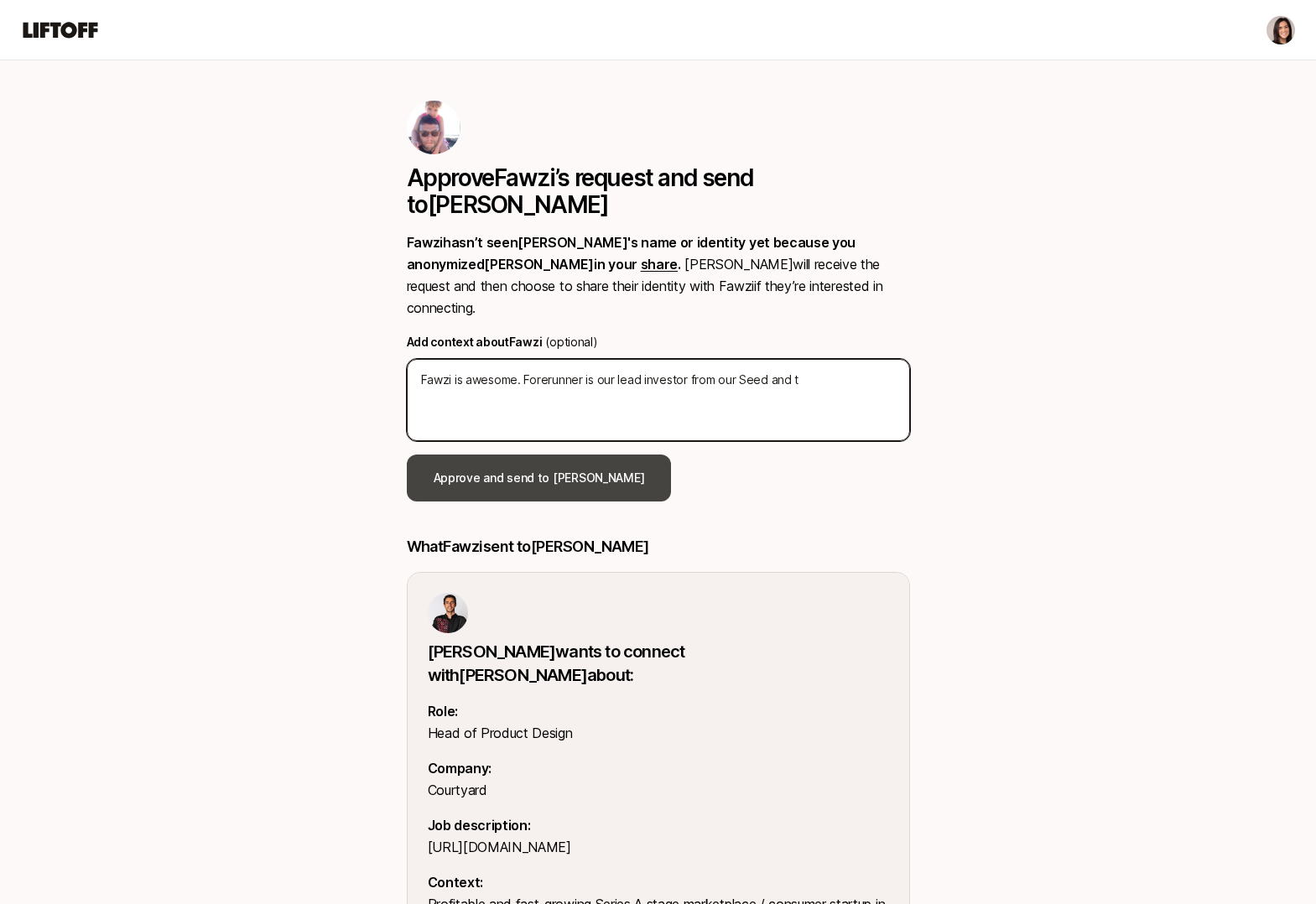
type textarea "x"
type textarea "Fawzi is awesome. Forerunner is our lead investor from our Seed and th"
click at [518, 359] on textarea "Fawzi is awesome. Forerunner is our lead investor from our Seed and they're fan…" at bounding box center [658, 400] width 503 height 82
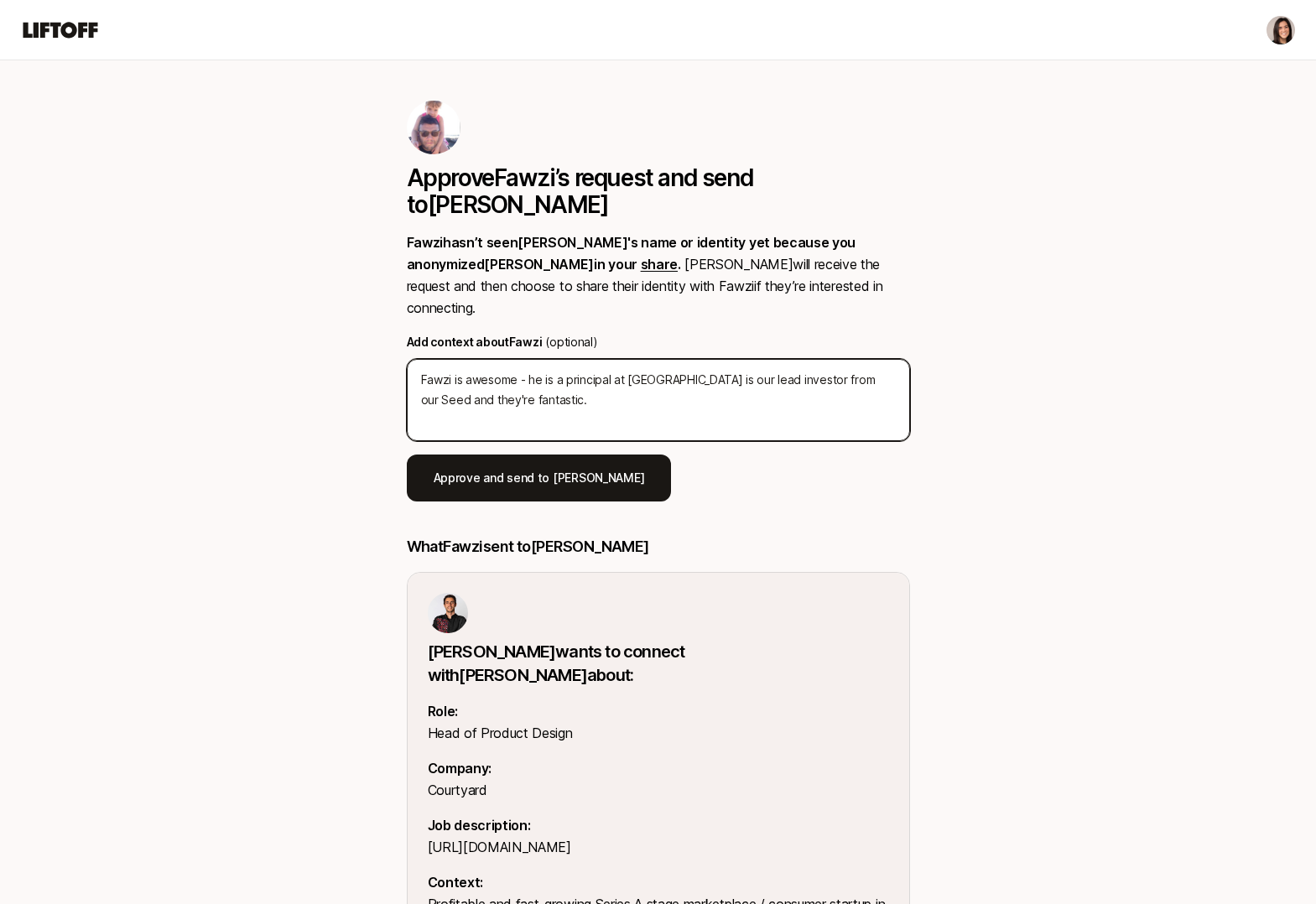
click at [685, 359] on textarea "Fawzi is awesome - he is a principal at Forerunner is our lead investor from ou…" at bounding box center [658, 400] width 503 height 82
click at [677, 359] on textarea "Fawzi is awesome - he is a principal at Forerunner, which is our lead investor …" at bounding box center [658, 400] width 503 height 82
drag, startPoint x: 510, startPoint y: 350, endPoint x: 493, endPoint y: 354, distance: 17.5
click at [490, 359] on textarea "Fawzi is awesome - he is a principal at Forerunner, which is our lead investor …" at bounding box center [658, 400] width 503 height 82
click at [504, 359] on textarea "Fawzi is awesome - he is a principal at Forerunner, which is our lead investor …" at bounding box center [658, 400] width 503 height 82
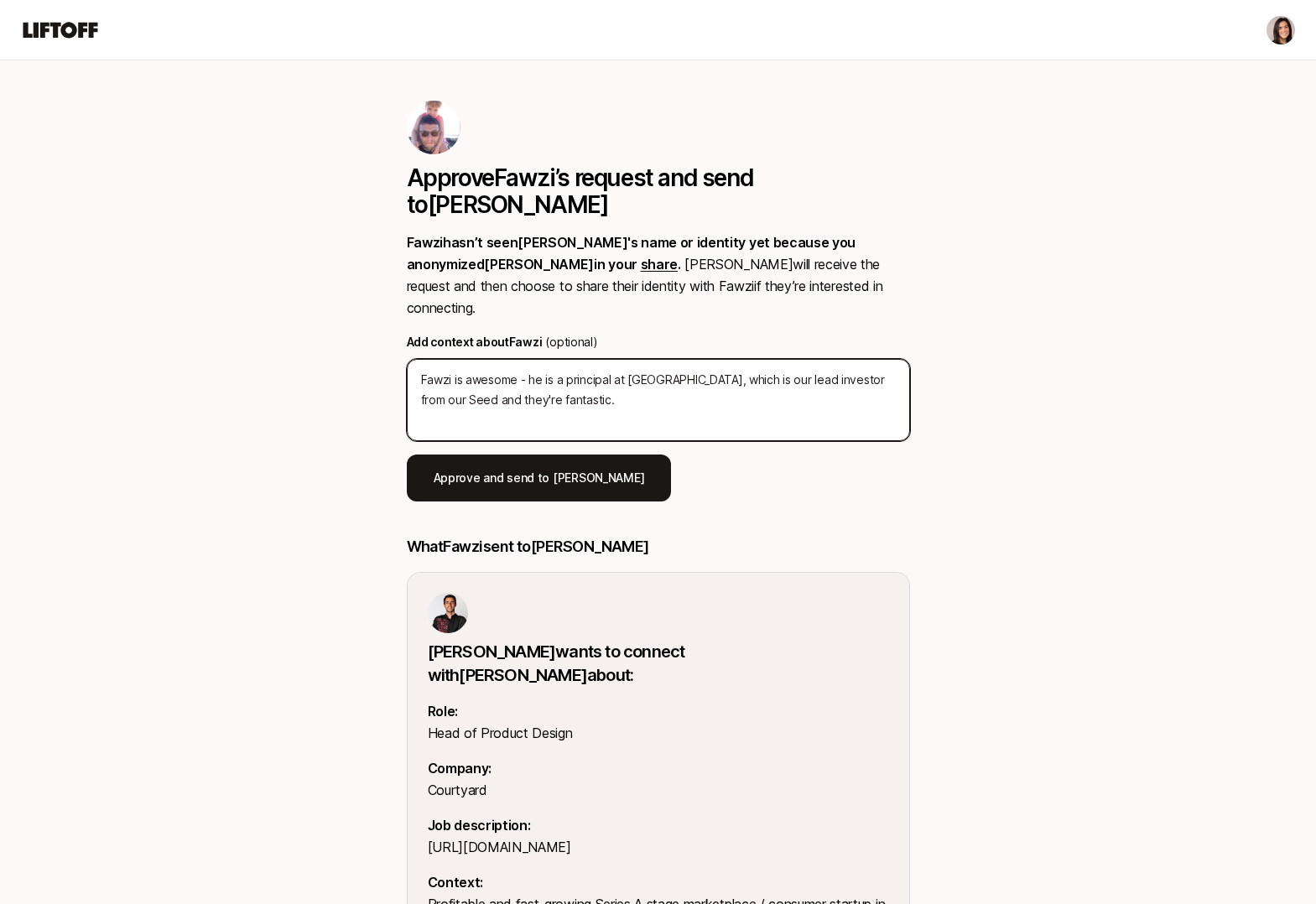
click at [586, 359] on textarea "Fawzi is awesome - he is a principal at Forerunner, which is our lead investor …" at bounding box center [658, 400] width 503 height 82
drag, startPoint x: 666, startPoint y: 371, endPoint x: 606, endPoint y: 359, distance: 61.2
click at [604, 359] on textarea "Fawzi is awesome - he is a principal at Forerunner, which is our lead investor …" at bounding box center [658, 400] width 503 height 82
click at [606, 359] on textarea "Fawzi is awesome - he is a principal at Forerunner, which is our lead investor …" at bounding box center [658, 400] width 503 height 82
drag, startPoint x: 664, startPoint y: 373, endPoint x: 564, endPoint y: 346, distance: 103.6
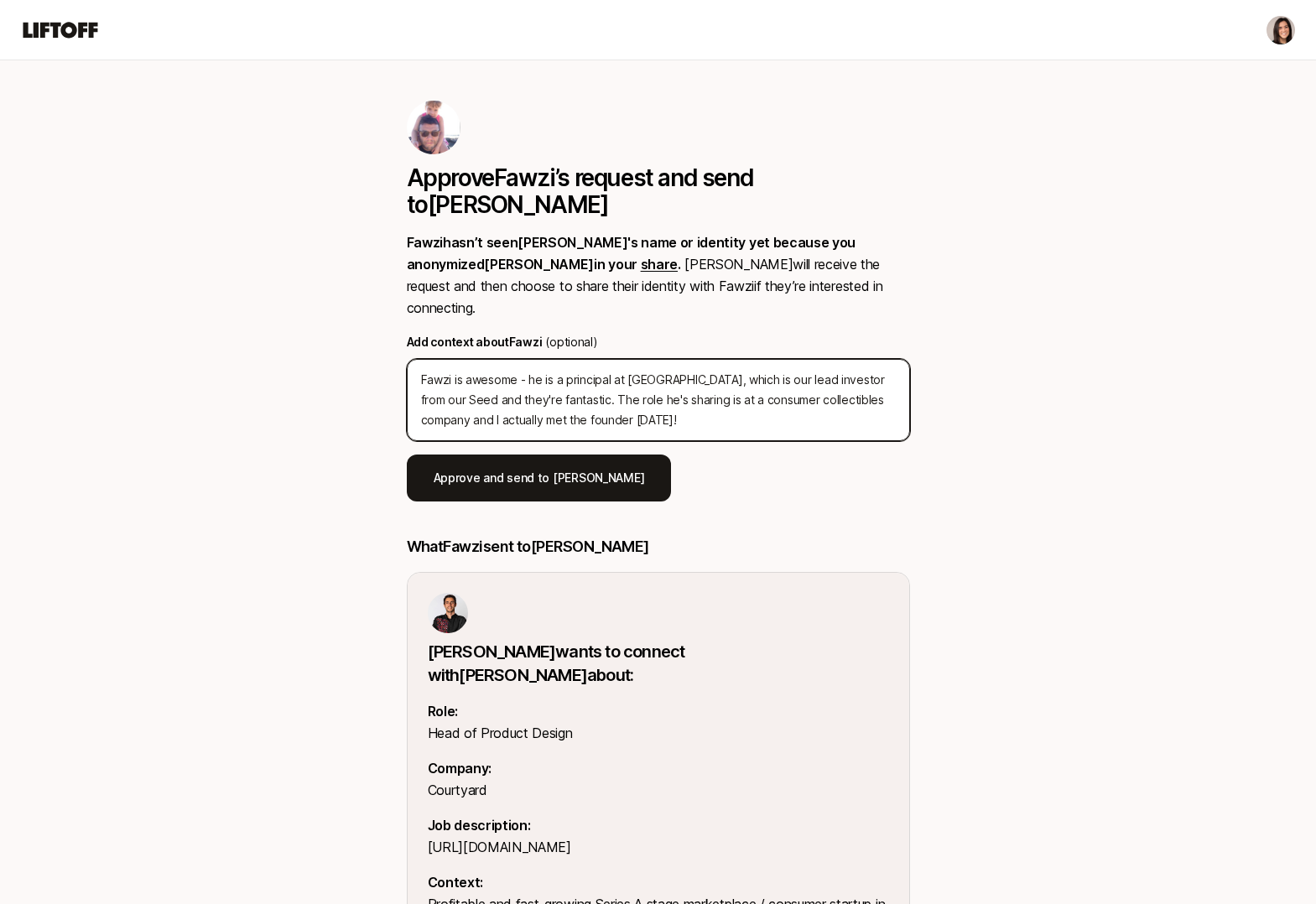
click at [564, 359] on textarea "Fawzi is awesome - he is a principal at Forerunner, which is our lead investor …" at bounding box center [658, 400] width 503 height 82
click at [565, 372] on textarea "Fawzi is awesome - he is a principal at Forerunner, which is our lead investor …" at bounding box center [658, 400] width 503 height 82
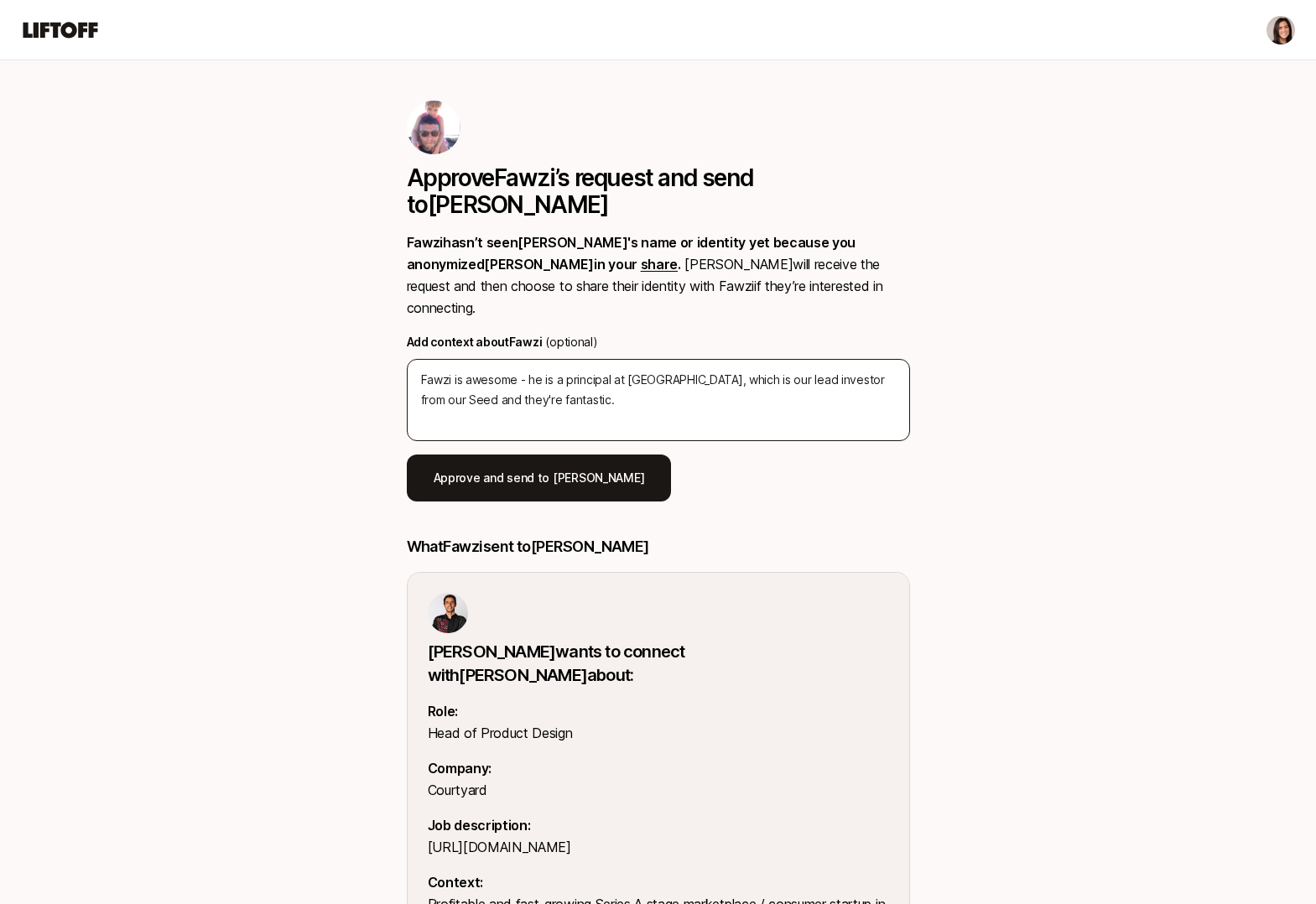
drag, startPoint x: 549, startPoint y: 423, endPoint x: 587, endPoint y: 343, distance: 88.6
click at [587, 343] on div "Approve Fawzi ’s request and send to Alex Fawzi hasn’t seen Alex 's name or ide…" at bounding box center [658, 301] width 503 height 400
click at [587, 359] on textarea "Fawzi is awesome - he is a principal at Forerunner, which is our lead investor …" at bounding box center [658, 400] width 503 height 82
click at [574, 359] on textarea "Fawzi is awesome - he is a principal at Forerunner, which is our lead investor …" at bounding box center [658, 400] width 503 height 82
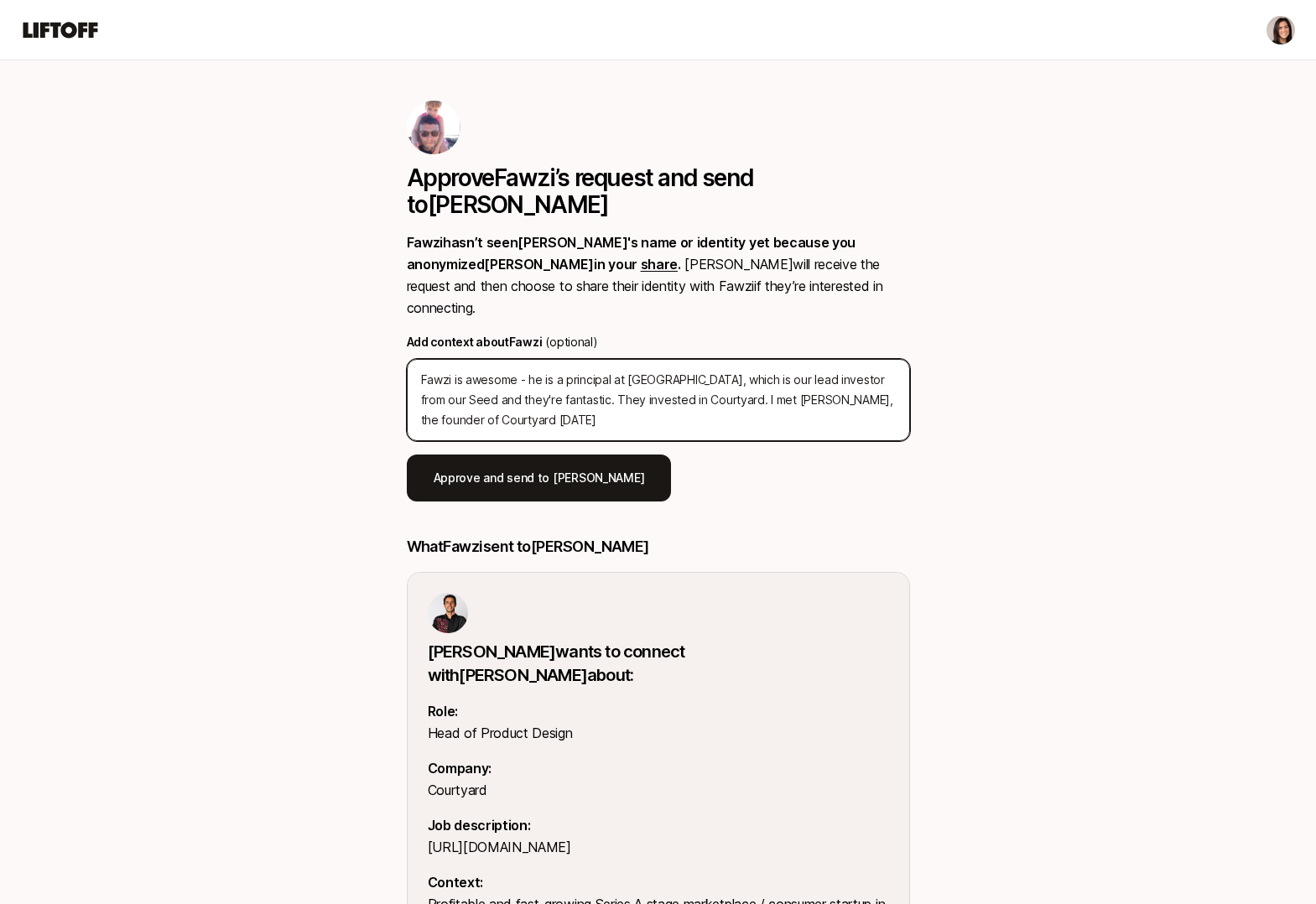
drag, startPoint x: 713, startPoint y: 366, endPoint x: 714, endPoint y: 352, distance: 14.0
click at [714, 359] on textarea "Fawzi is awesome - he is a principal at Forerunner, which is our lead investor …" at bounding box center [658, 400] width 503 height 82
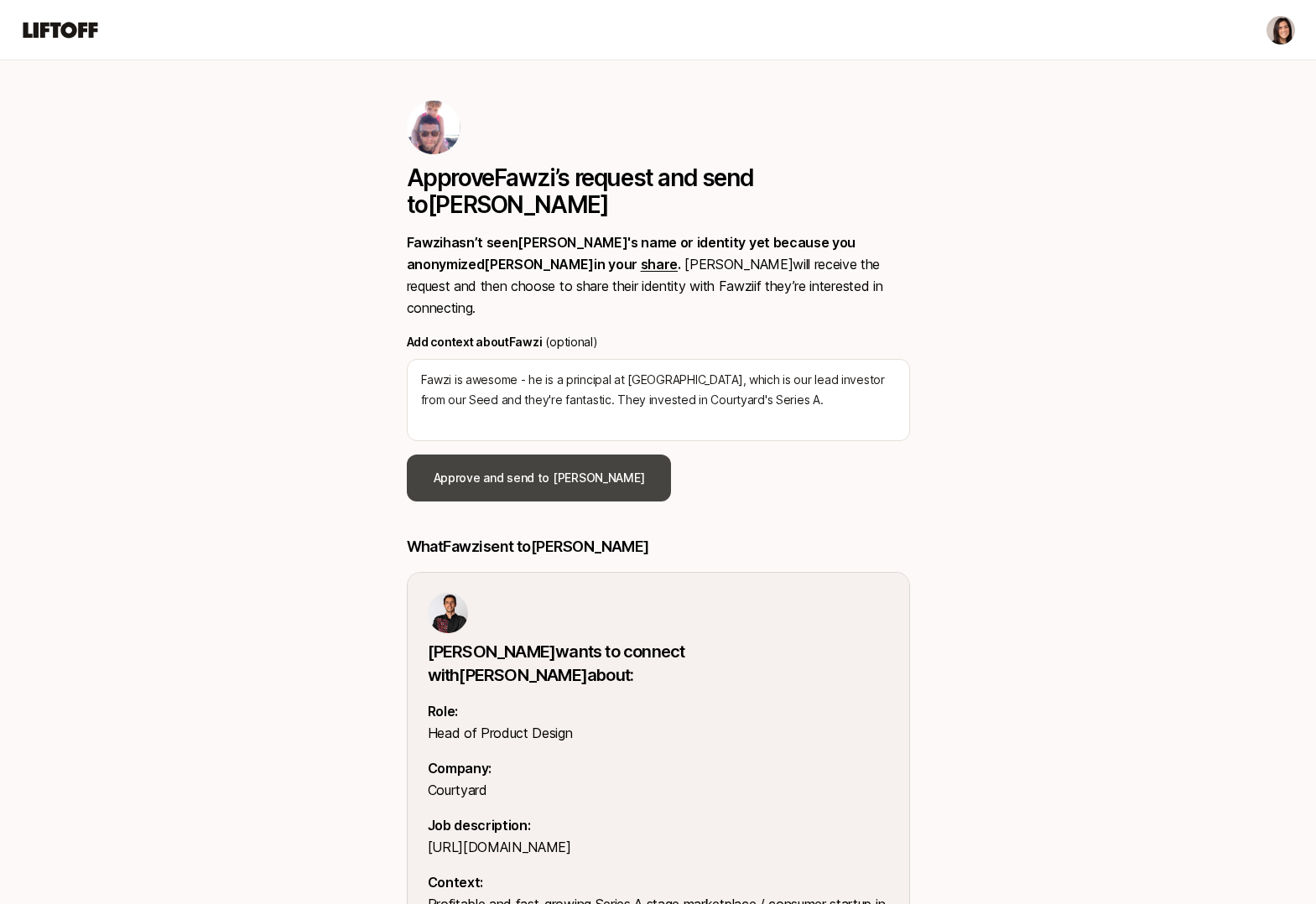
click at [561, 454] on button "Approve and send to Alex" at bounding box center [539, 478] width 265 height 47
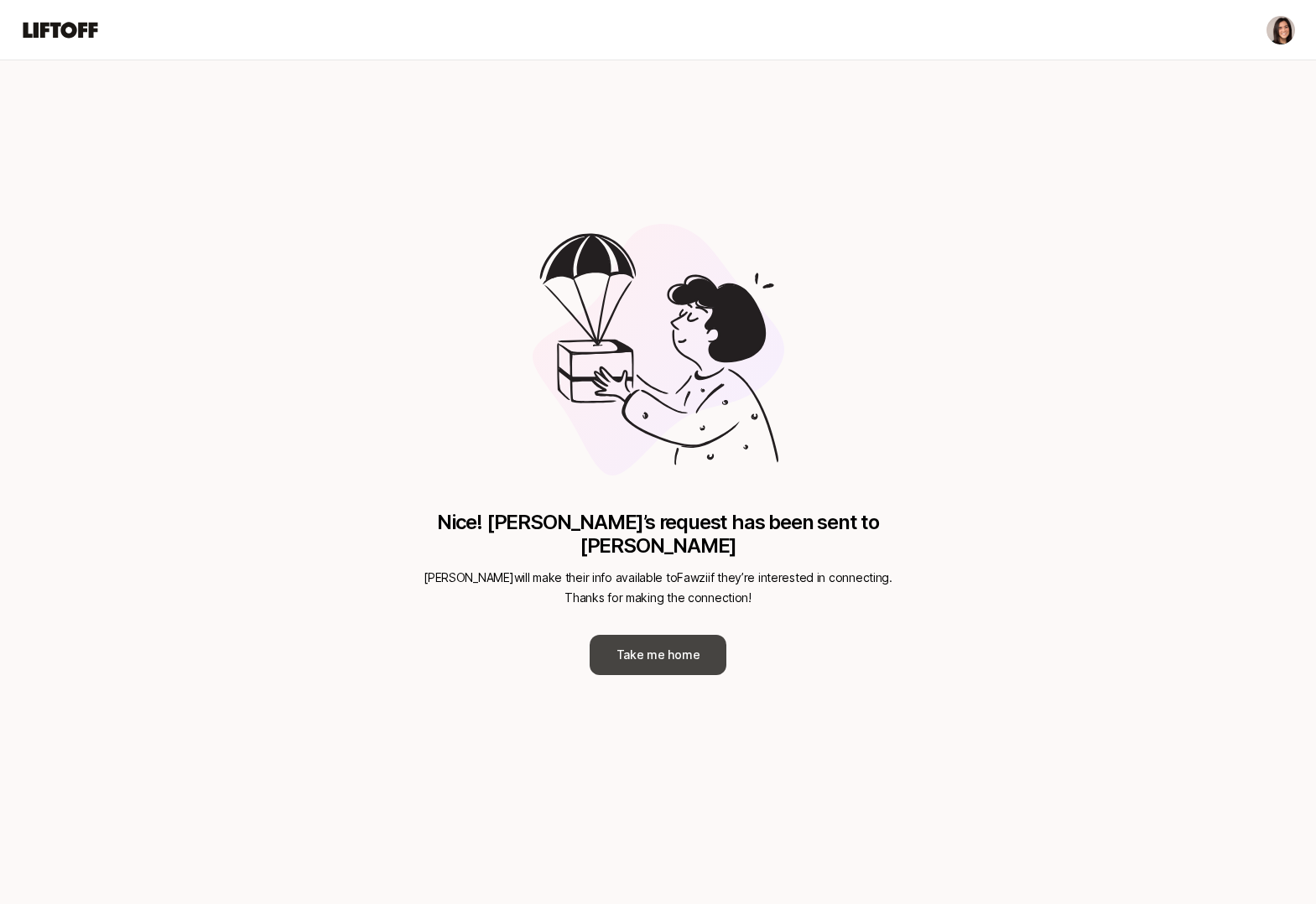
click at [622, 637] on button "Take me home" at bounding box center [658, 655] width 137 height 40
